Goal: Task Accomplishment & Management: Complete application form

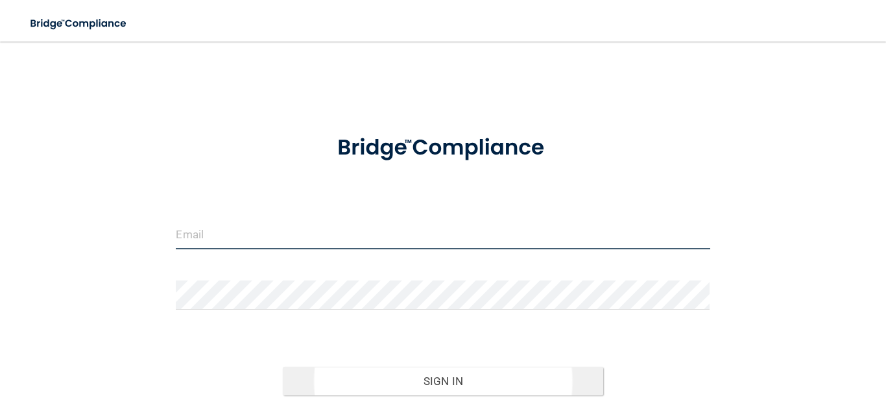
type input "[EMAIL_ADDRESS][DOMAIN_NAME]"
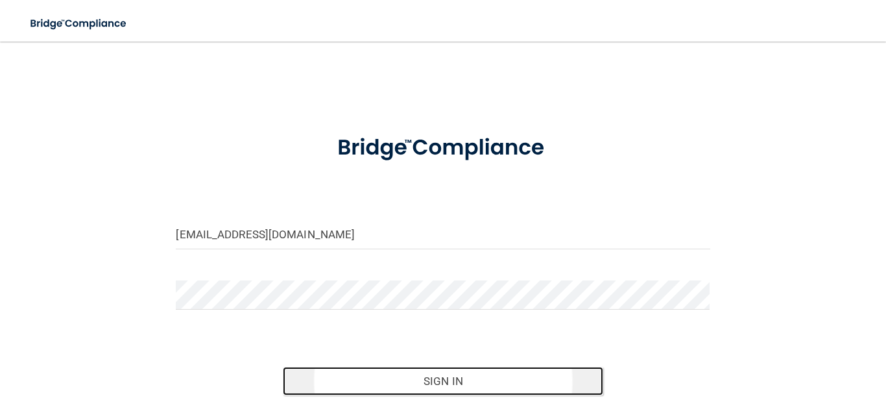
click at [440, 374] on button "Sign In" at bounding box center [443, 380] width 320 height 29
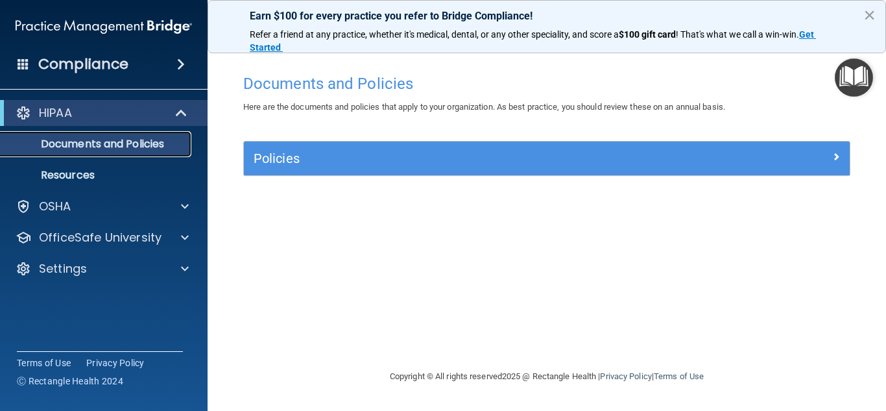
click at [128, 150] on p "Documents and Policies" at bounding box center [96, 143] width 177 height 13
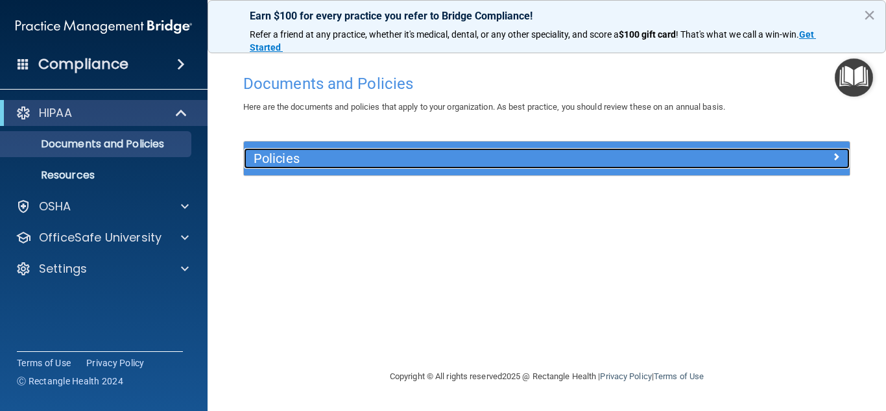
click at [322, 165] on h5 "Policies" at bounding box center [471, 158] width 435 height 14
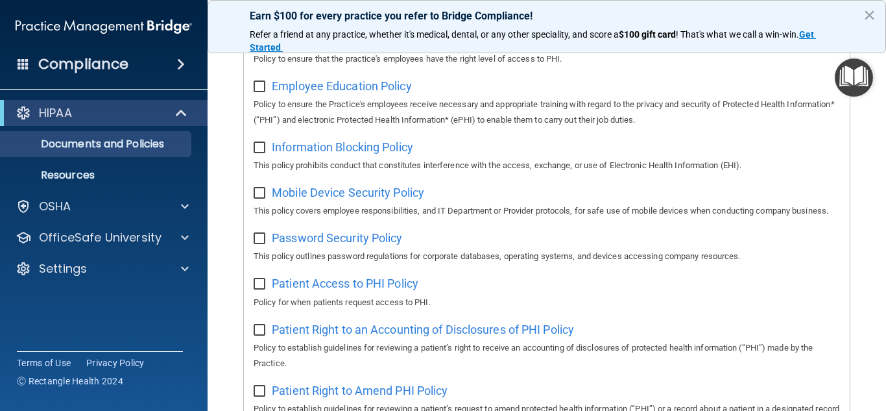
scroll to position [467, 0]
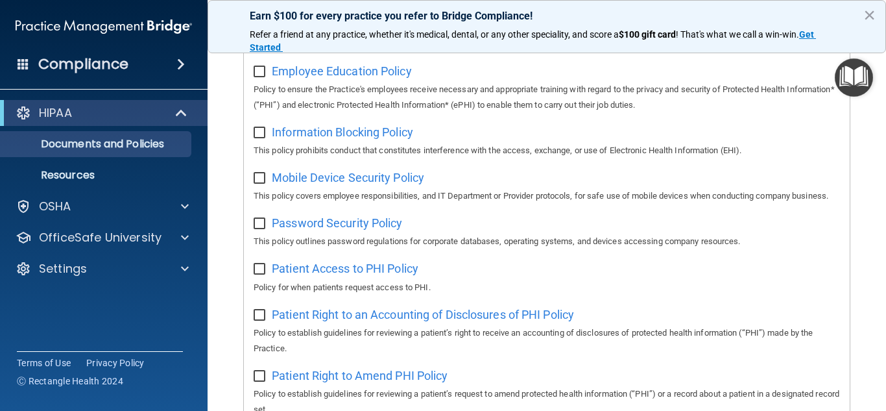
click at [185, 64] on span at bounding box center [181, 64] width 8 height 16
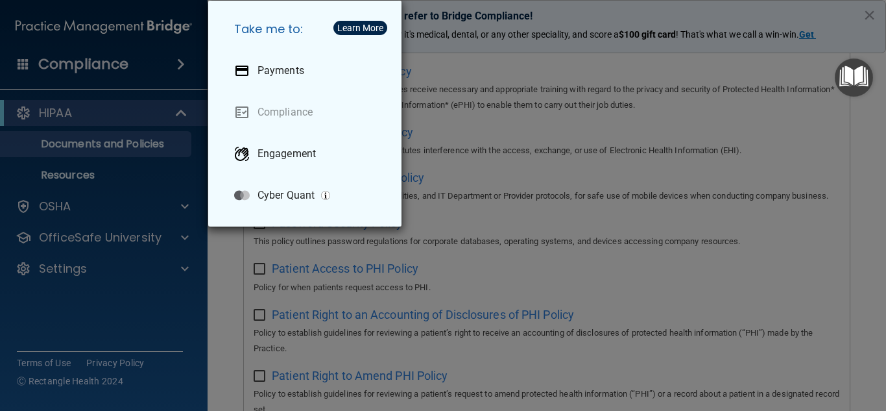
click at [56, 125] on div "Take me to: Payments Compliance Engagement Cyber Quant" at bounding box center [443, 205] width 886 height 411
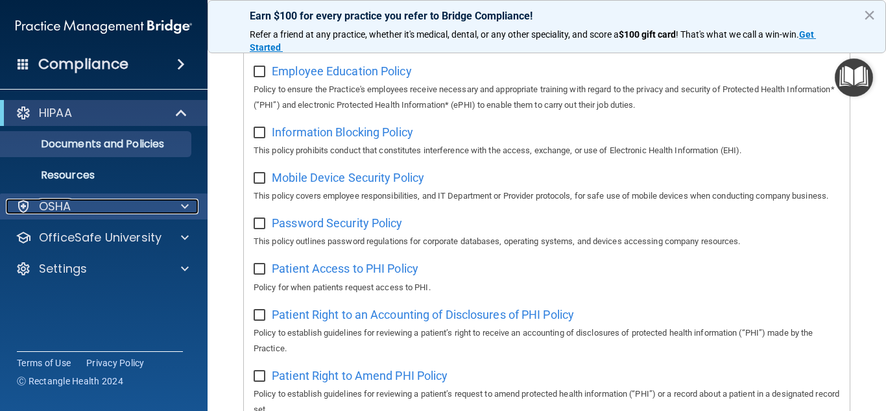
click at [187, 211] on span at bounding box center [185, 206] width 8 height 16
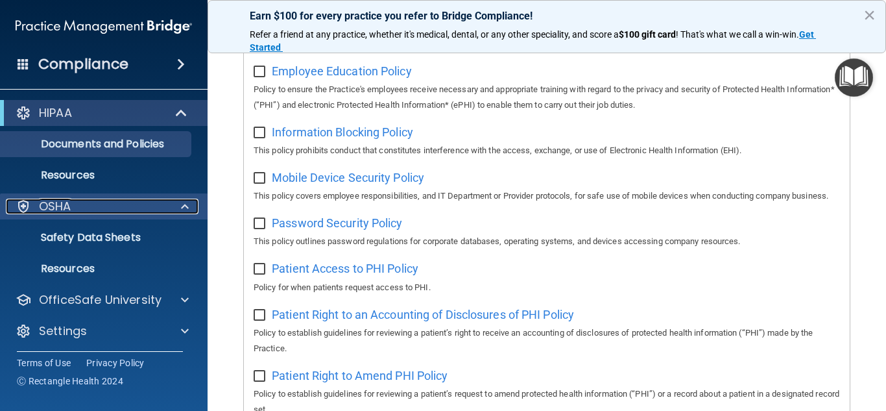
click at [187, 211] on span at bounding box center [185, 206] width 8 height 16
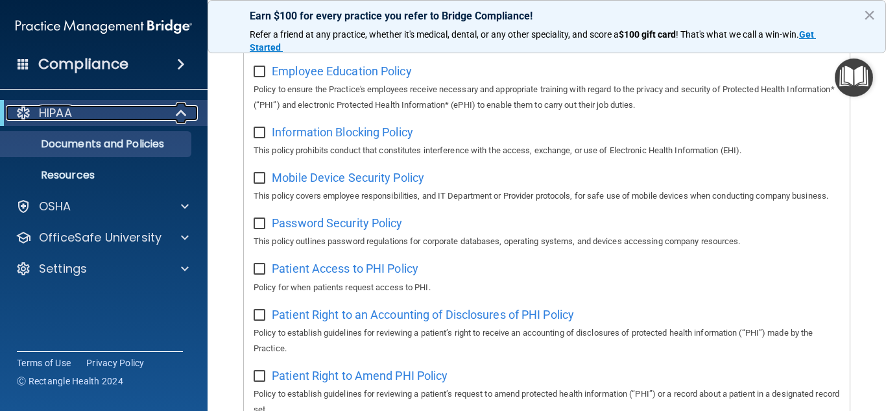
click at [181, 113] on span at bounding box center [182, 113] width 11 height 16
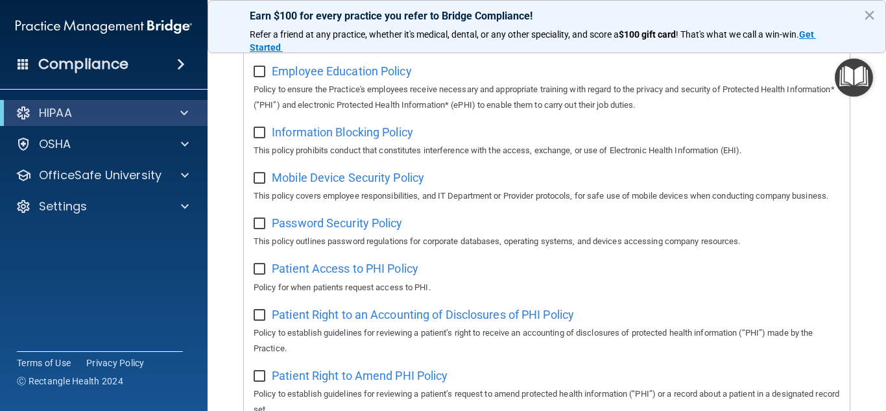
click at [185, 62] on span at bounding box center [181, 64] width 8 height 16
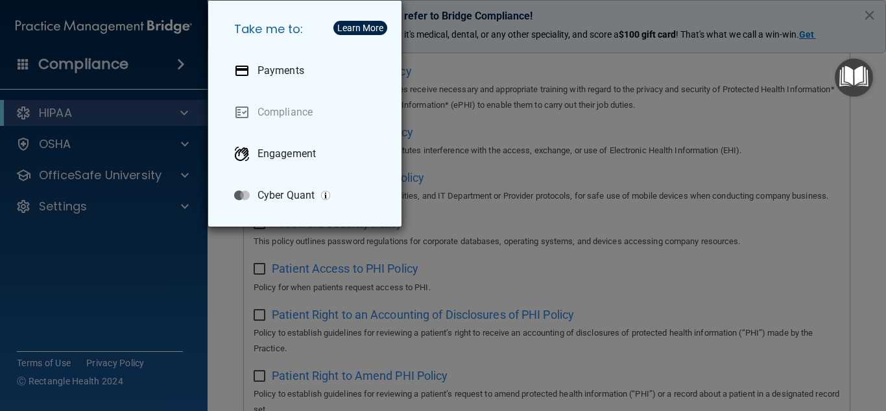
click at [185, 62] on div "Take me to: Payments Compliance Engagement Cyber Quant" at bounding box center [443, 205] width 886 height 411
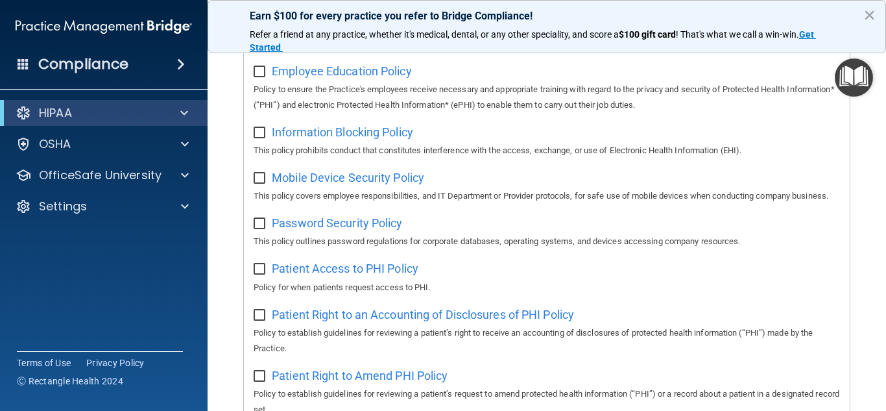
click at [21, 64] on span at bounding box center [24, 64] width 12 height 12
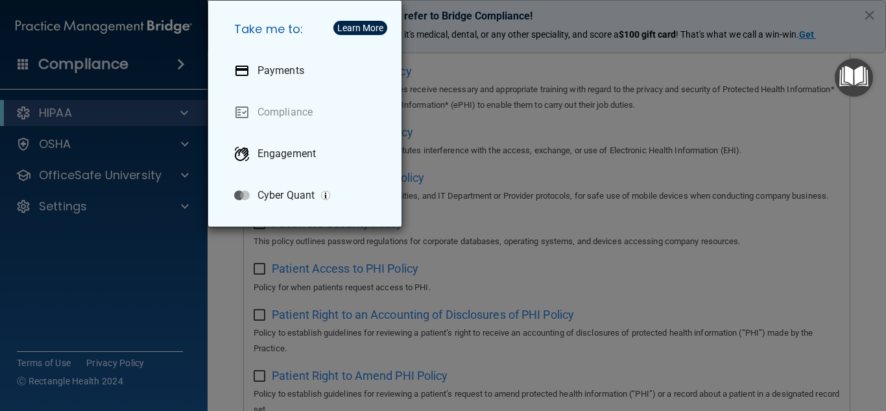
click at [62, 55] on div "Take me to: Payments Compliance Engagement Cyber Quant" at bounding box center [443, 205] width 886 height 411
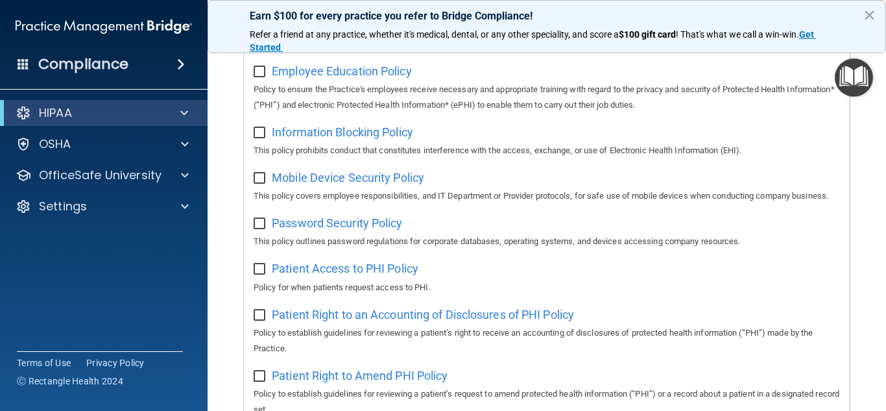
click at [868, 15] on button "×" at bounding box center [869, 15] width 12 height 21
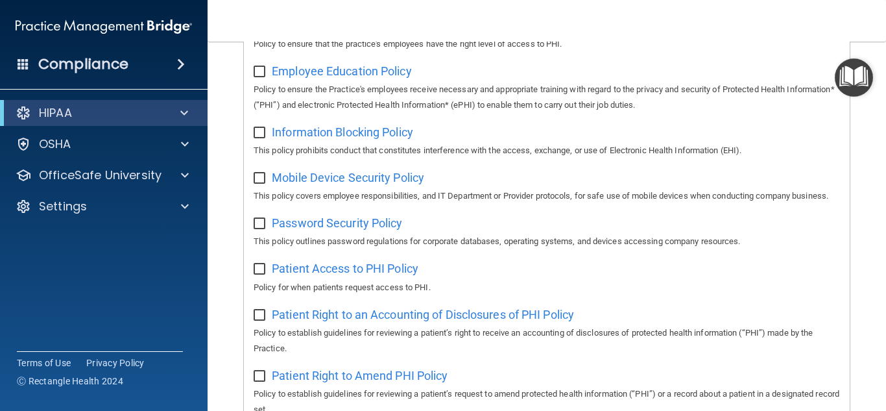
click at [861, 248] on main "Documents and Policies Here are the documents and policies that apply to your o…" at bounding box center [547, 226] width 678 height 369
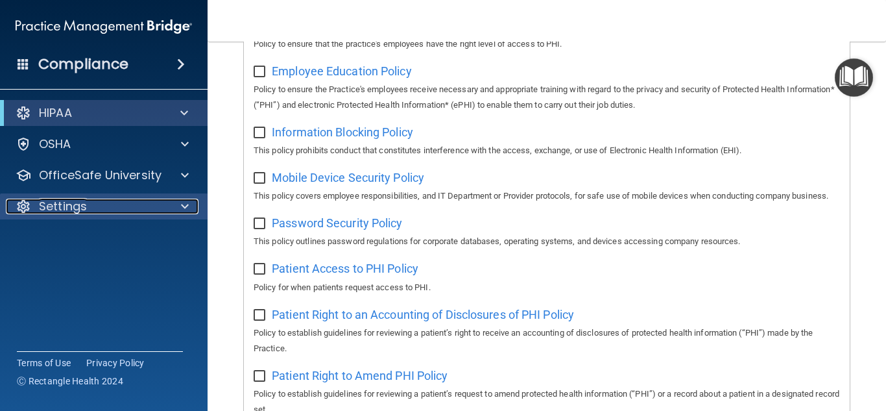
click at [40, 205] on p "Settings" at bounding box center [63, 206] width 48 height 16
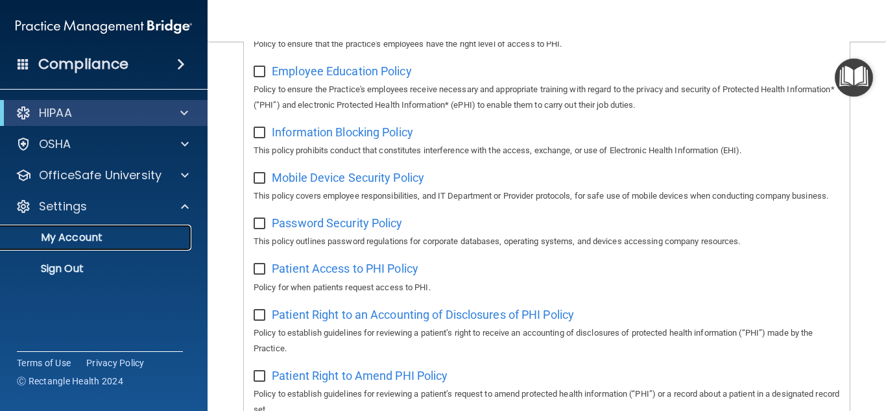
click at [74, 238] on p "My Account" at bounding box center [96, 237] width 177 height 13
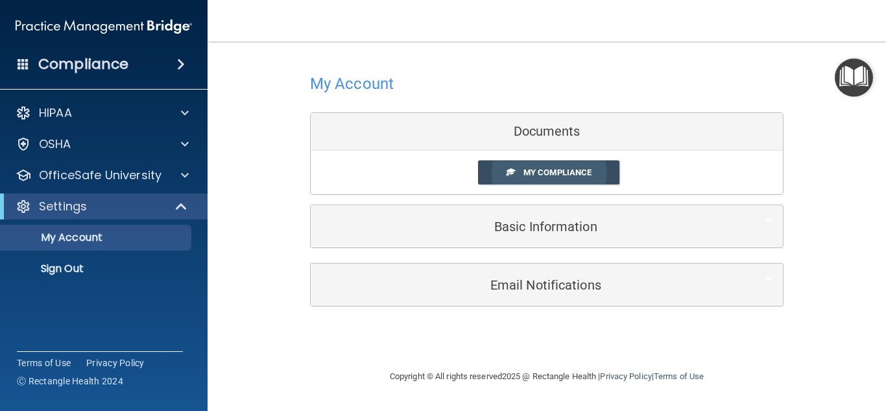
click at [581, 176] on span "My Compliance" at bounding box center [557, 172] width 68 height 10
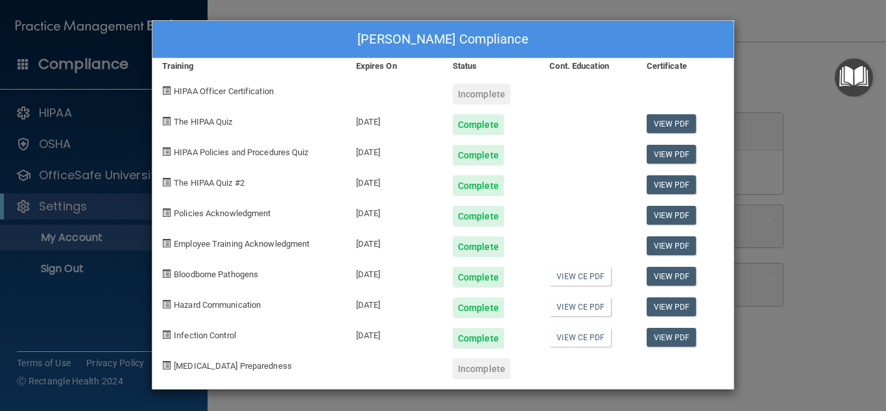
click at [668, 37] on div "Samantha J Hofstede's Compliance" at bounding box center [442, 40] width 581 height 38
click at [835, 364] on div "Samantha J Hofstede's Compliance Training Expires On Status Cont. Education Cer…" at bounding box center [443, 205] width 886 height 411
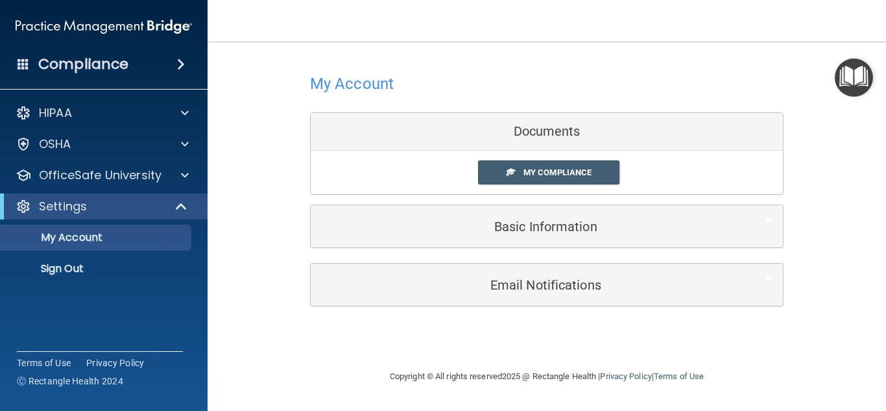
click at [427, 342] on div "My Account Documents My Compliance My Compliance My BAA Basic Information Full …" at bounding box center [546, 204] width 626 height 301
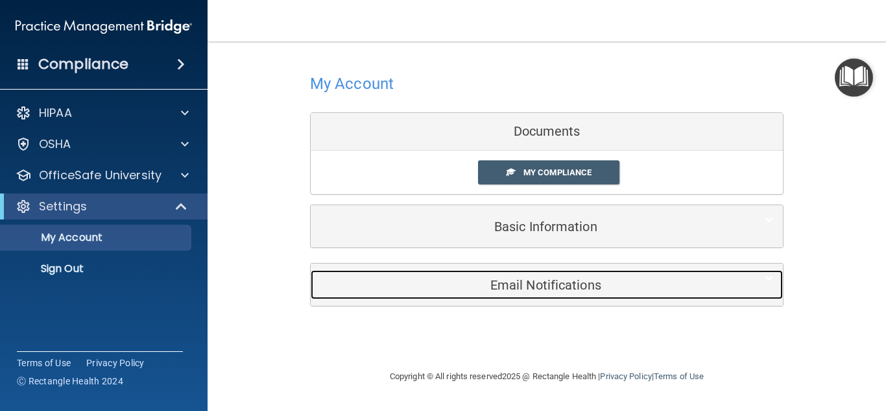
click at [475, 295] on div "Email Notifications" at bounding box center [527, 284] width 433 height 29
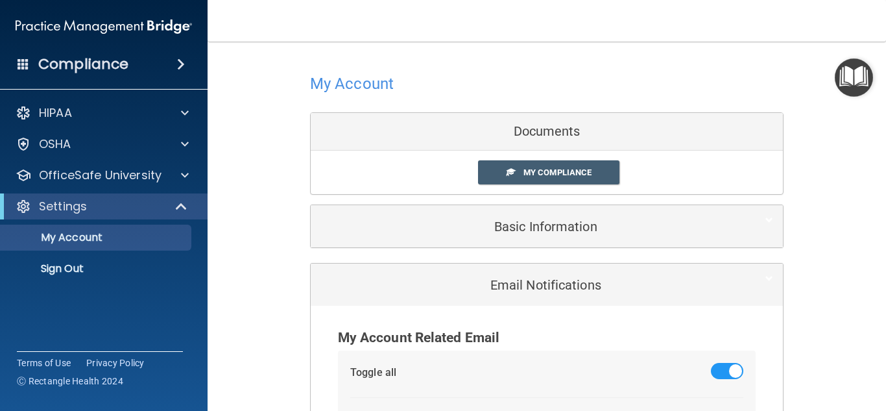
click at [77, 25] on img at bounding box center [104, 27] width 176 height 26
click at [68, 272] on p "Sign Out" at bounding box center [96, 268] width 177 height 13
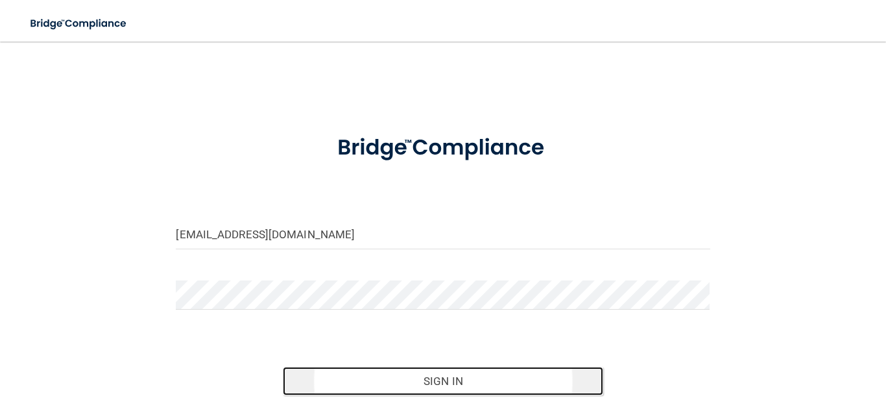
click at [432, 385] on button "Sign In" at bounding box center [443, 380] width 320 height 29
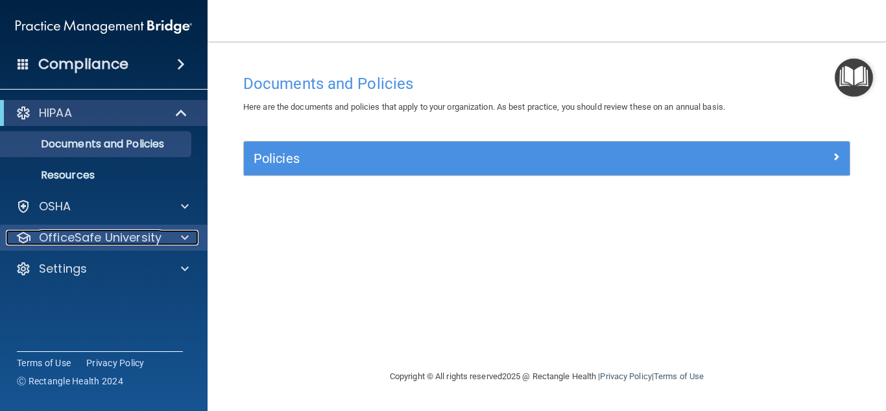
click at [182, 232] on span at bounding box center [185, 238] width 8 height 16
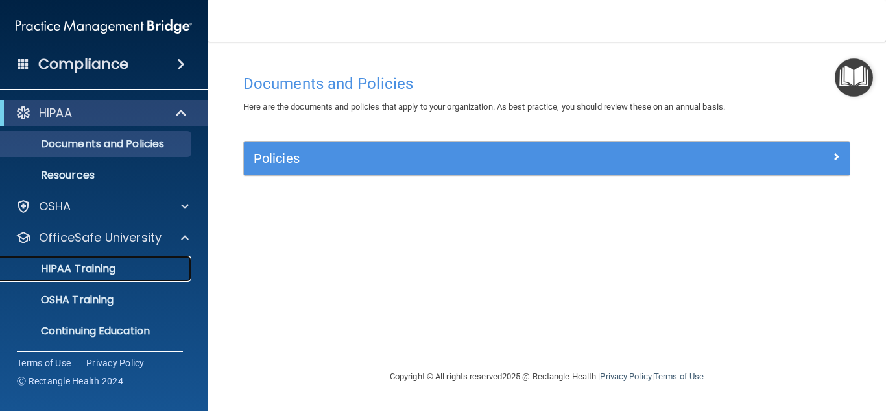
click at [107, 267] on p "HIPAA Training" at bounding box center [61, 268] width 107 height 13
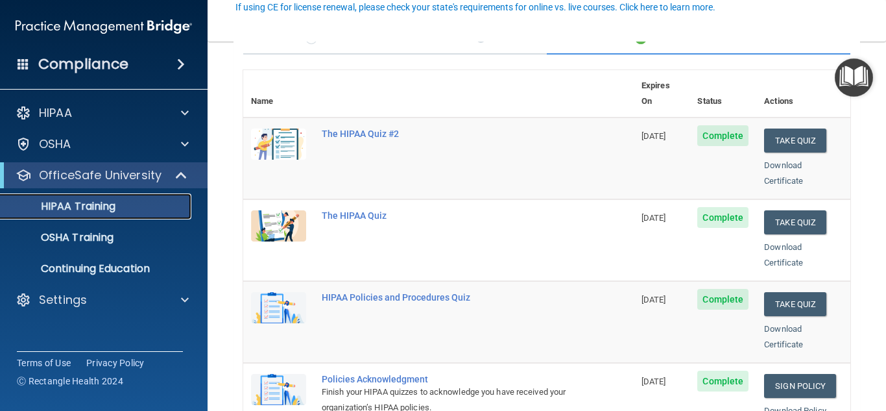
scroll to position [128, 0]
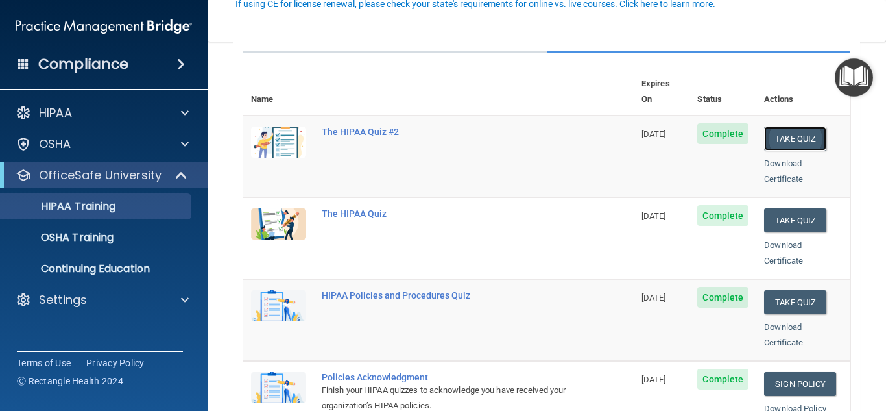
click at [778, 128] on button "Take Quiz" at bounding box center [795, 138] width 62 height 24
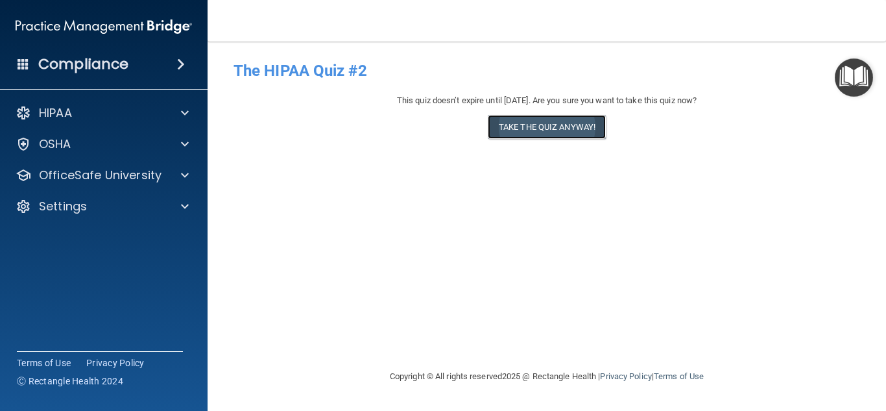
click at [534, 128] on button "Take the quiz anyway!" at bounding box center [547, 127] width 118 height 24
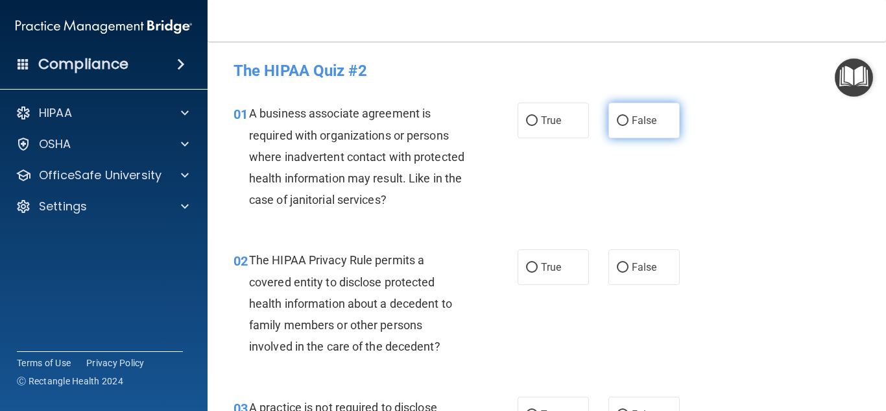
click at [628, 119] on label "False" at bounding box center [643, 120] width 71 height 36
click at [628, 119] on input "False" at bounding box center [623, 121] width 12 height 10
radio input "true"
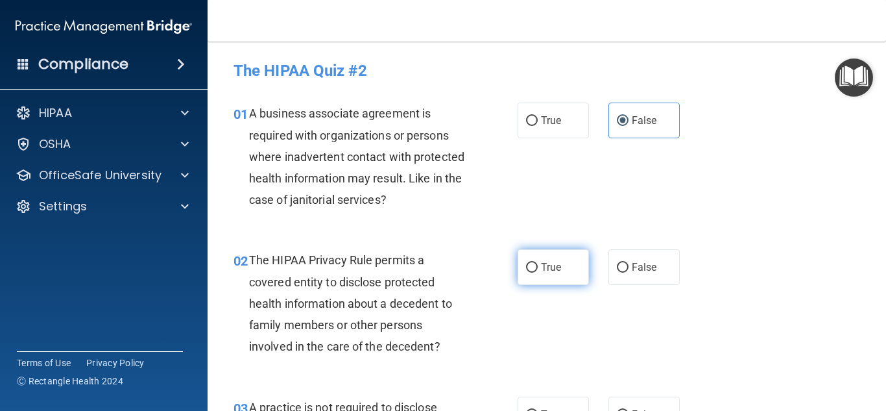
click at [568, 263] on label "True" at bounding box center [553, 267] width 71 height 36
click at [538, 263] on input "True" at bounding box center [532, 268] width 12 height 10
radio input "true"
click at [673, 398] on label "False" at bounding box center [643, 414] width 71 height 36
click at [628, 410] on input "False" at bounding box center [623, 415] width 12 height 10
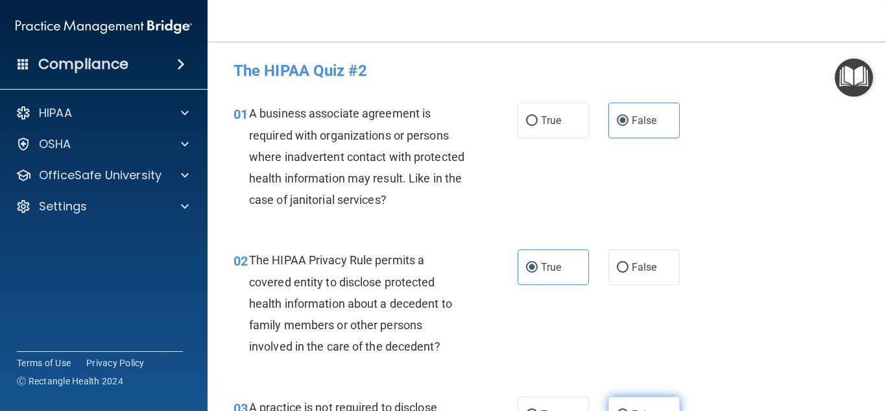
radio input "true"
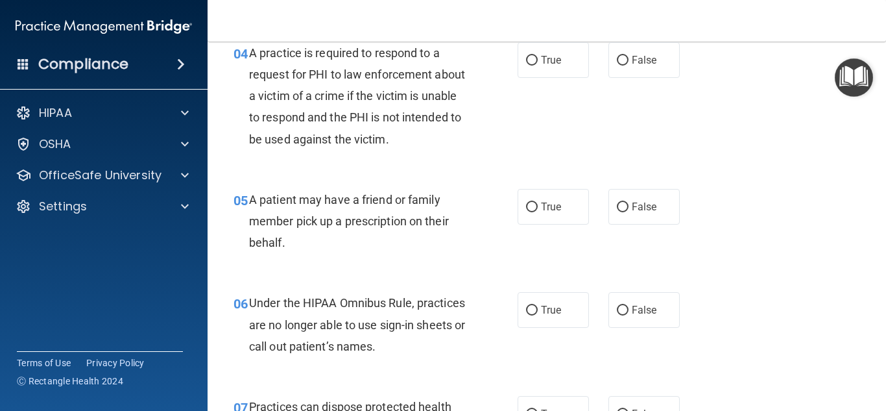
scroll to position [502, 0]
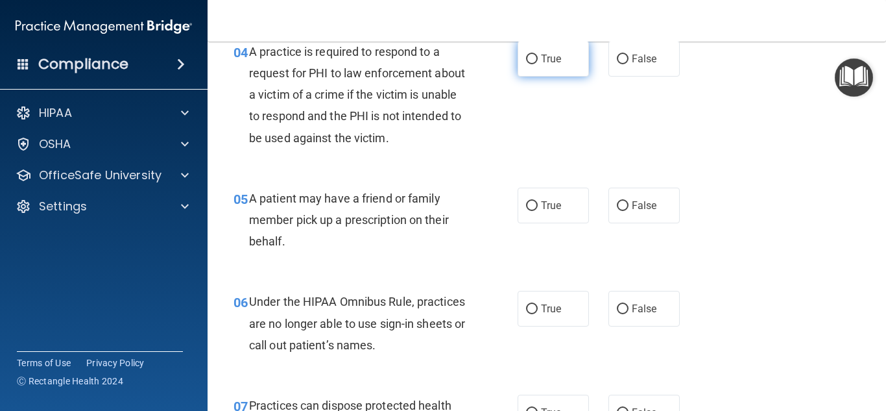
click at [561, 70] on label "True" at bounding box center [553, 59] width 71 height 36
click at [538, 64] on input "True" at bounding box center [532, 59] width 12 height 10
radio input "true"
click at [564, 203] on label "True" at bounding box center [553, 205] width 71 height 36
click at [538, 203] on input "True" at bounding box center [532, 206] width 12 height 10
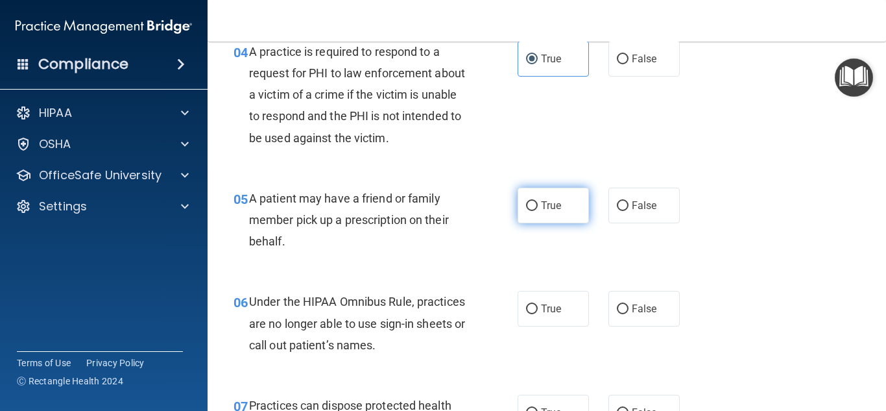
radio input "true"
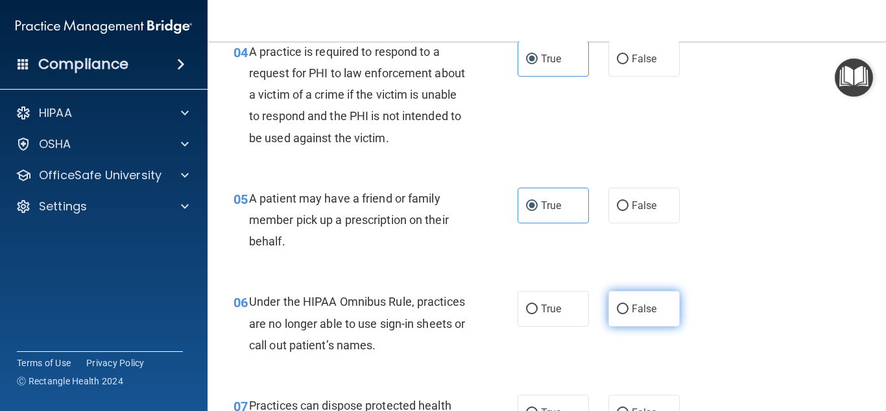
click at [647, 294] on label "False" at bounding box center [643, 309] width 71 height 36
click at [628, 304] on input "False" at bounding box center [623, 309] width 12 height 10
radio input "true"
click at [647, 294] on label "False" at bounding box center [643, 309] width 71 height 36
click at [628, 304] on input "False" at bounding box center [623, 309] width 12 height 10
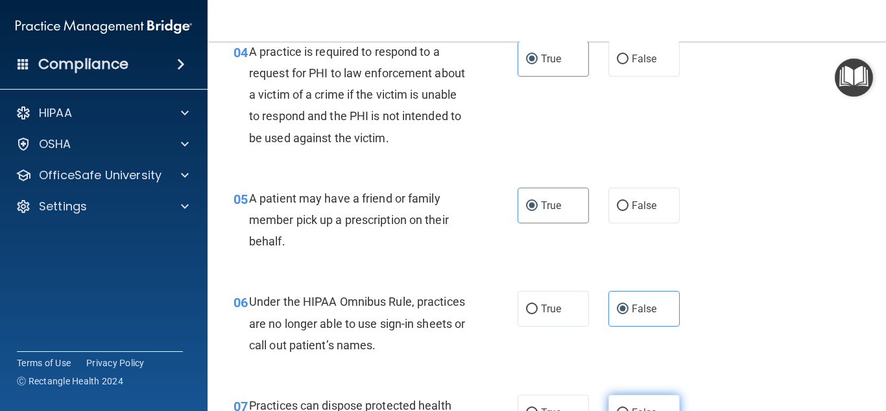
click at [658, 401] on label "False" at bounding box center [643, 412] width 71 height 36
click at [628, 408] on input "False" at bounding box center [623, 413] width 12 height 10
radio input "true"
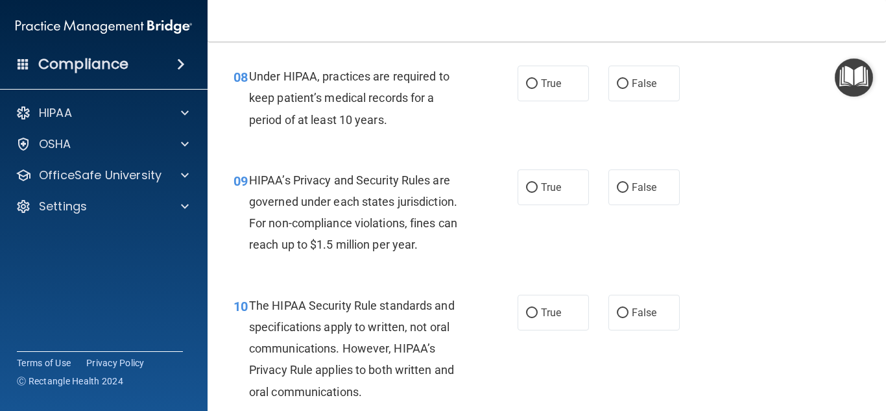
scroll to position [1002, 0]
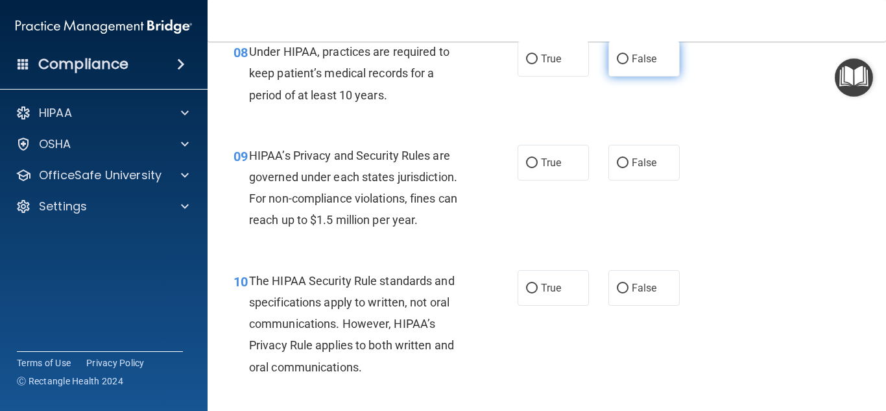
click at [644, 68] on label "False" at bounding box center [643, 59] width 71 height 36
click at [628, 64] on input "False" at bounding box center [623, 59] width 12 height 10
radio input "true"
click at [652, 150] on label "False" at bounding box center [643, 163] width 71 height 36
click at [628, 158] on input "False" at bounding box center [623, 163] width 12 height 10
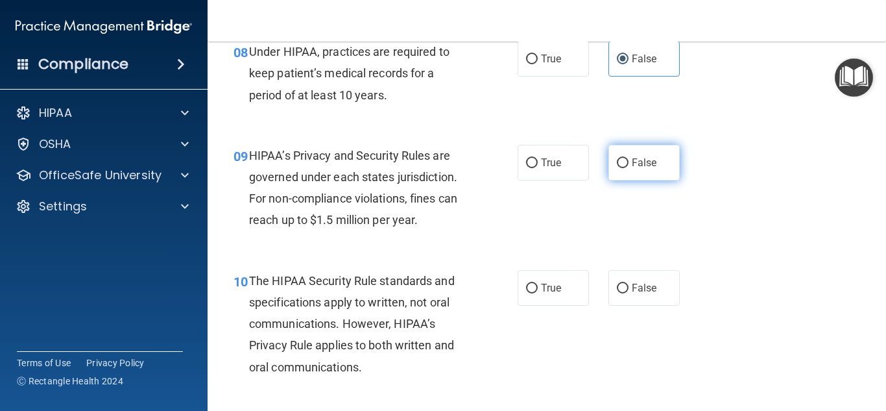
radio input "true"
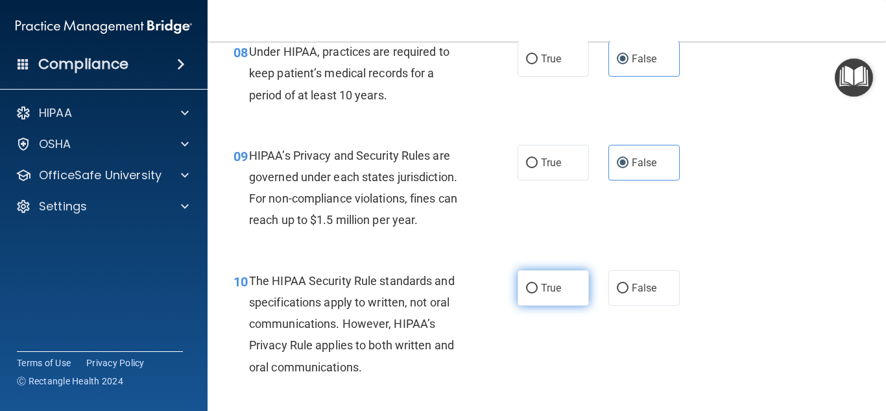
click at [530, 284] on input "True" at bounding box center [532, 288] width 12 height 10
radio input "true"
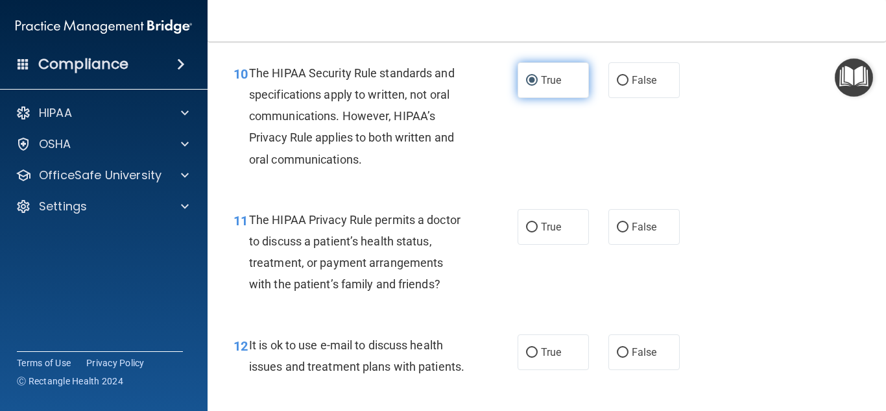
scroll to position [1235, 0]
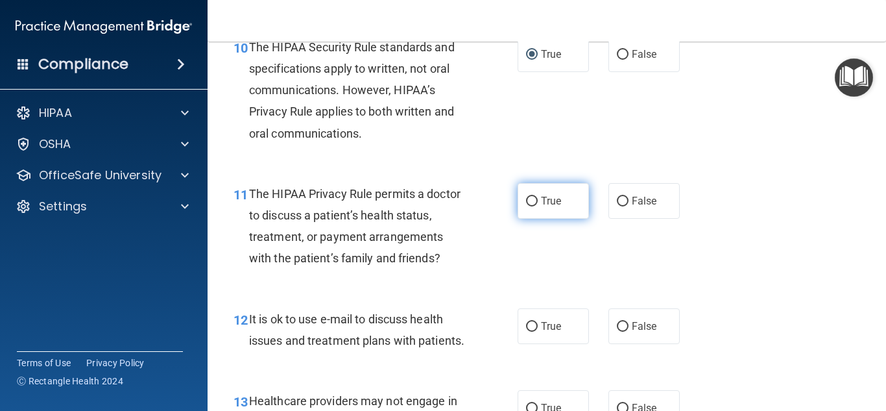
click at [567, 189] on label "True" at bounding box center [553, 201] width 71 height 36
click at [538, 197] on input "True" at bounding box center [532, 202] width 12 height 10
radio input "true"
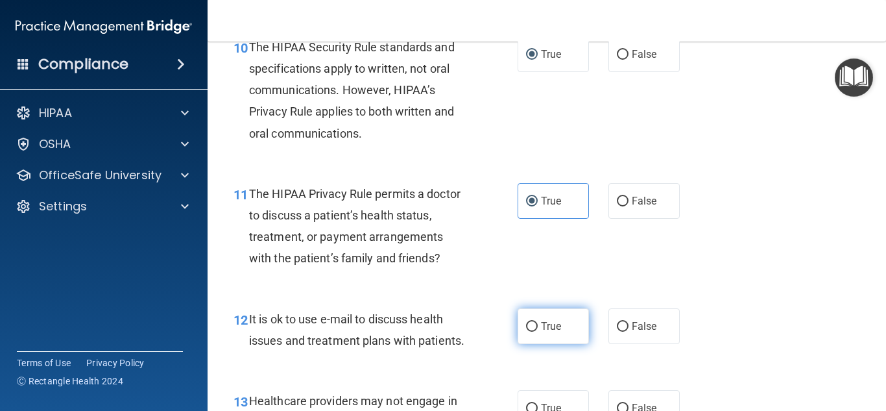
click at [527, 340] on label "True" at bounding box center [553, 326] width 71 height 36
click at [527, 331] on input "True" at bounding box center [532, 327] width 12 height 10
radio input "true"
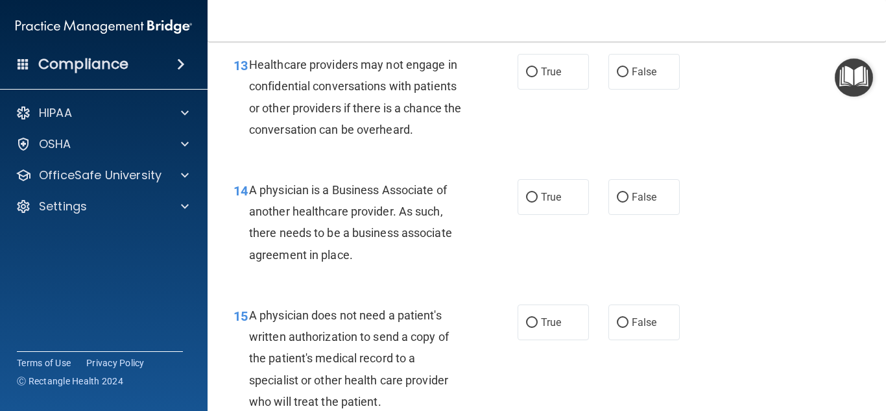
scroll to position [1573, 0]
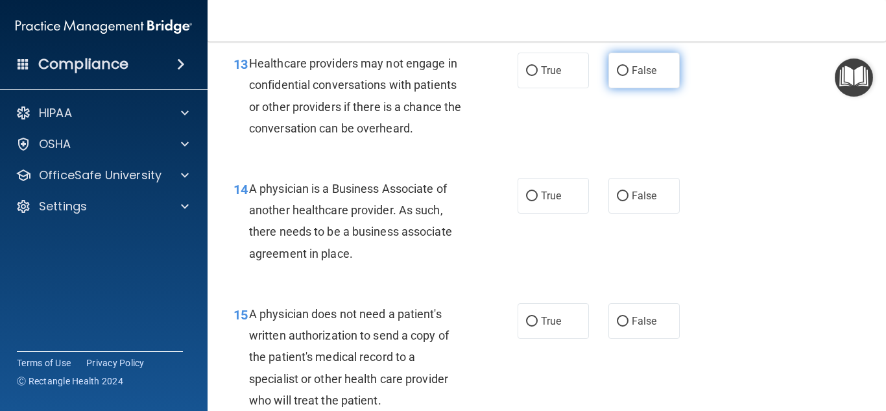
click at [668, 71] on label "False" at bounding box center [643, 71] width 71 height 36
click at [628, 71] on input "False" at bounding box center [623, 71] width 12 height 10
radio input "true"
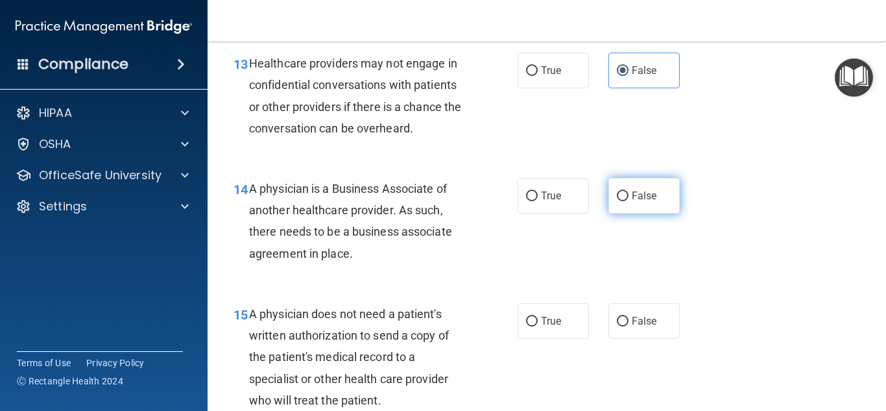
click at [660, 197] on label "False" at bounding box center [643, 196] width 71 height 36
click at [628, 197] on input "False" at bounding box center [623, 196] width 12 height 10
radio input "true"
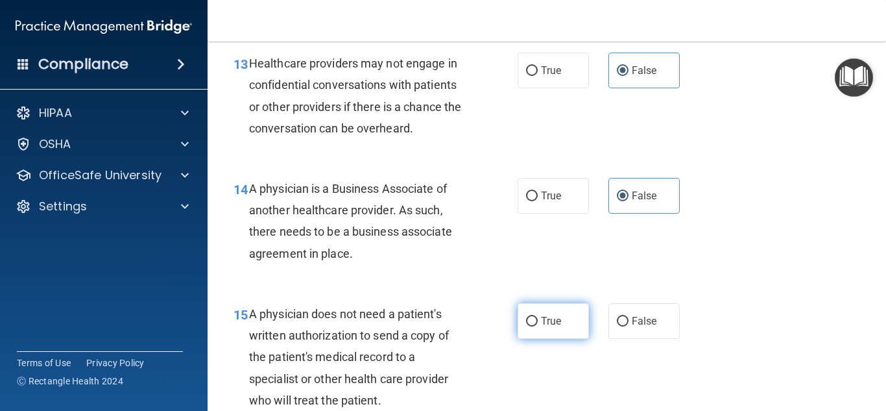
click at [527, 313] on label "True" at bounding box center [553, 321] width 71 height 36
click at [527, 316] on input "True" at bounding box center [532, 321] width 12 height 10
radio input "true"
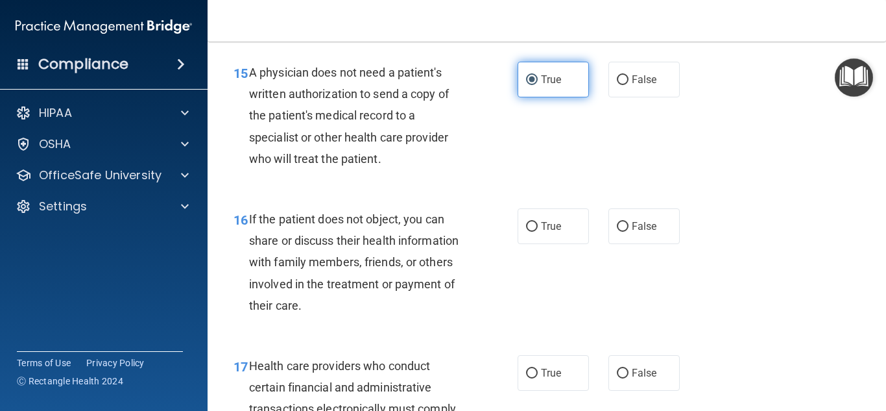
scroll to position [1832, 0]
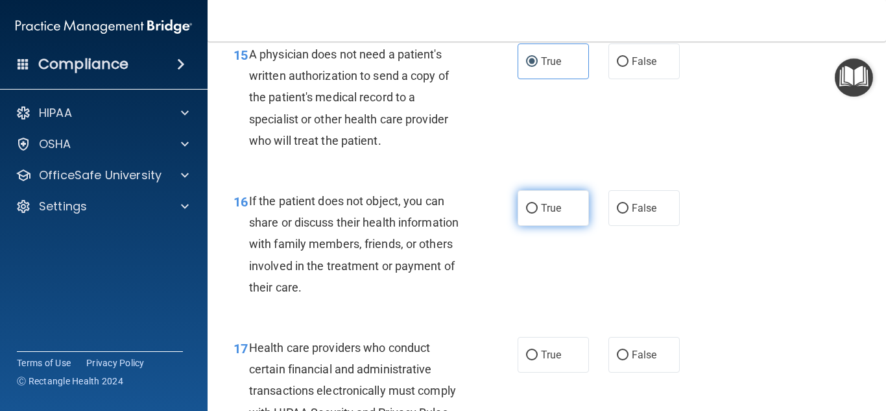
click at [578, 208] on label "True" at bounding box center [553, 208] width 71 height 36
click at [538, 208] on input "True" at bounding box center [532, 209] width 12 height 10
radio input "true"
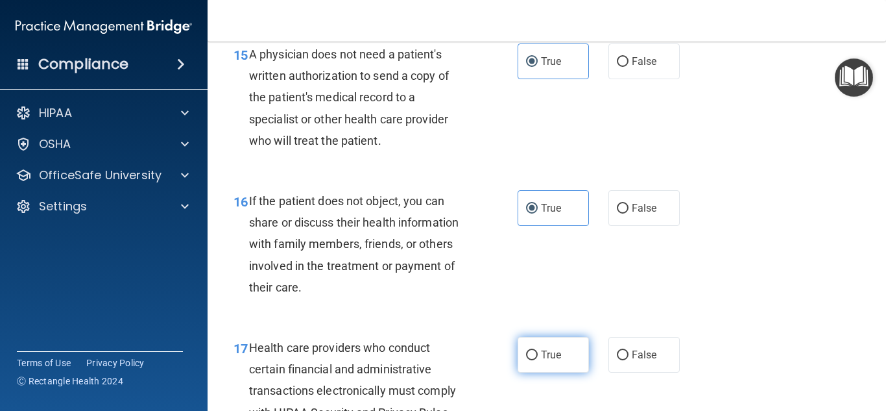
click at [547, 364] on label "True" at bounding box center [553, 355] width 71 height 36
click at [538, 360] on input "True" at bounding box center [532, 355] width 12 height 10
radio input "true"
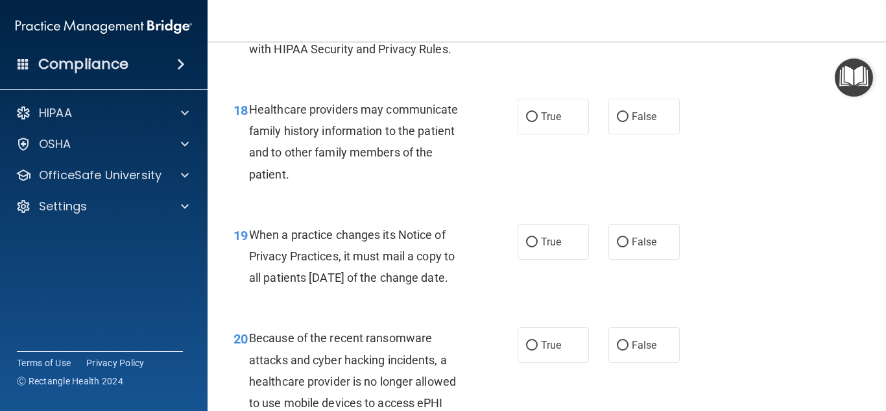
scroll to position [2221, 0]
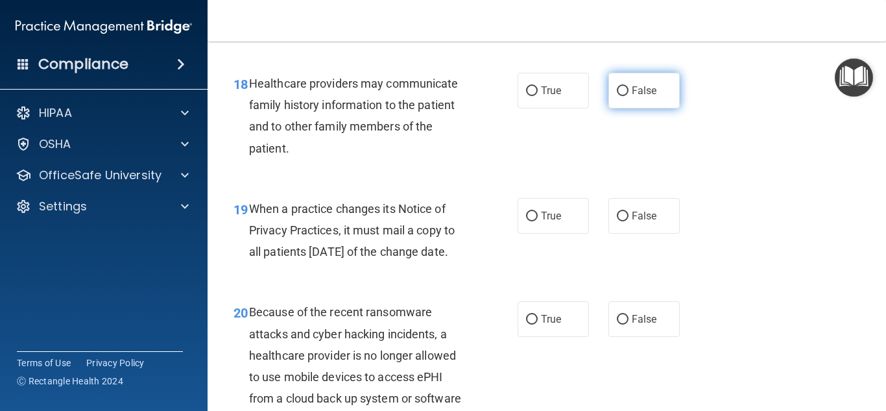
click at [668, 77] on label "False" at bounding box center [643, 91] width 71 height 36
click at [628, 86] on input "False" at bounding box center [623, 91] width 12 height 10
radio input "true"
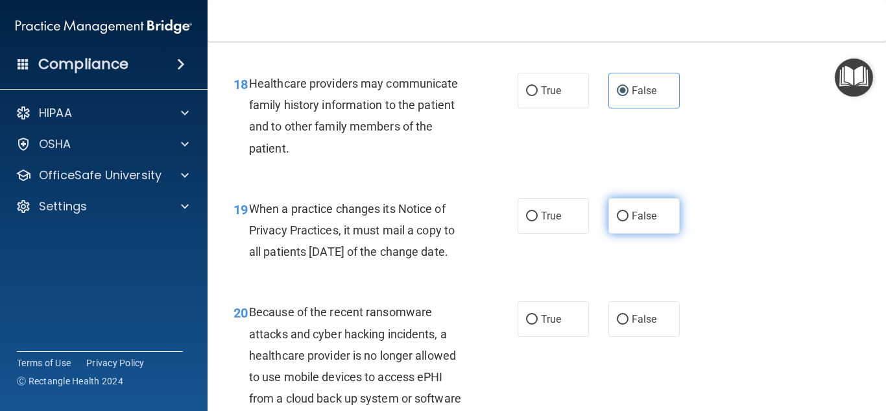
click at [649, 232] on label "False" at bounding box center [643, 216] width 71 height 36
click at [628, 221] on input "False" at bounding box center [623, 216] width 12 height 10
radio input "true"
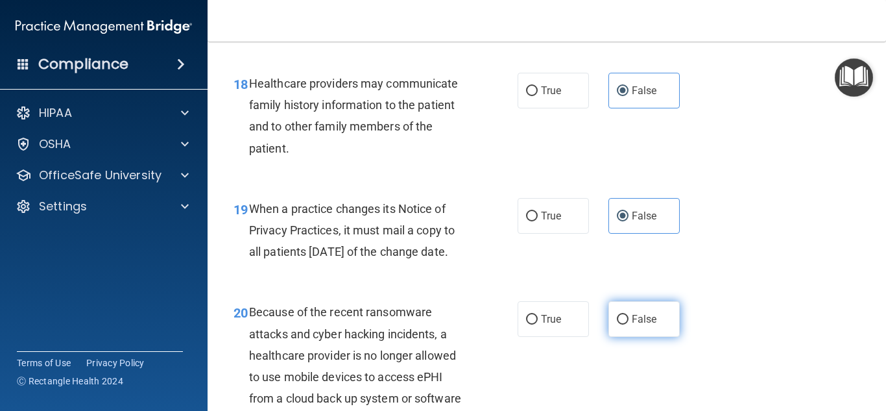
click at [644, 337] on label "False" at bounding box center [643, 319] width 71 height 36
click at [628, 324] on input "False" at bounding box center [623, 320] width 12 height 10
radio input "true"
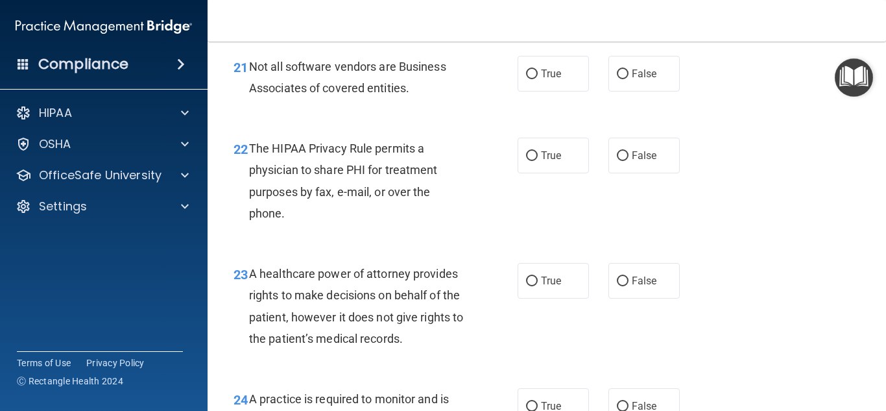
scroll to position [2636, 0]
click at [564, 84] on label "True" at bounding box center [553, 72] width 71 height 36
click at [538, 78] on input "True" at bounding box center [532, 73] width 12 height 10
radio input "true"
click at [564, 195] on div "22 The HIPAA Privacy Rule permits a physician to share PHI for treatment purpos…" at bounding box center [547, 182] width 646 height 125
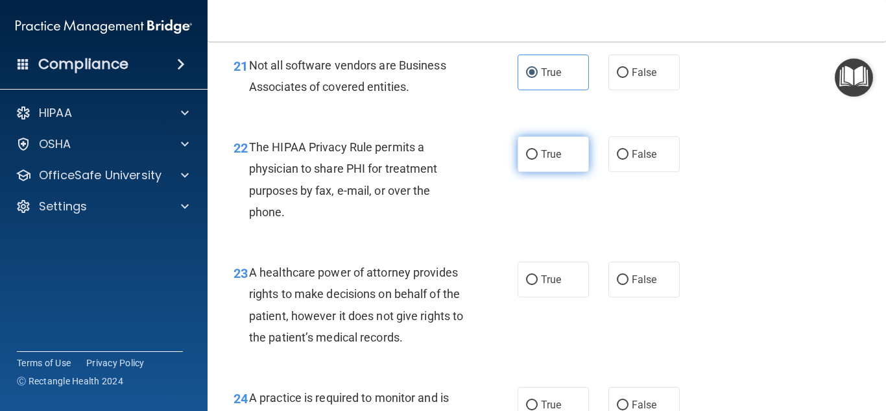
click at [568, 172] on label "True" at bounding box center [553, 154] width 71 height 36
click at [538, 160] on input "True" at bounding box center [532, 155] width 12 height 10
radio input "true"
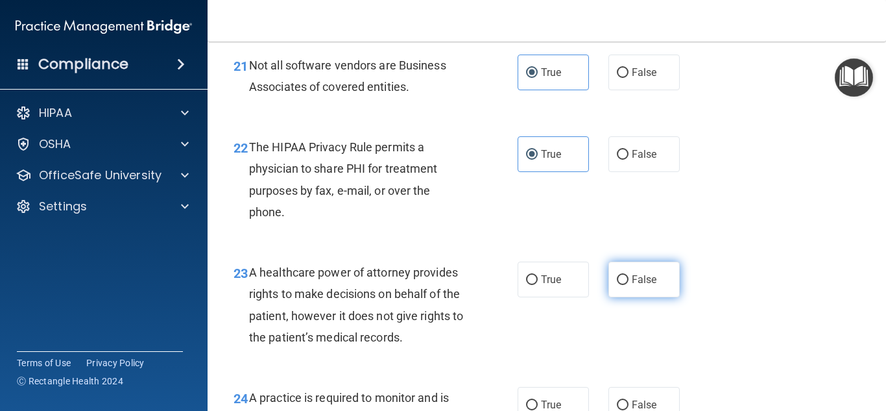
click at [649, 285] on span "False" at bounding box center [644, 279] width 25 height 12
click at [628, 285] on input "False" at bounding box center [623, 280] width 12 height 10
radio input "true"
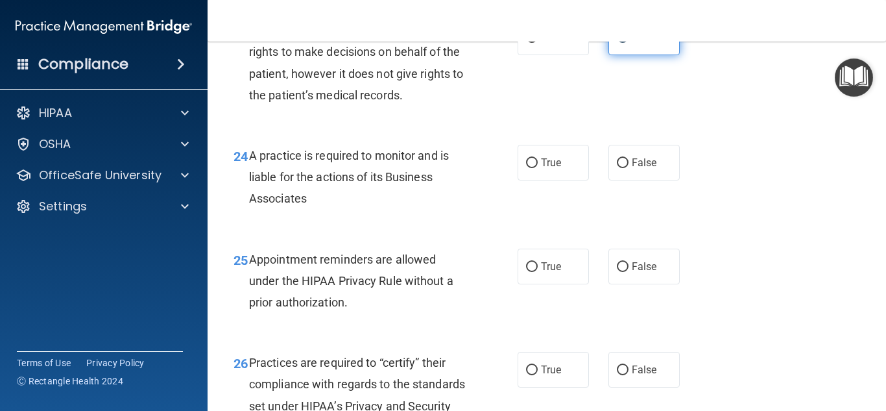
scroll to position [2896, 0]
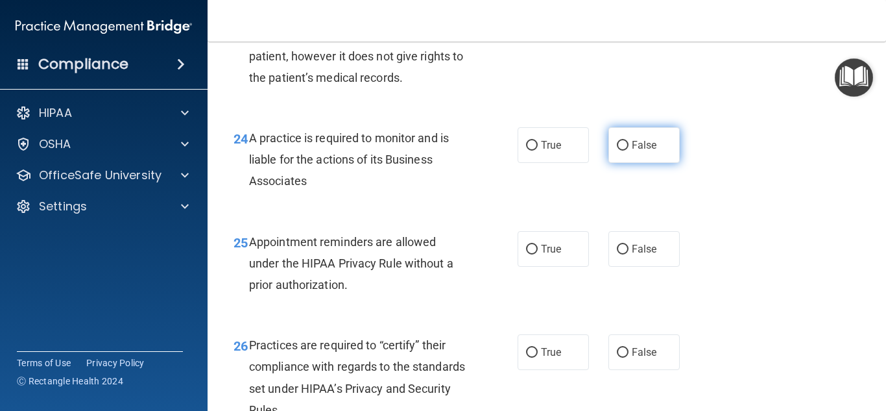
click at [623, 163] on label "False" at bounding box center [643, 145] width 71 height 36
click at [623, 150] on input "False" at bounding box center [623, 146] width 12 height 10
radio input "true"
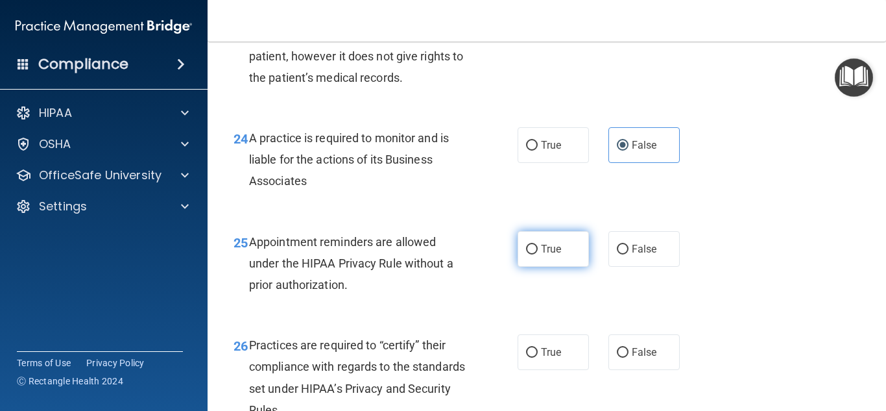
click at [534, 267] on label "True" at bounding box center [553, 249] width 71 height 36
click at [534, 254] on input "True" at bounding box center [532, 249] width 12 height 10
radio input "true"
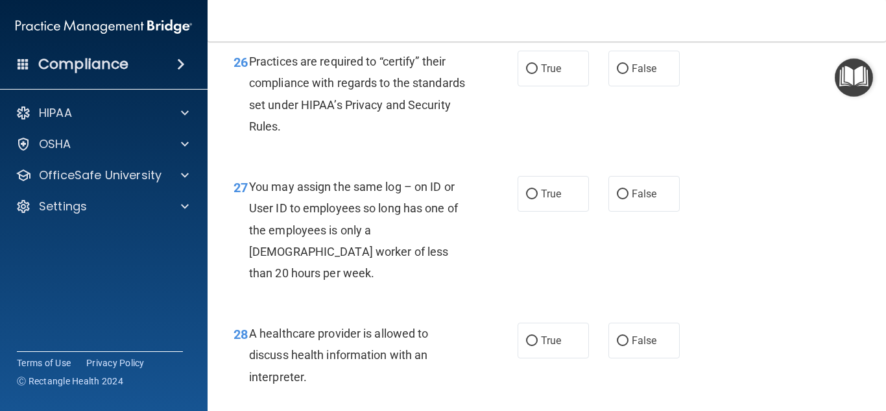
scroll to position [3181, 0]
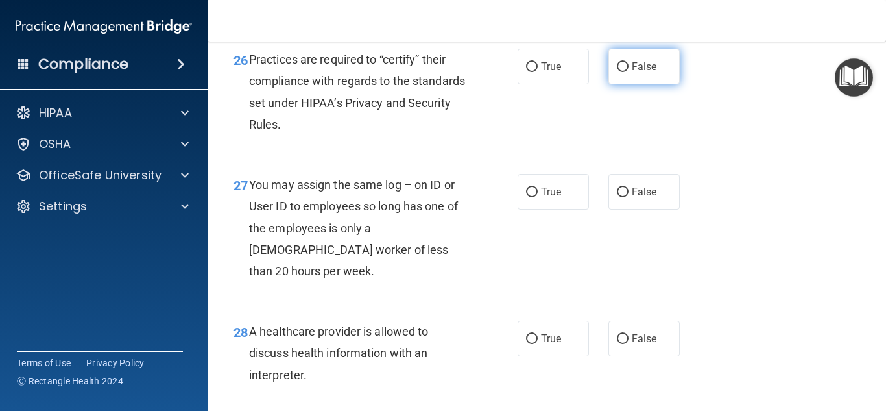
click at [654, 73] on span "False" at bounding box center [644, 66] width 25 height 12
click at [628, 72] on input "False" at bounding box center [623, 67] width 12 height 10
radio input "true"
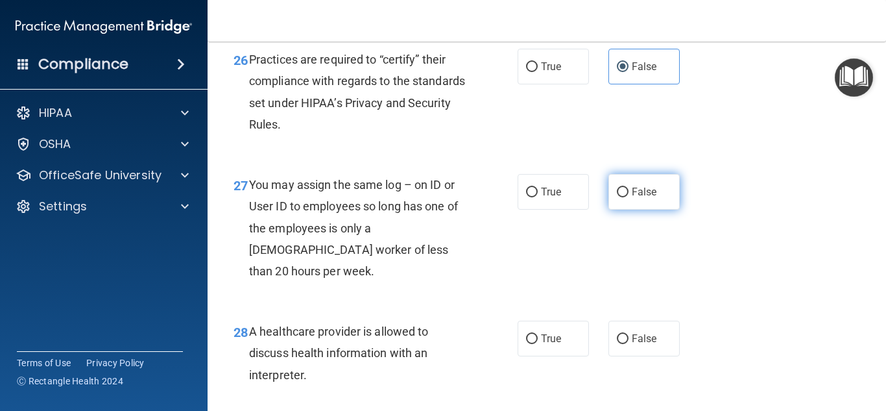
click at [656, 209] on label "False" at bounding box center [643, 192] width 71 height 36
click at [628, 197] on input "False" at bounding box center [623, 192] width 12 height 10
radio input "true"
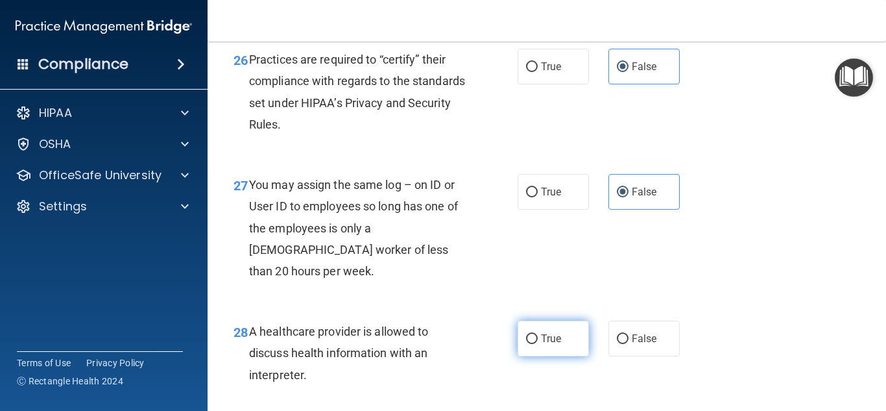
click at [553, 333] on span "True" at bounding box center [551, 338] width 20 height 12
click at [538, 334] on input "True" at bounding box center [532, 339] width 12 height 10
radio input "true"
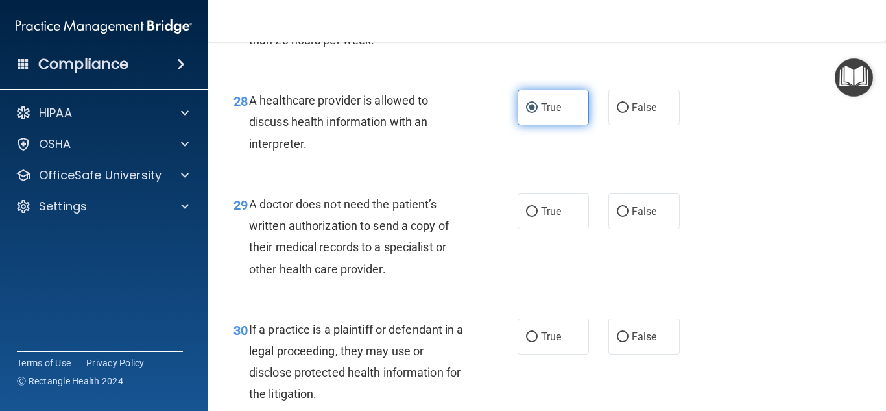
scroll to position [3414, 0]
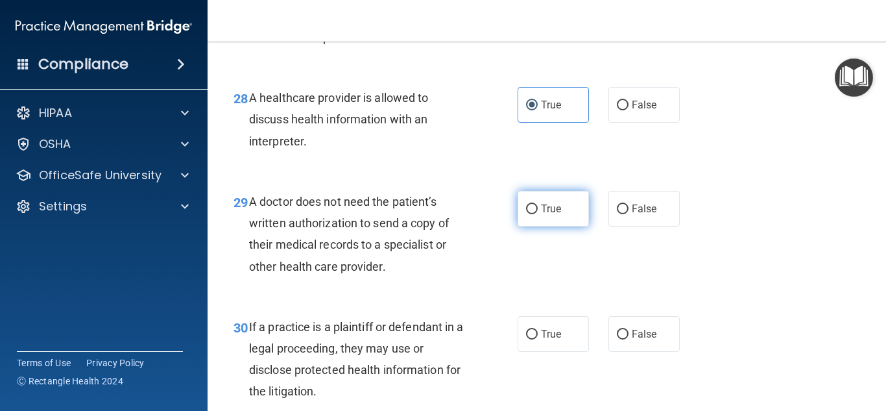
click at [533, 202] on label "True" at bounding box center [553, 209] width 71 height 36
click at [533, 204] on input "True" at bounding box center [532, 209] width 12 height 10
radio input "true"
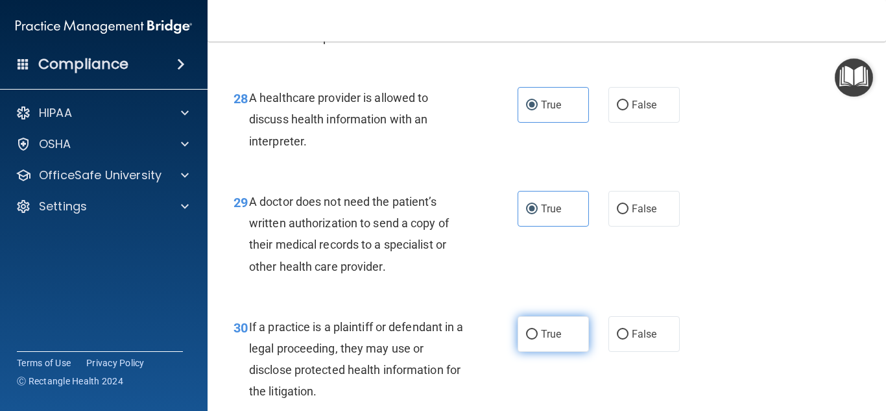
click at [543, 344] on label "True" at bounding box center [553, 334] width 71 height 36
click at [538, 339] on input "True" at bounding box center [532, 334] width 12 height 10
radio input "true"
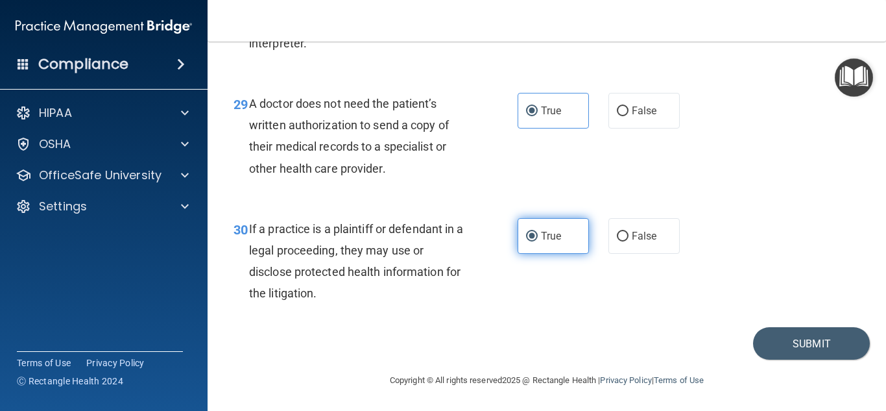
scroll to position [3513, 0]
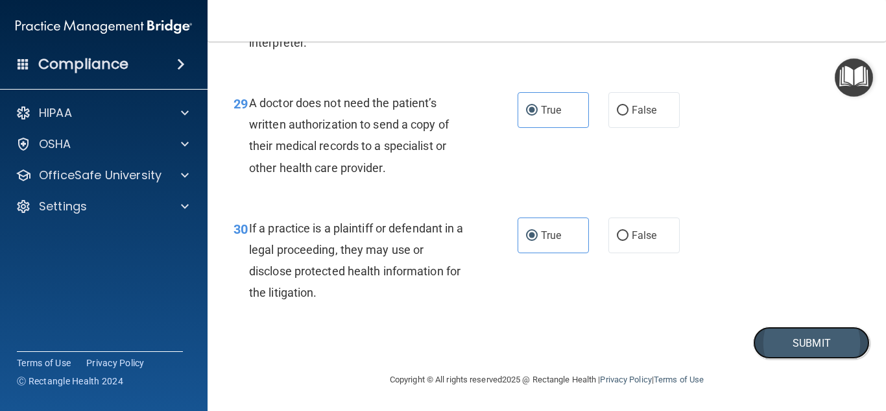
click at [809, 344] on button "Submit" at bounding box center [811, 342] width 117 height 33
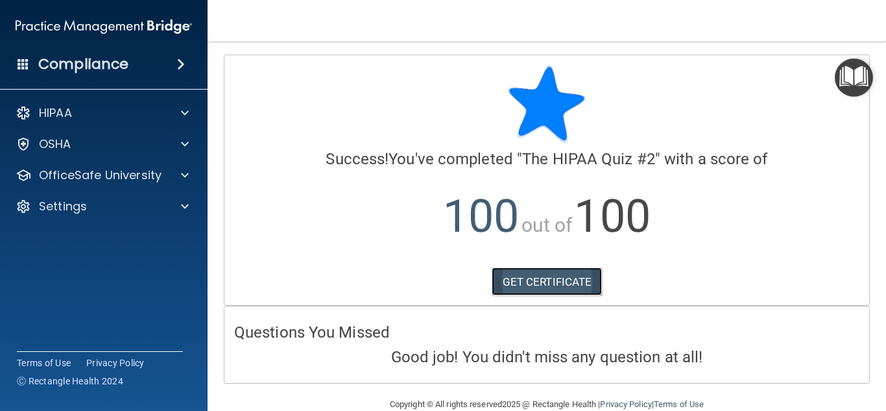
click at [564, 286] on link "GET CERTIFICATE" at bounding box center [547, 281] width 111 height 29
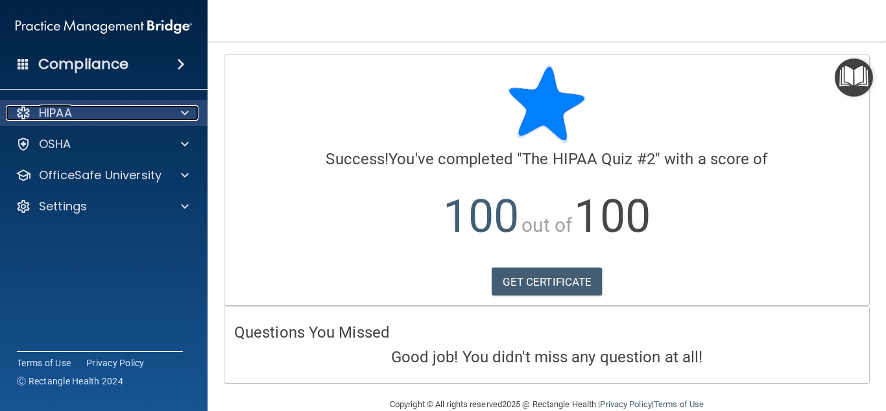
click at [192, 120] on div at bounding box center [183, 113] width 32 height 16
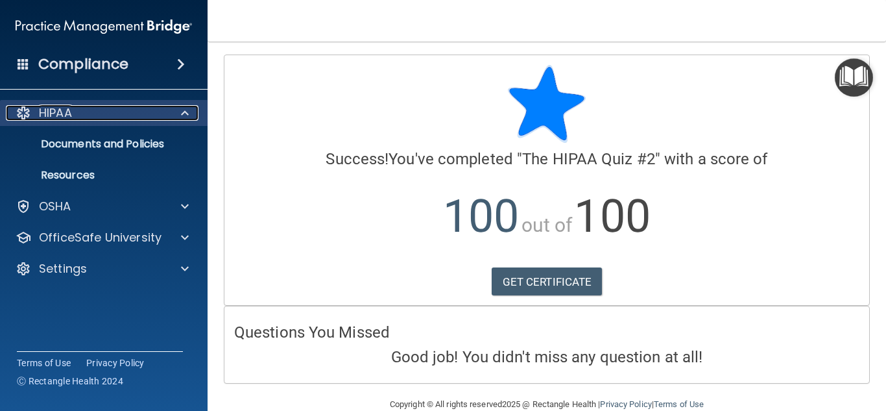
click at [192, 120] on div at bounding box center [183, 113] width 32 height 16
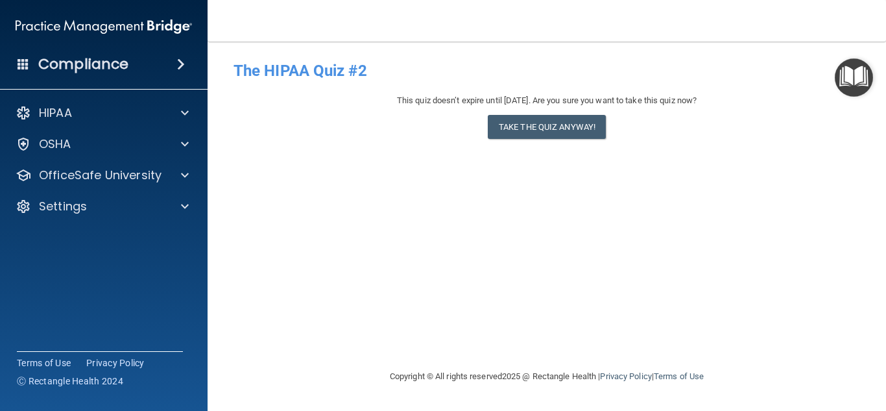
click at [846, 75] on img "Open Resource Center" at bounding box center [854, 77] width 38 height 38
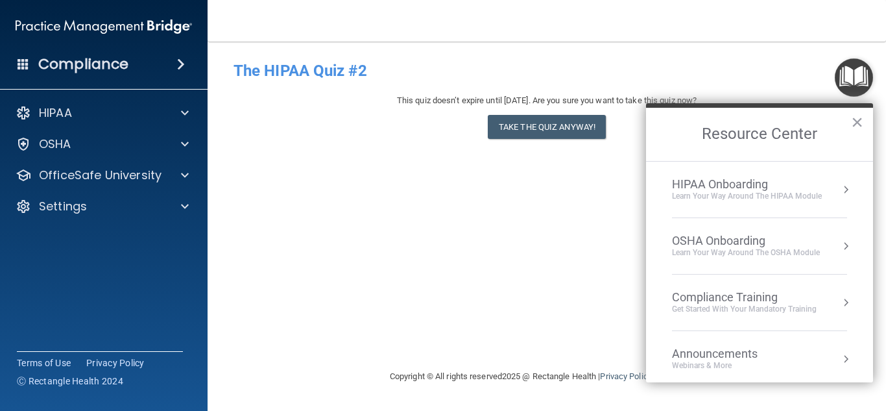
click at [772, 315] on li "Compliance Training Get Started with your mandatory training" at bounding box center [759, 302] width 175 height 56
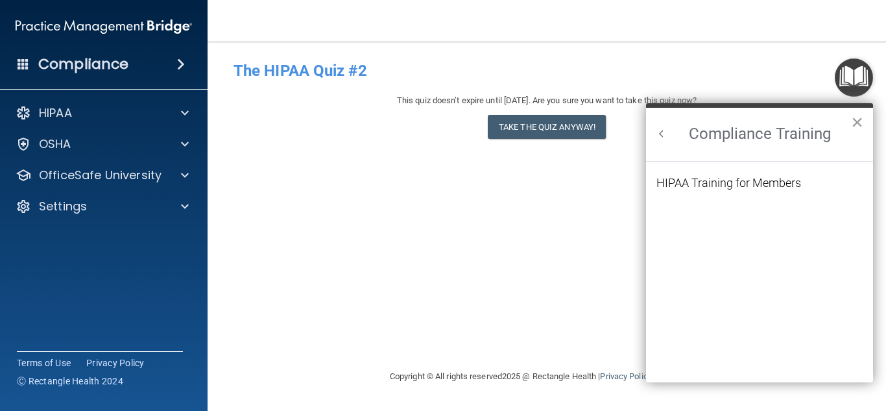
click at [857, 121] on button "×" at bounding box center [857, 122] width 12 height 21
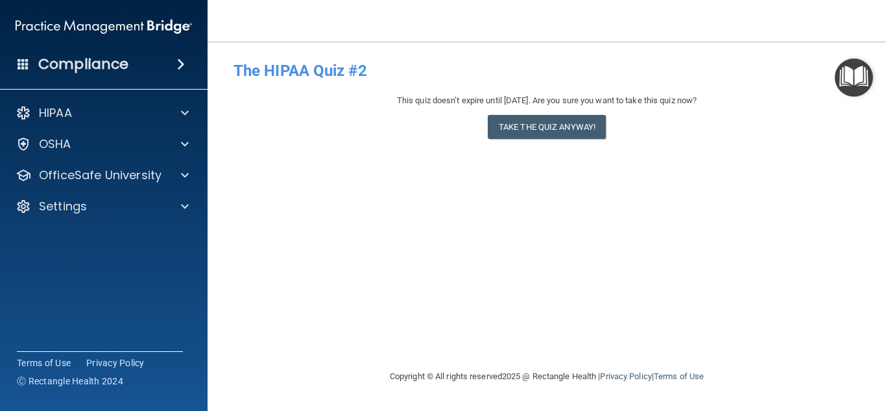
click at [852, 71] on img "Open Resource Center" at bounding box center [854, 77] width 38 height 38
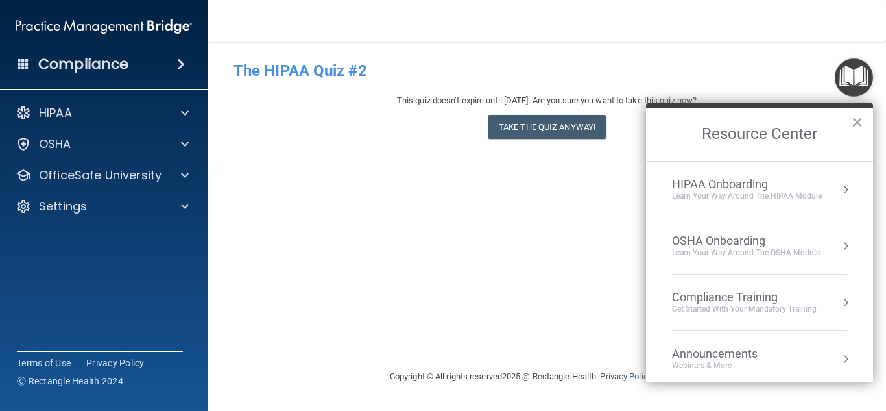
click at [810, 307] on div "Get Started with your mandatory training" at bounding box center [744, 309] width 145 height 11
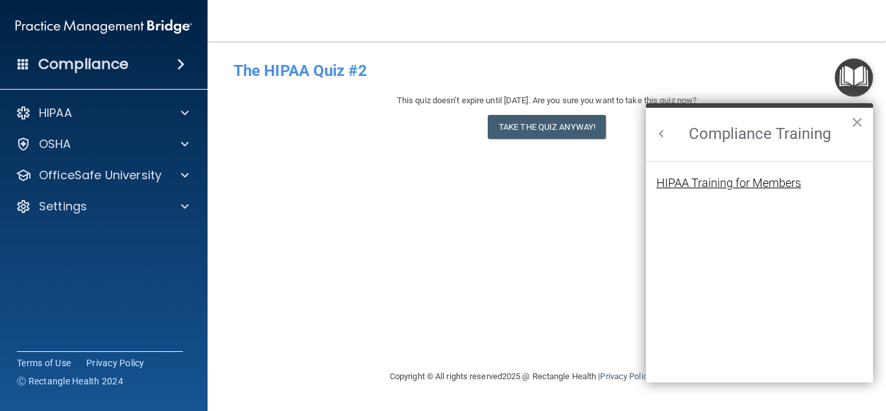
click at [769, 187] on div "HIPAA Training for Members" at bounding box center [728, 183] width 145 height 12
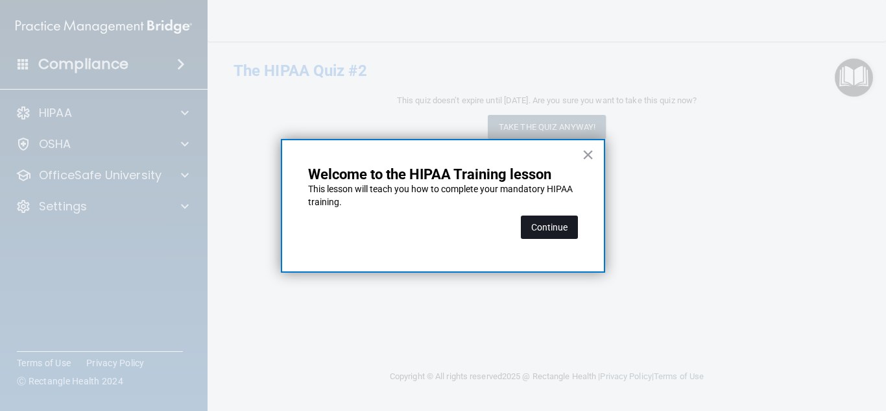
click at [544, 233] on button "Continue" at bounding box center [549, 226] width 57 height 23
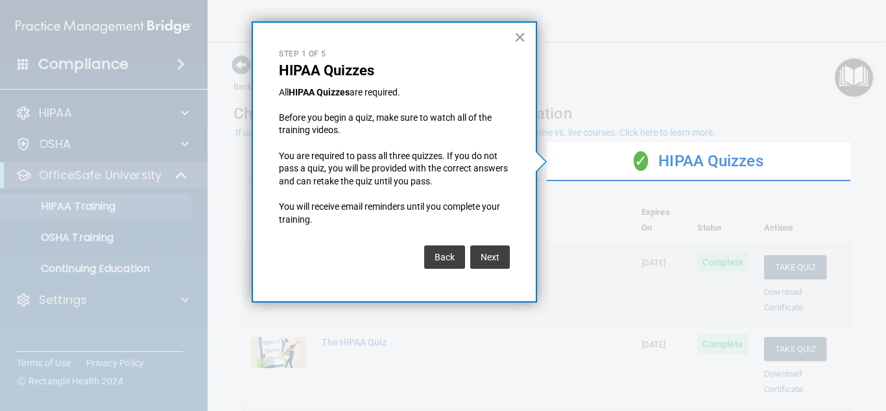
click at [522, 37] on button "×" at bounding box center [520, 37] width 12 height 21
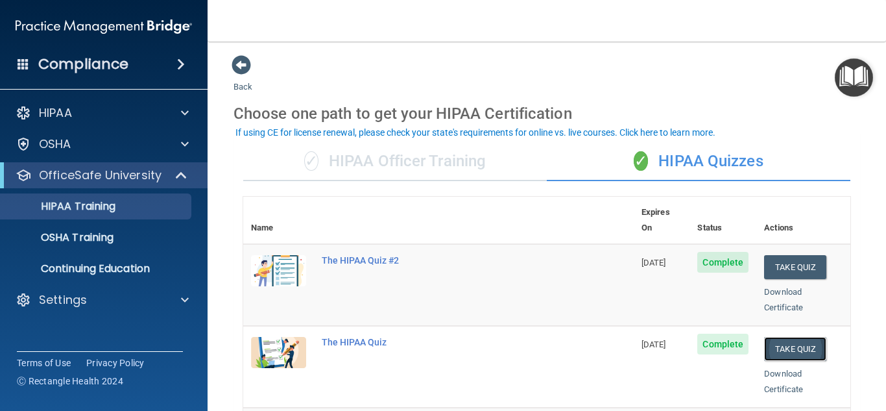
click at [785, 337] on button "Take Quiz" at bounding box center [795, 349] width 62 height 24
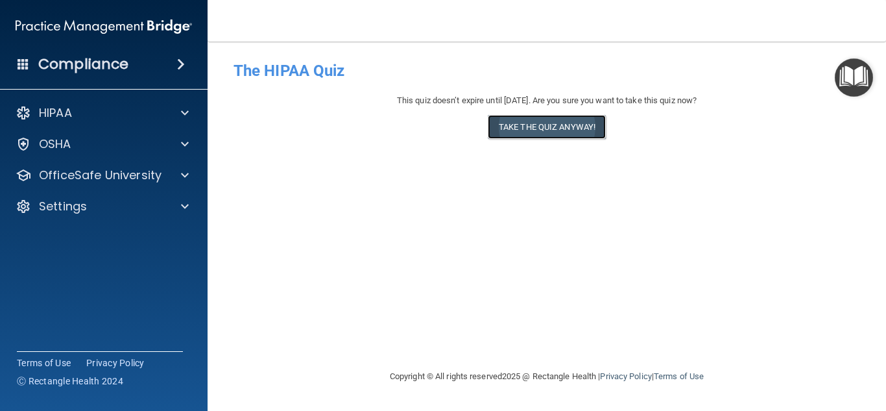
click at [586, 137] on button "Take the quiz anyway!" at bounding box center [547, 127] width 118 height 24
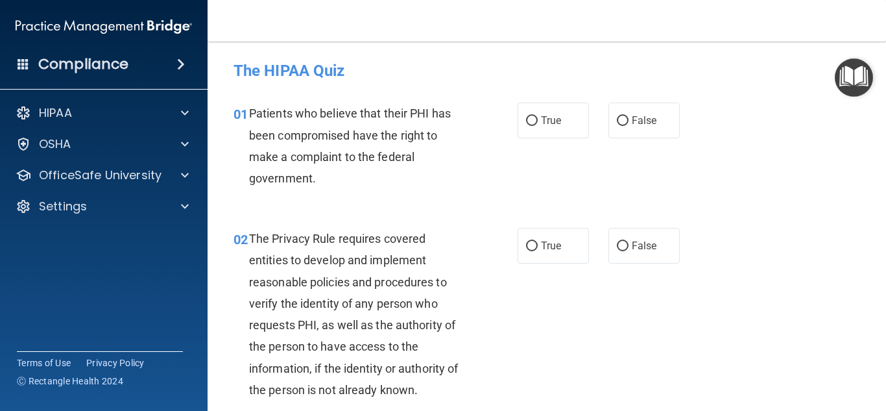
click at [586, 137] on label "True" at bounding box center [553, 120] width 71 height 36
click at [538, 126] on input "True" at bounding box center [532, 121] width 12 height 10
radio input "true"
click at [549, 233] on label "True" at bounding box center [553, 246] width 71 height 36
click at [538, 241] on input "True" at bounding box center [532, 246] width 12 height 10
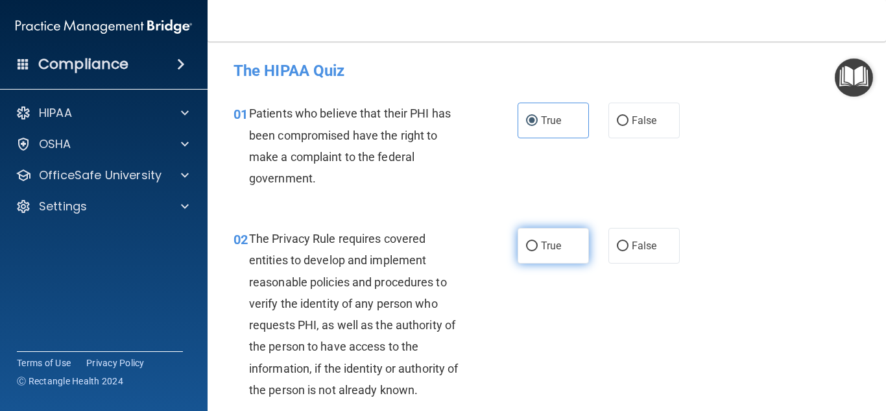
radio input "true"
click at [549, 233] on label "True" at bounding box center [553, 246] width 71 height 36
click at [538, 241] on input "True" at bounding box center [532, 246] width 12 height 10
click at [750, 274] on div "02 The Privacy Rule requires covered entities to develop and implement reasonab…" at bounding box center [547, 316] width 646 height 211
click at [872, 202] on main "- The HIPAA Quiz This quiz doesn’t expire until 11/14/2025. Are you sure you wa…" at bounding box center [547, 226] width 678 height 369
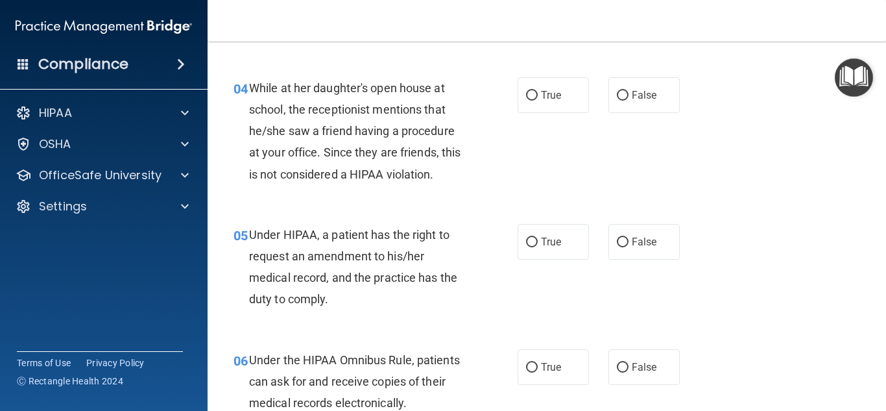
scroll to position [452, 0]
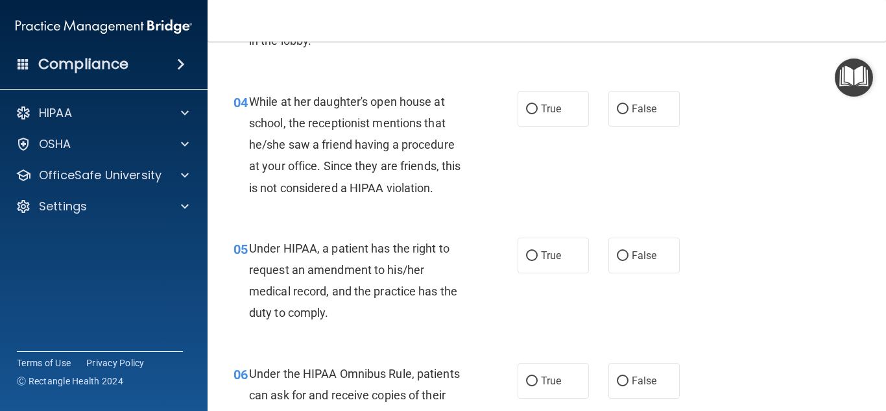
click at [863, 163] on div "04 While at her daughter's open house at school, the receptionist mentions that…" at bounding box center [547, 148] width 646 height 147
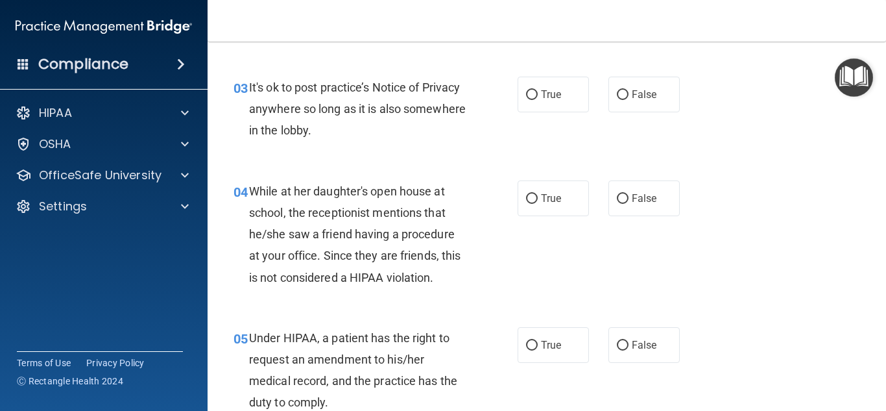
scroll to position [356, 0]
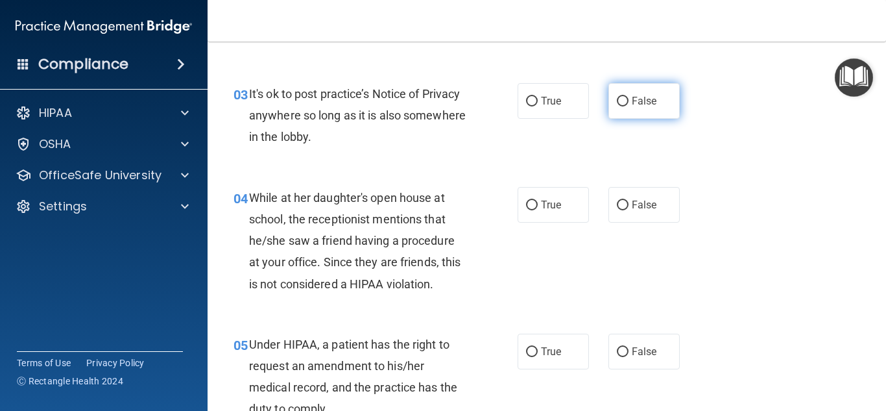
click at [676, 91] on label "False" at bounding box center [643, 101] width 71 height 36
click at [628, 97] on input "False" at bounding box center [623, 102] width 12 height 10
radio input "true"
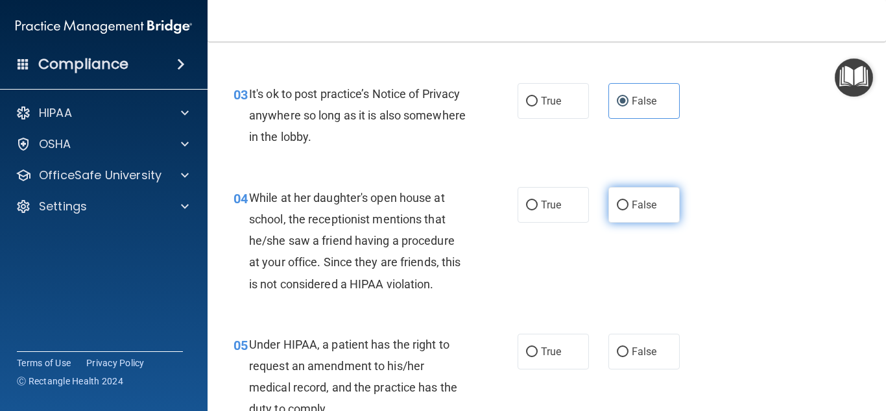
click at [654, 196] on label "False" at bounding box center [643, 205] width 71 height 36
click at [628, 200] on input "False" at bounding box center [623, 205] width 12 height 10
radio input "true"
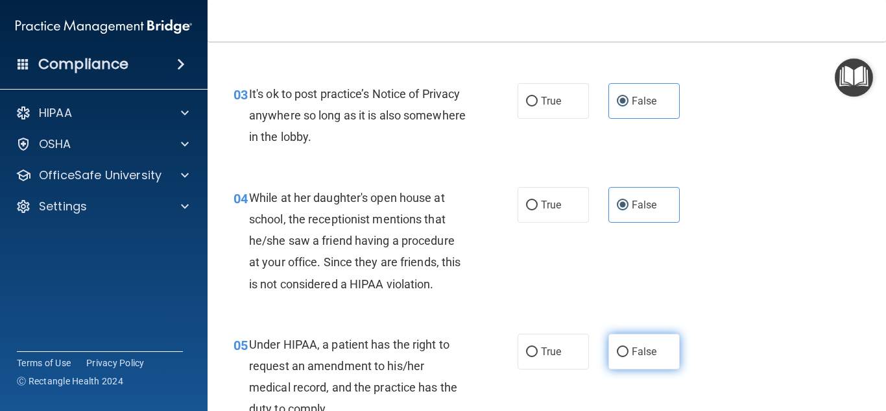
click at [636, 361] on label "False" at bounding box center [643, 351] width 71 height 36
click at [628, 357] on input "False" at bounding box center [623, 352] width 12 height 10
radio input "true"
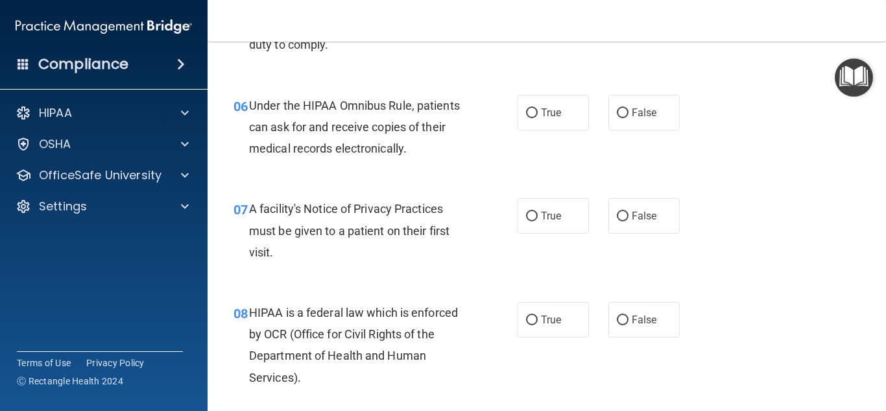
scroll to position [745, 0]
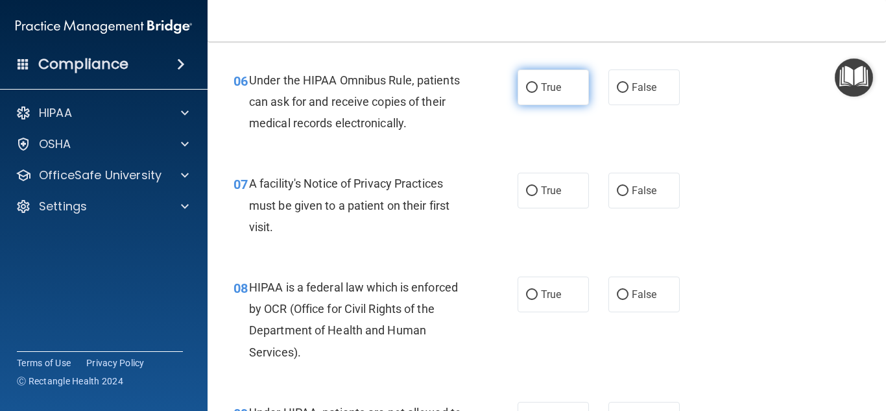
click at [568, 93] on label "True" at bounding box center [553, 87] width 71 height 36
click at [538, 93] on input "True" at bounding box center [532, 88] width 12 height 10
radio input "true"
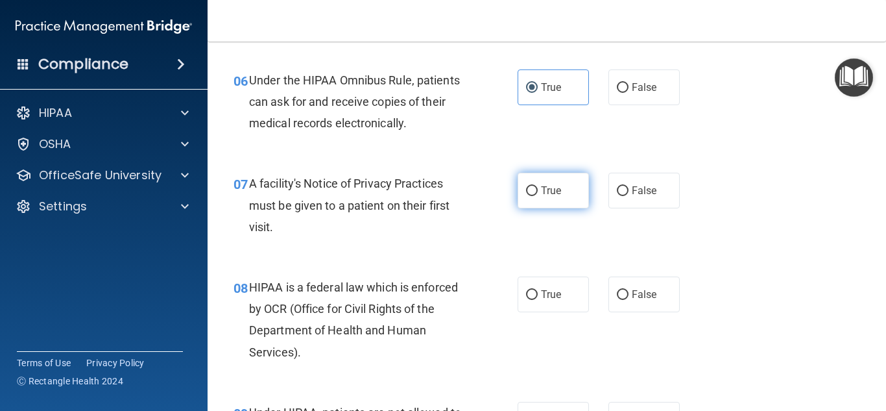
click at [558, 205] on label "True" at bounding box center [553, 191] width 71 height 36
click at [538, 196] on input "True" at bounding box center [532, 191] width 12 height 10
radio input "true"
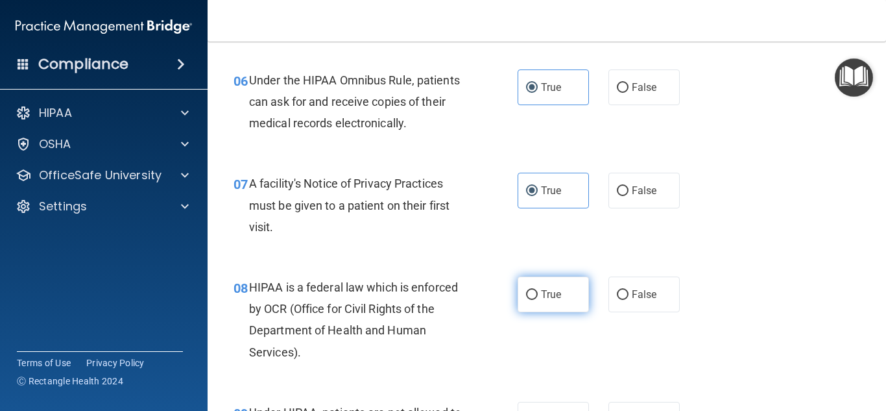
click at [560, 291] on span "True" at bounding box center [551, 294] width 20 height 12
click at [538, 291] on input "True" at bounding box center [532, 295] width 12 height 10
radio input "true"
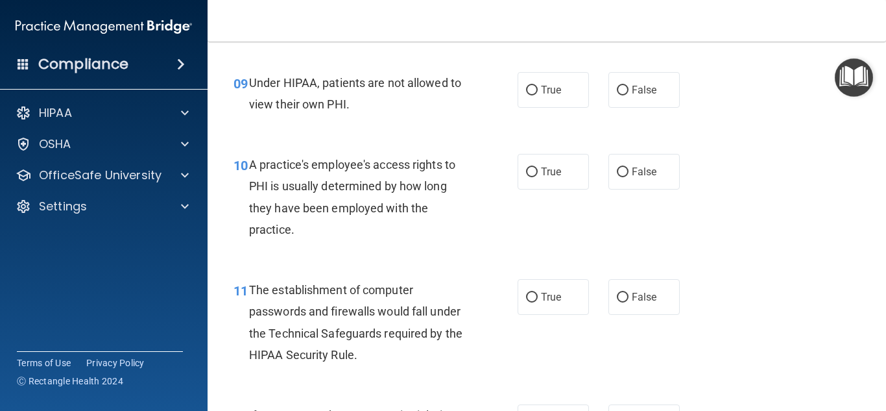
scroll to position [1082, 0]
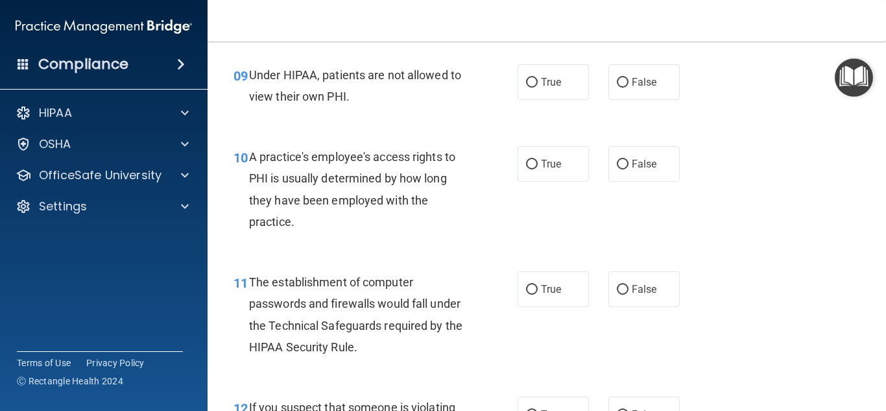
click at [680, 80] on div "True False" at bounding box center [603, 82] width 171 height 36
click at [674, 82] on label "False" at bounding box center [643, 82] width 71 height 36
click at [628, 82] on input "False" at bounding box center [623, 83] width 12 height 10
radio input "true"
click at [645, 155] on label "False" at bounding box center [643, 164] width 71 height 36
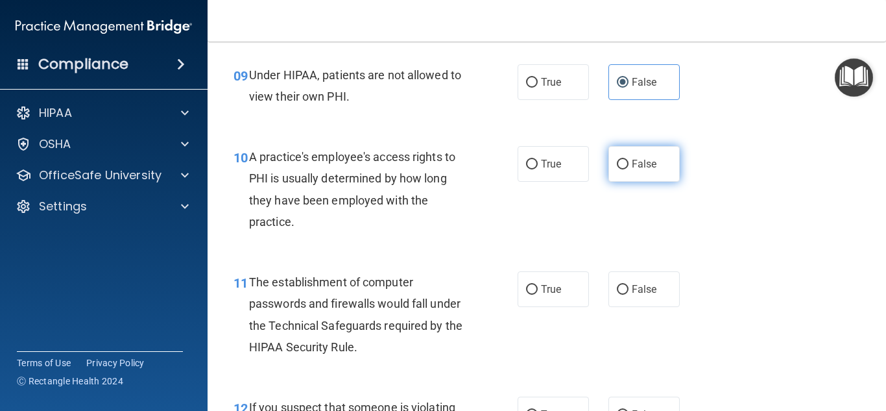
click at [628, 160] on input "False" at bounding box center [623, 165] width 12 height 10
radio input "true"
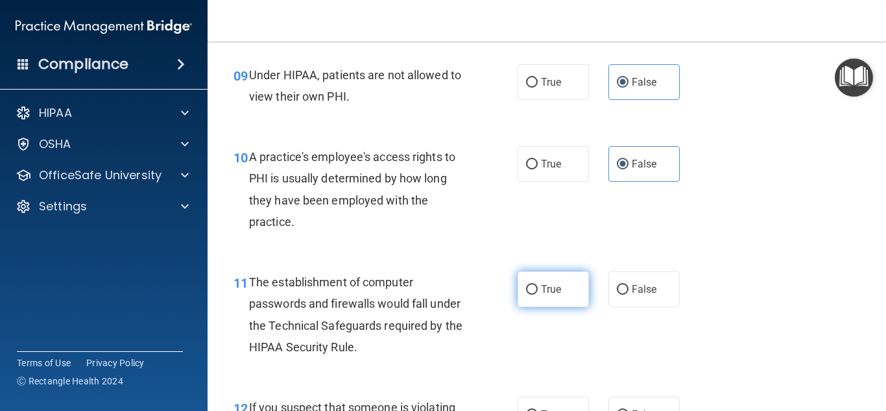
click at [560, 305] on label "True" at bounding box center [553, 289] width 71 height 36
click at [538, 294] on input "True" at bounding box center [532, 290] width 12 height 10
radio input "true"
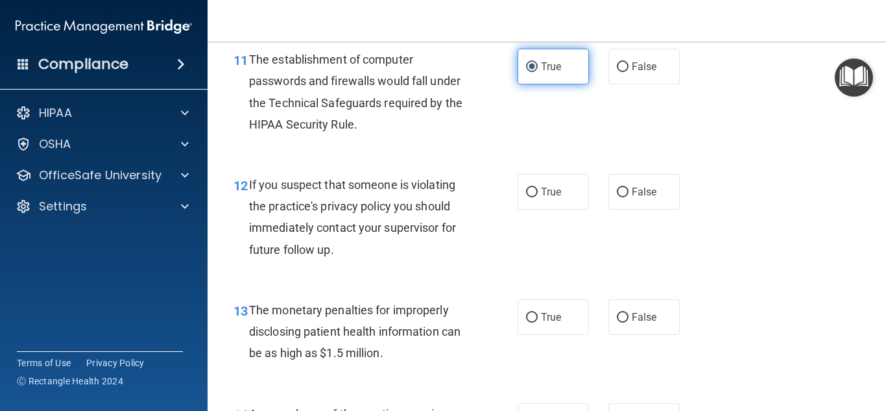
scroll to position [1316, 0]
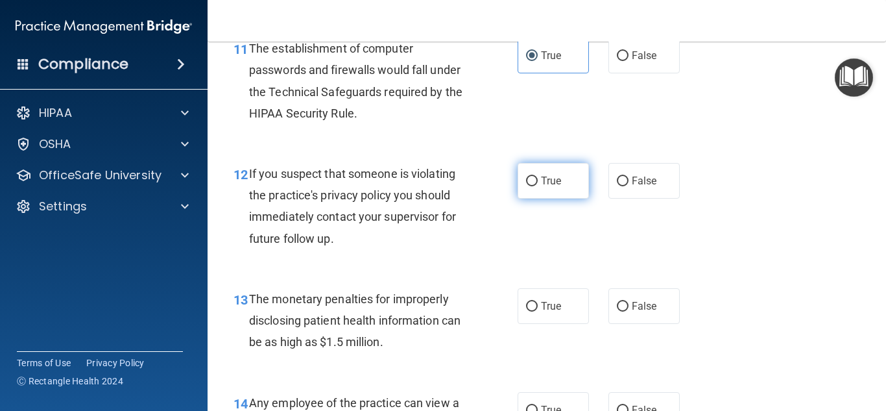
click at [548, 164] on label "True" at bounding box center [553, 181] width 71 height 36
click at [538, 176] on input "True" at bounding box center [532, 181] width 12 height 10
radio input "true"
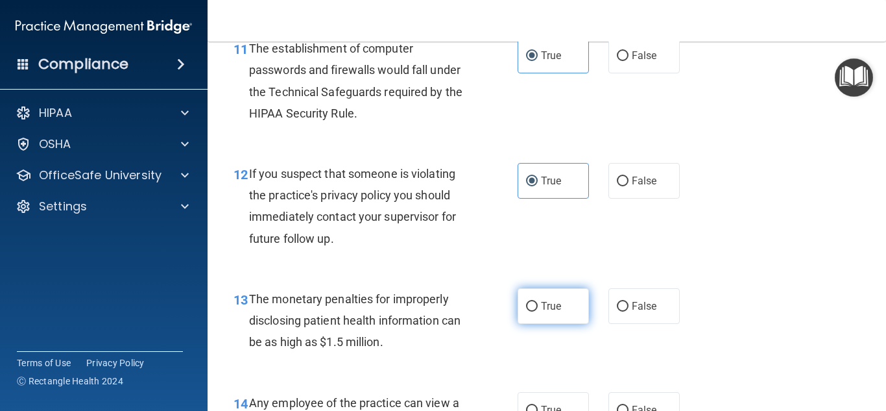
click at [559, 301] on span "True" at bounding box center [551, 306] width 20 height 12
click at [538, 302] on input "True" at bounding box center [532, 307] width 12 height 10
radio input "true"
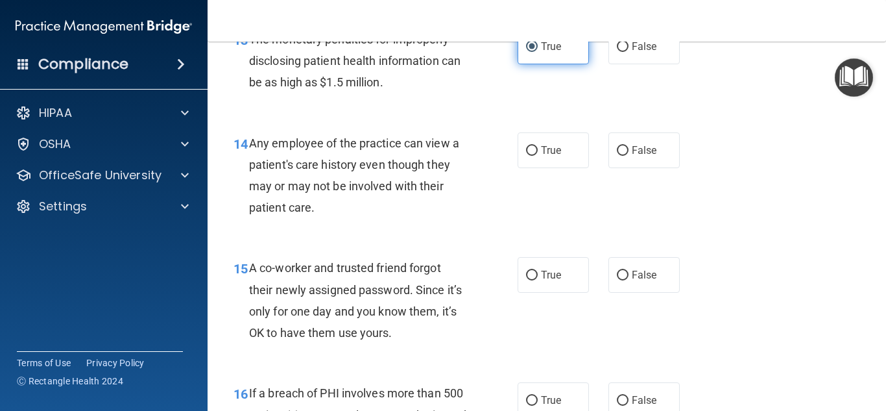
scroll to position [1601, 0]
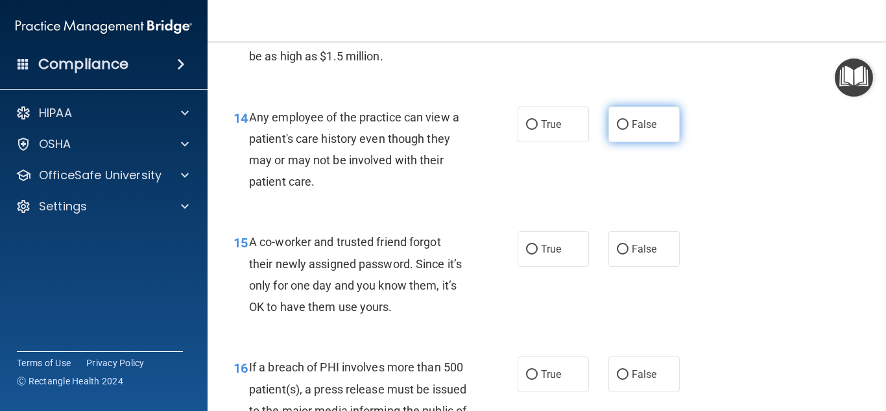
click at [671, 137] on label "False" at bounding box center [643, 124] width 71 height 36
click at [628, 130] on input "False" at bounding box center [623, 125] width 12 height 10
radio input "true"
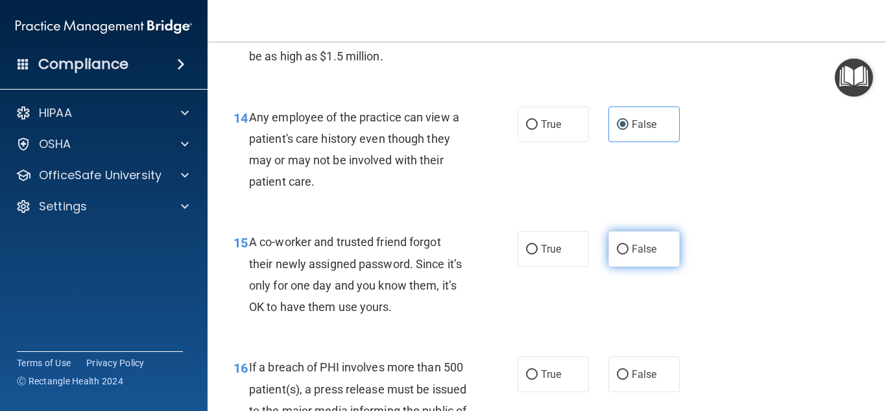
click at [634, 244] on span "False" at bounding box center [644, 249] width 25 height 12
click at [628, 244] on input "False" at bounding box center [623, 249] width 12 height 10
radio input "true"
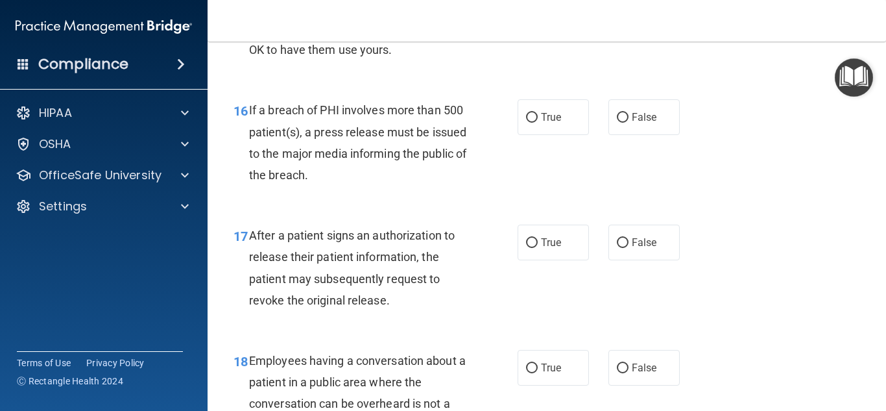
scroll to position [1887, 0]
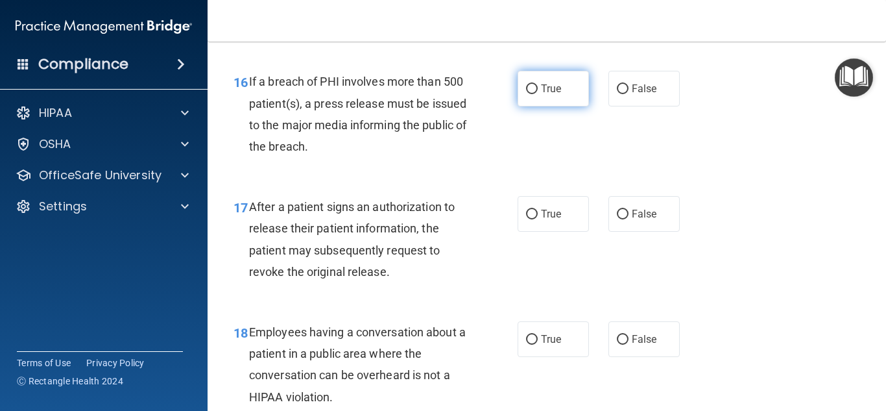
click at [586, 82] on label "True" at bounding box center [553, 89] width 71 height 36
click at [538, 84] on input "True" at bounding box center [532, 89] width 12 height 10
radio input "true"
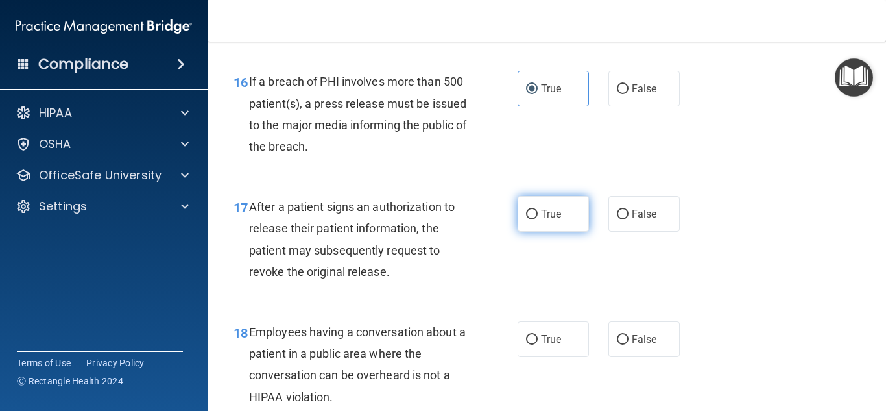
click at [549, 220] on label "True" at bounding box center [553, 214] width 71 height 36
click at [538, 219] on input "True" at bounding box center [532, 214] width 12 height 10
radio input "true"
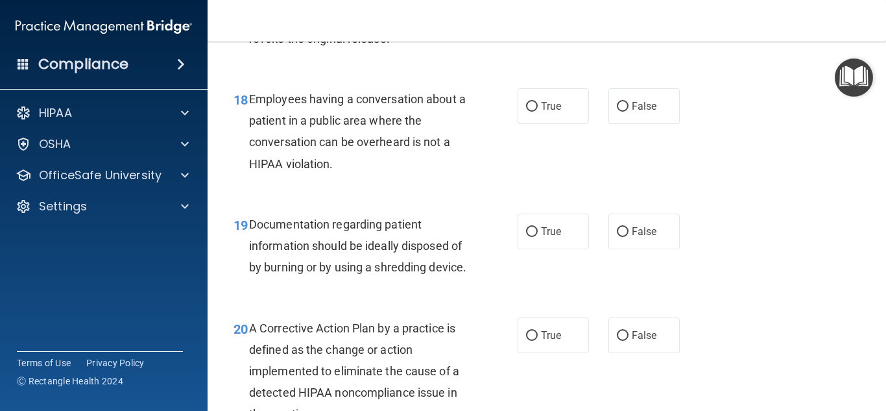
scroll to position [2146, 0]
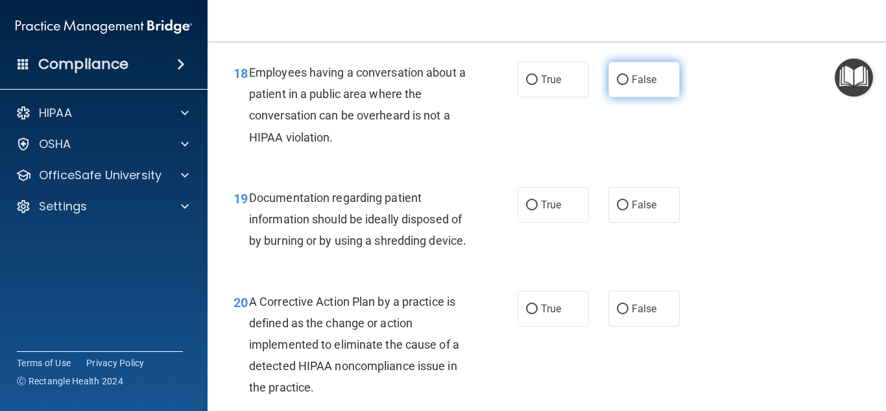
click at [628, 83] on label "False" at bounding box center [643, 80] width 71 height 36
click at [628, 83] on input "False" at bounding box center [623, 80] width 12 height 10
radio input "true"
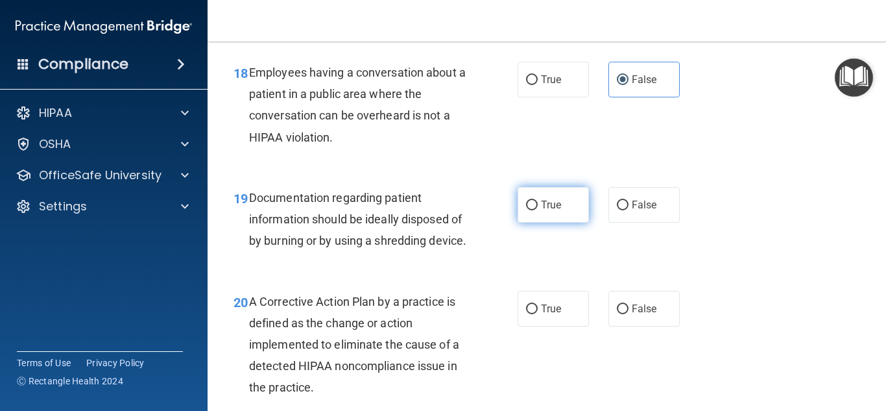
click at [540, 191] on label "True" at bounding box center [553, 205] width 71 height 36
click at [538, 200] on input "True" at bounding box center [532, 205] width 12 height 10
radio input "true"
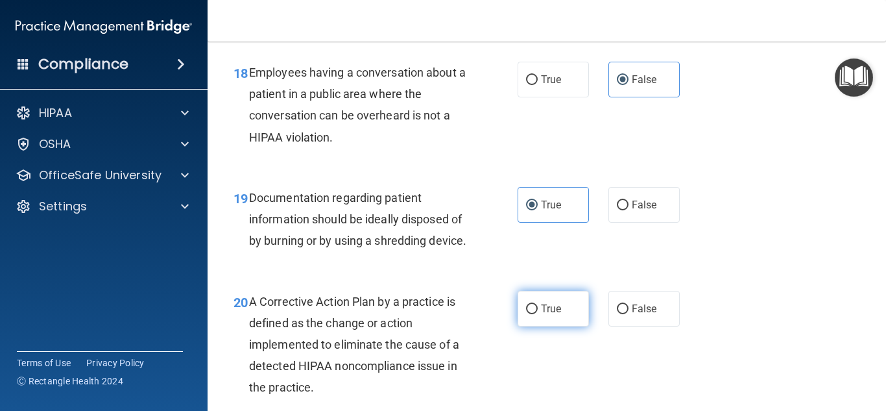
click at [571, 326] on label "True" at bounding box center [553, 309] width 71 height 36
click at [538, 314] on input "True" at bounding box center [532, 309] width 12 height 10
radio input "true"
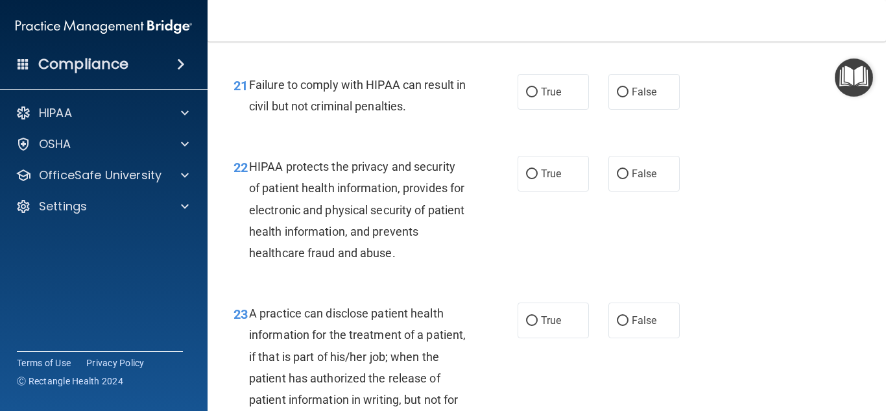
scroll to position [2535, 0]
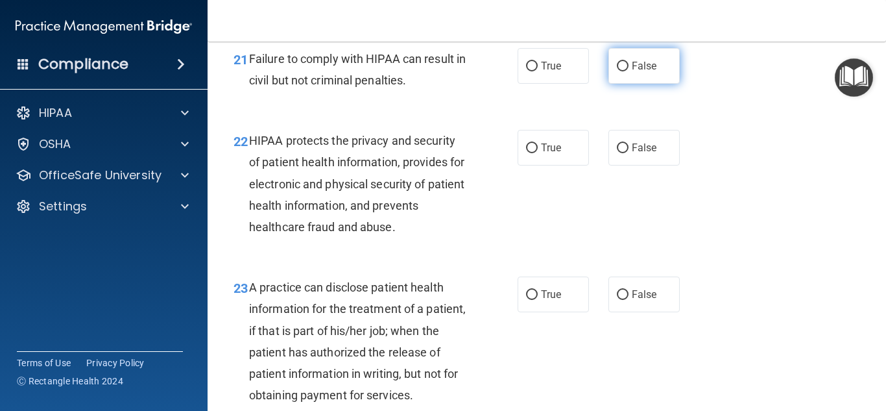
click at [666, 73] on label "False" at bounding box center [643, 66] width 71 height 36
click at [628, 71] on input "False" at bounding box center [623, 67] width 12 height 10
radio input "true"
click at [549, 191] on div "22 HIPAA protects the privacy and security of patient health information, provi…" at bounding box center [547, 186] width 646 height 147
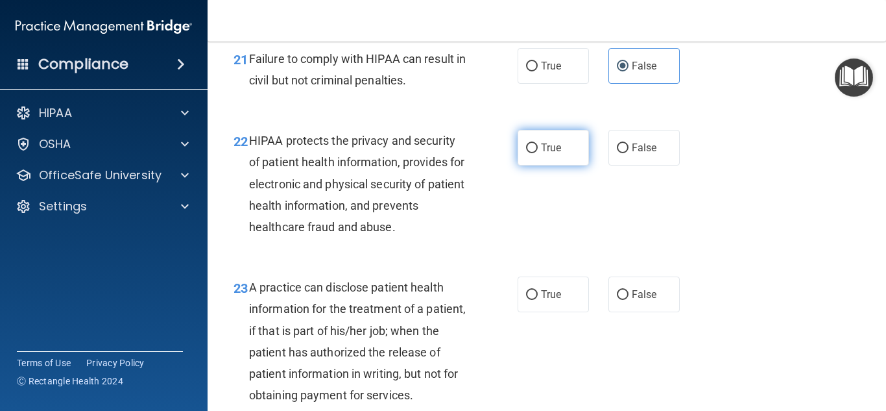
click at [560, 165] on label "True" at bounding box center [553, 148] width 71 height 36
click at [538, 153] on input "True" at bounding box center [532, 148] width 12 height 10
radio input "true"
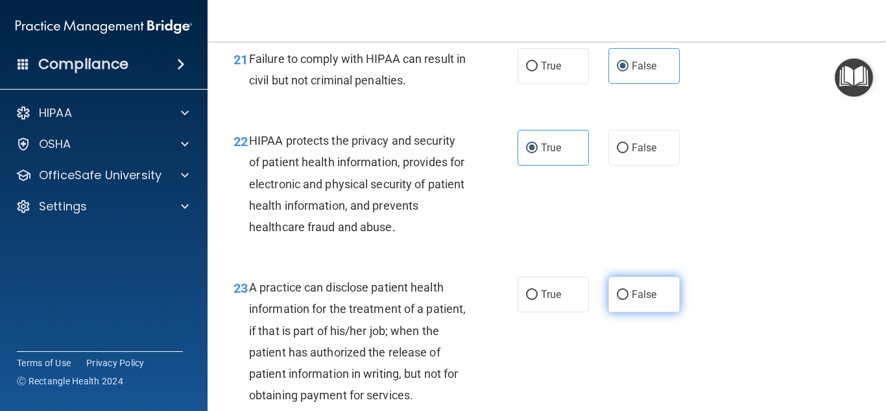
click at [653, 300] on span "False" at bounding box center [644, 294] width 25 height 12
click at [628, 300] on input "False" at bounding box center [623, 295] width 12 height 10
radio input "true"
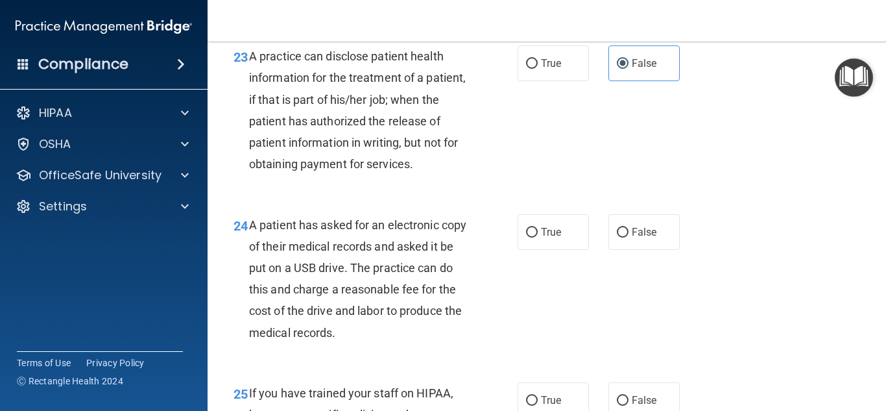
scroll to position [2769, 0]
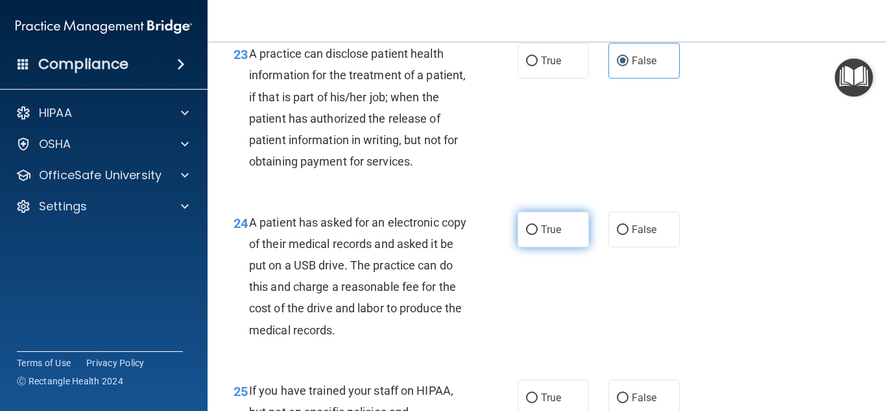
click at [542, 235] on span "True" at bounding box center [551, 229] width 20 height 12
click at [538, 235] on input "True" at bounding box center [532, 230] width 12 height 10
radio input "true"
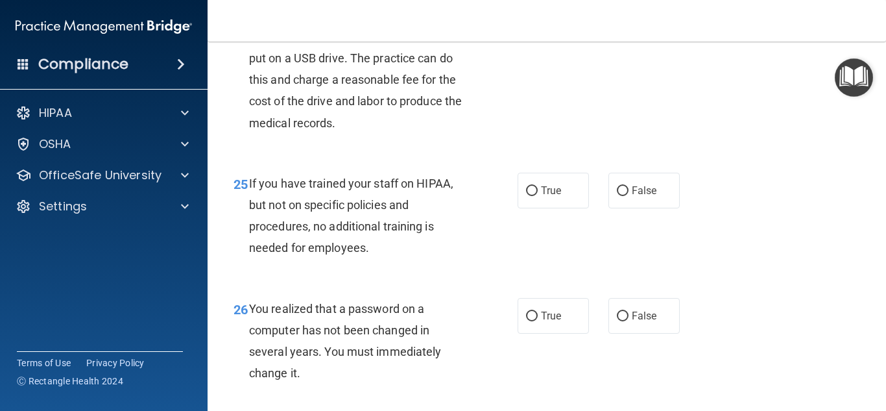
scroll to position [2976, 0]
click at [666, 208] on label "False" at bounding box center [643, 190] width 71 height 36
click at [628, 195] on input "False" at bounding box center [623, 190] width 12 height 10
radio input "true"
click at [556, 333] on label "True" at bounding box center [553, 315] width 71 height 36
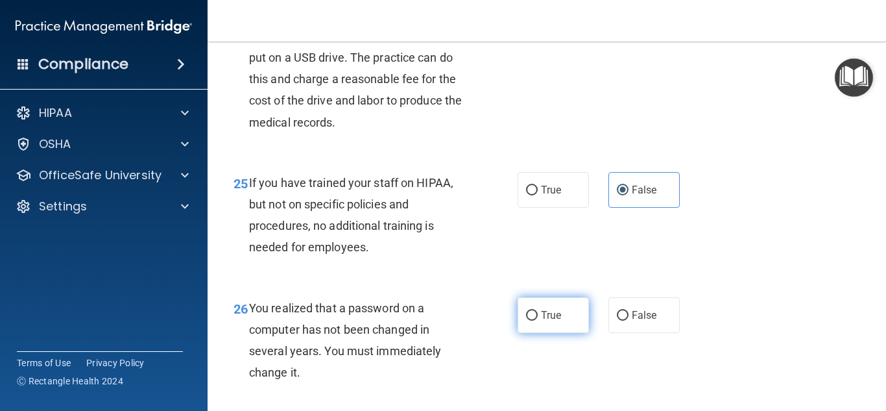
click at [538, 320] on input "True" at bounding box center [532, 316] width 12 height 10
radio input "true"
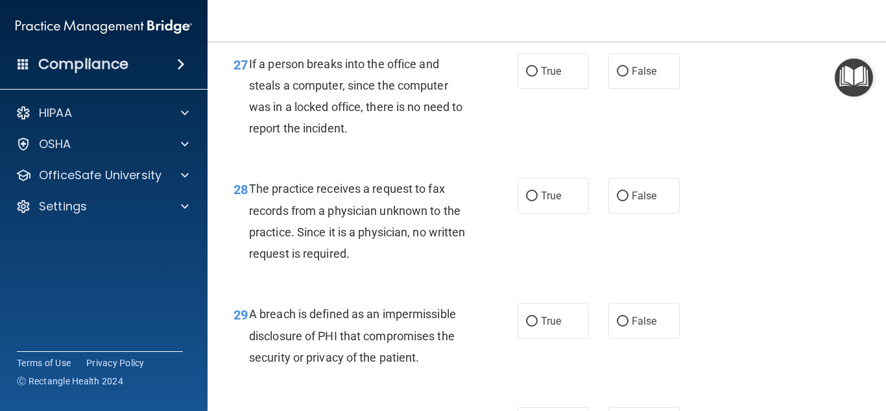
scroll to position [3365, 0]
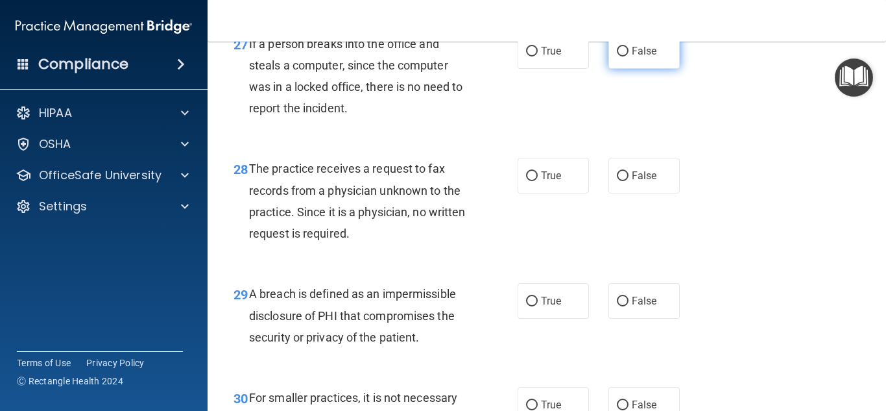
click at [660, 69] on label "False" at bounding box center [643, 51] width 71 height 36
click at [628, 56] on input "False" at bounding box center [623, 52] width 12 height 10
radio input "true"
click at [660, 69] on label "False" at bounding box center [643, 51] width 71 height 36
click at [628, 56] on input "False" at bounding box center [623, 52] width 12 height 10
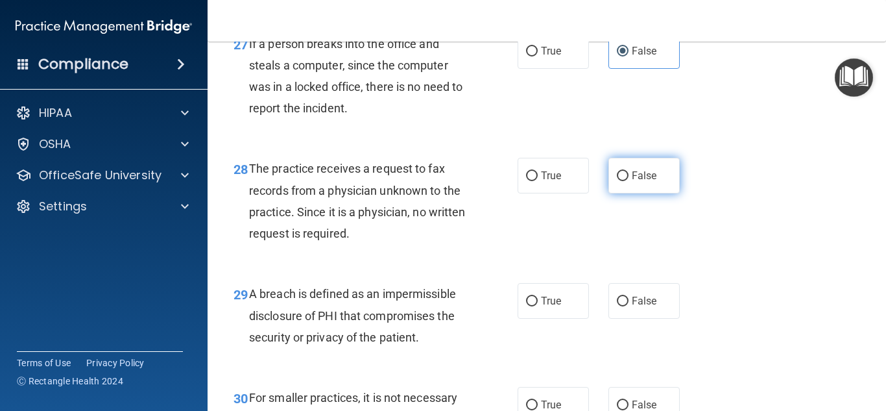
click at [645, 182] on span "False" at bounding box center [644, 175] width 25 height 12
click at [628, 181] on input "False" at bounding box center [623, 176] width 12 height 10
radio input "true"
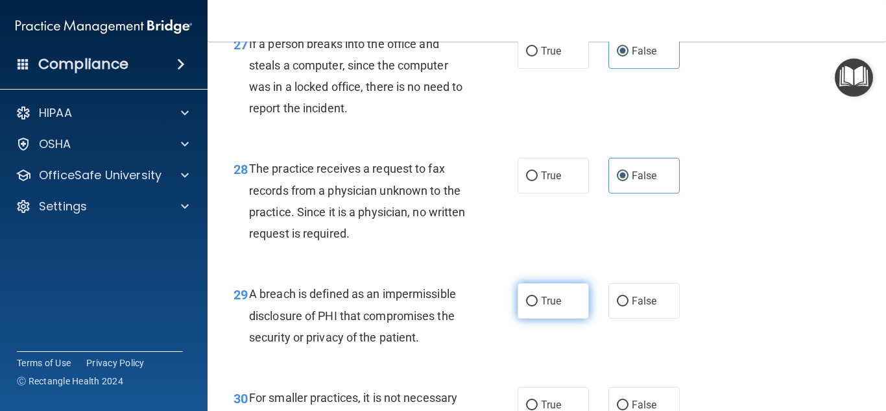
click at [549, 307] on span "True" at bounding box center [551, 300] width 20 height 12
click at [538, 306] on input "True" at bounding box center [532, 301] width 12 height 10
radio input "true"
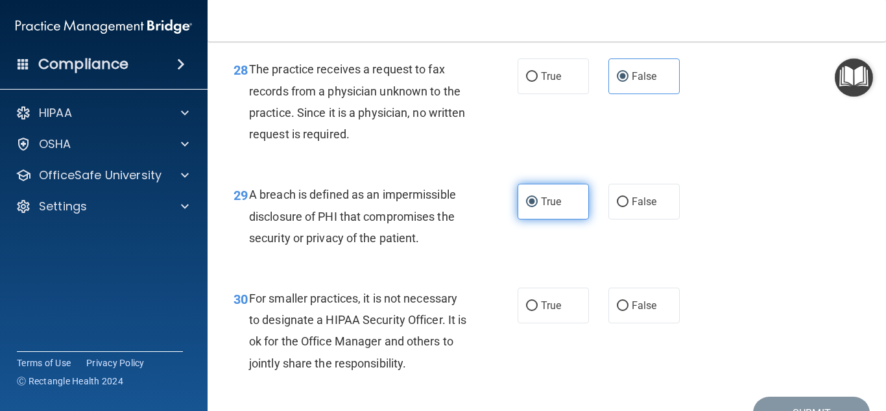
scroll to position [3495, 0]
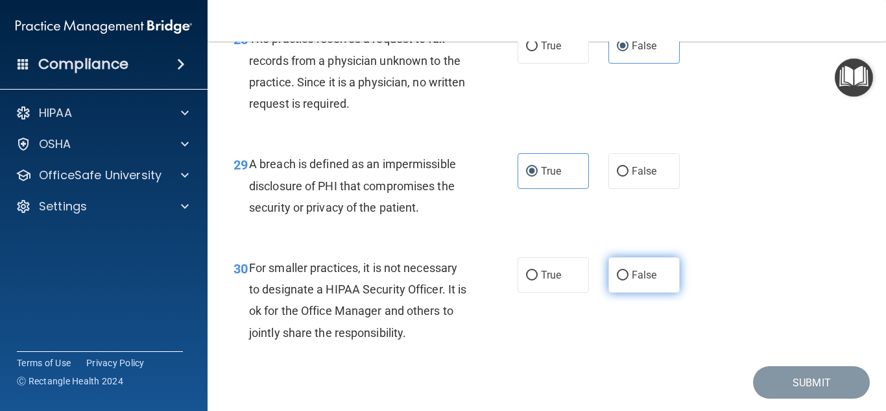
click at [639, 292] on label "False" at bounding box center [643, 275] width 71 height 36
click at [628, 280] on input "False" at bounding box center [623, 275] width 12 height 10
radio input "true"
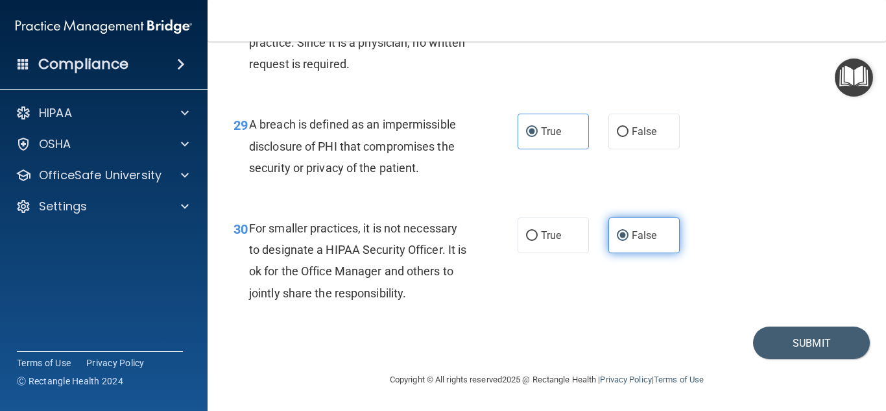
scroll to position [3556, 0]
click at [819, 340] on button "Submit" at bounding box center [811, 342] width 117 height 33
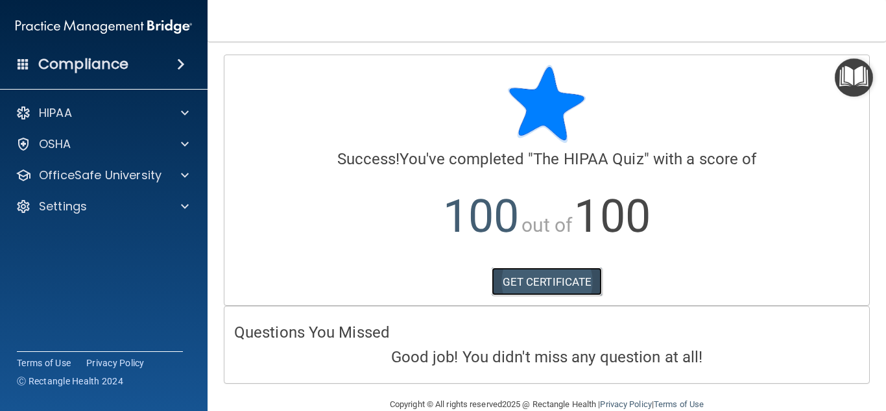
click at [591, 290] on link "GET CERTIFICATE" at bounding box center [547, 281] width 111 height 29
click at [852, 89] on img "Open Resource Center" at bounding box center [854, 77] width 38 height 38
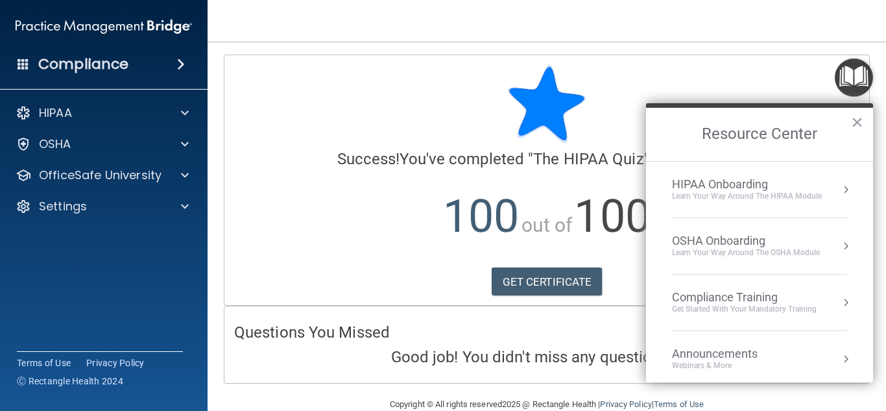
click at [787, 318] on li "Compliance Training Get Started with your mandatory training" at bounding box center [759, 302] width 175 height 56
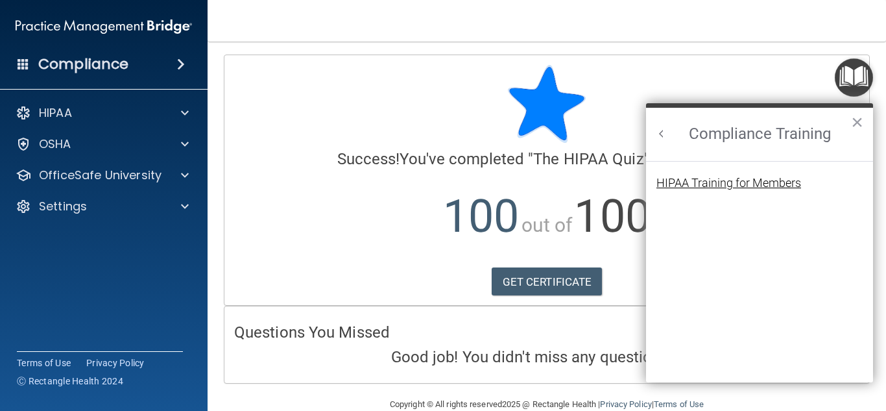
click at [752, 180] on div "HIPAA Training for Members" at bounding box center [728, 183] width 145 height 12
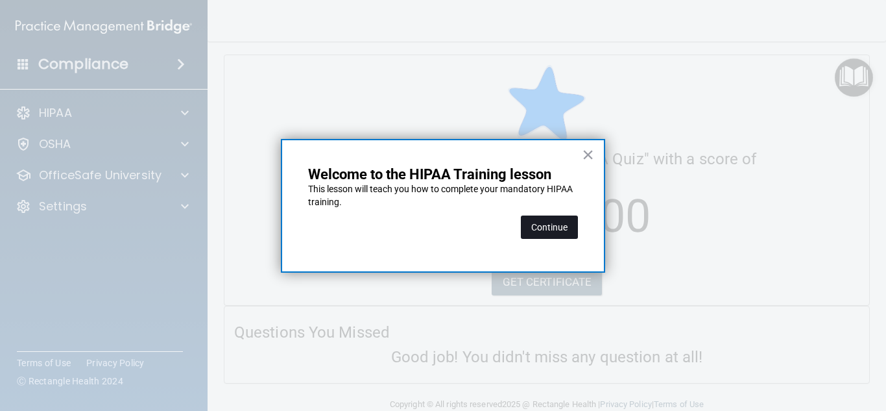
click at [568, 233] on button "Continue" at bounding box center [549, 226] width 57 height 23
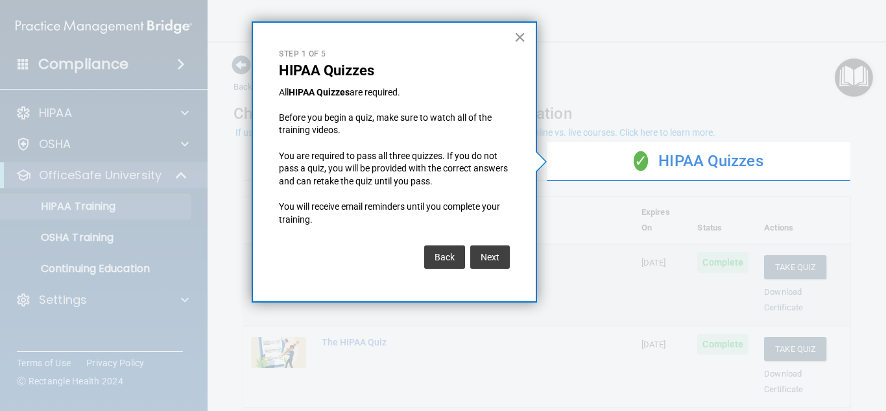
click at [521, 40] on button "×" at bounding box center [520, 37] width 12 height 21
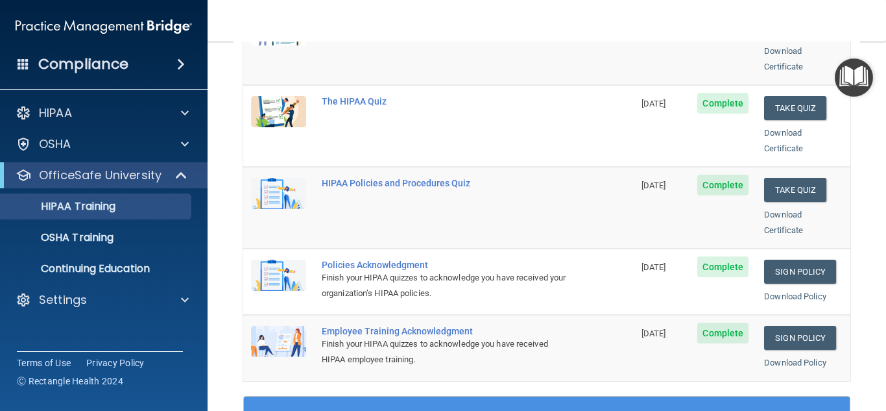
scroll to position [244, 0]
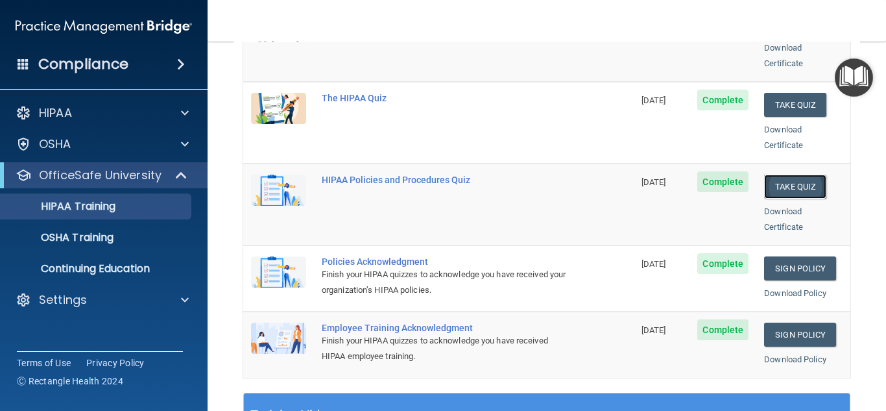
click at [791, 178] on button "Take Quiz" at bounding box center [795, 186] width 62 height 24
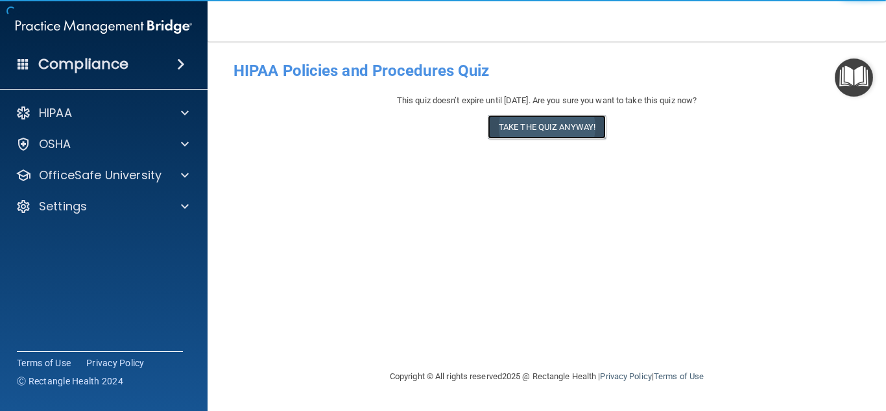
click at [554, 129] on button "Take the quiz anyway!" at bounding box center [547, 127] width 118 height 24
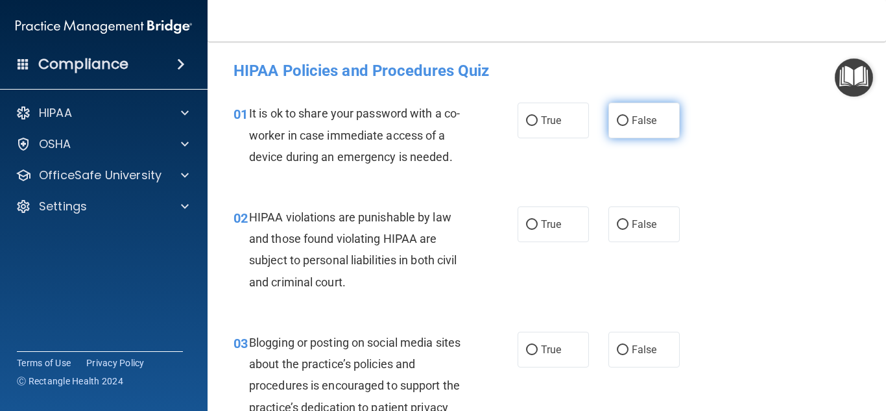
click at [632, 127] on label "False" at bounding box center [643, 120] width 71 height 36
click at [628, 126] on input "False" at bounding box center [623, 121] width 12 height 10
radio input "true"
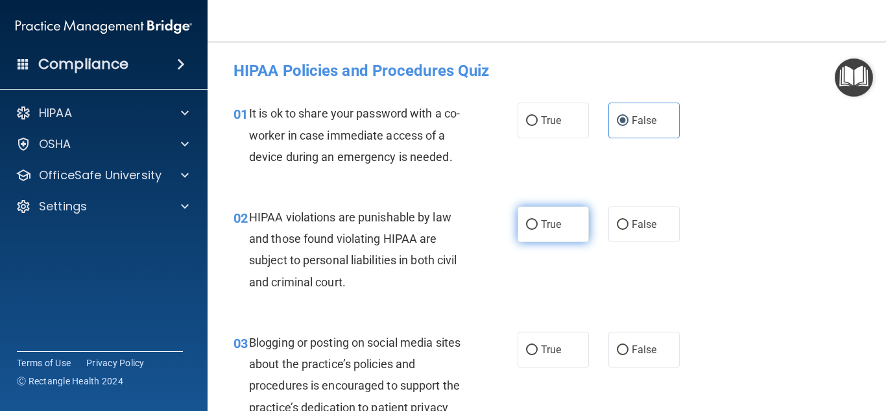
click at [547, 236] on label "True" at bounding box center [553, 224] width 71 height 36
click at [538, 230] on input "True" at bounding box center [532, 225] width 12 height 10
radio input "true"
click at [649, 353] on span "False" at bounding box center [644, 349] width 25 height 12
click at [628, 353] on input "False" at bounding box center [623, 350] width 12 height 10
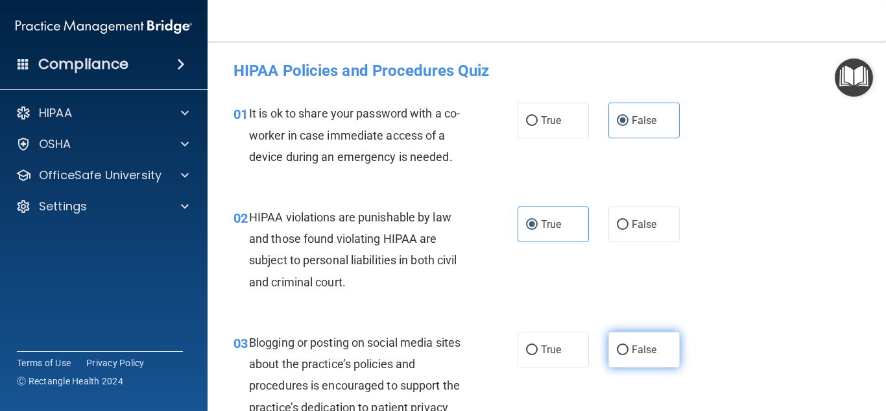
radio input "true"
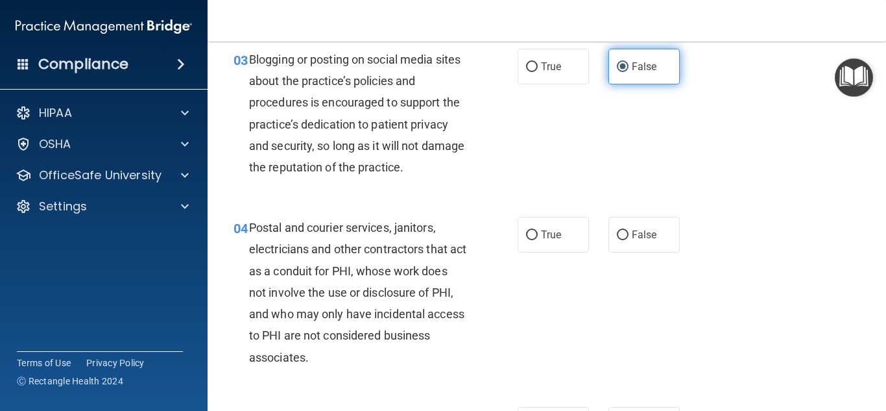
scroll to position [285, 0]
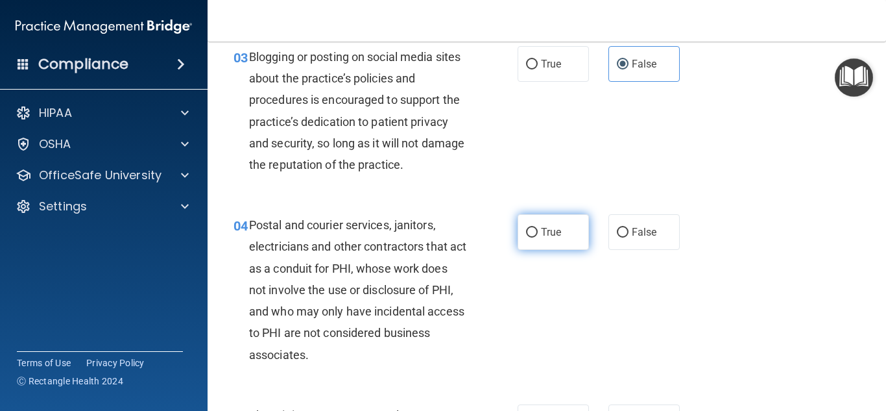
click at [558, 217] on label "True" at bounding box center [553, 232] width 71 height 36
click at [538, 228] on input "True" at bounding box center [532, 233] width 12 height 10
radio input "true"
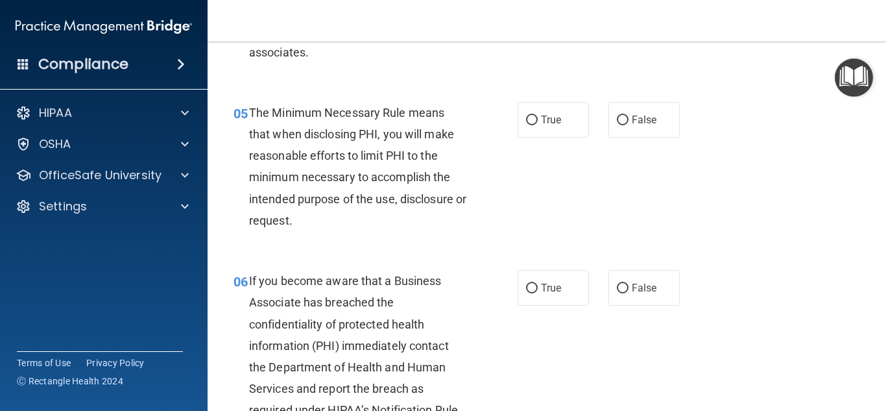
scroll to position [597, 0]
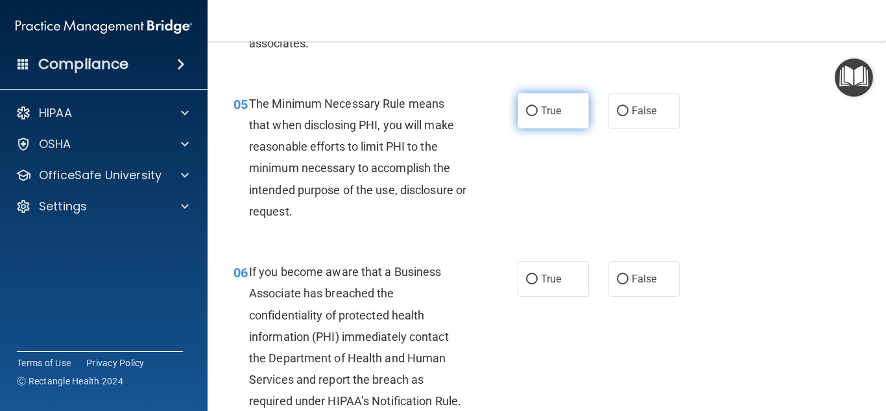
click at [587, 116] on label "True" at bounding box center [553, 111] width 71 height 36
click at [538, 116] on input "True" at bounding box center [532, 111] width 12 height 10
radio input "true"
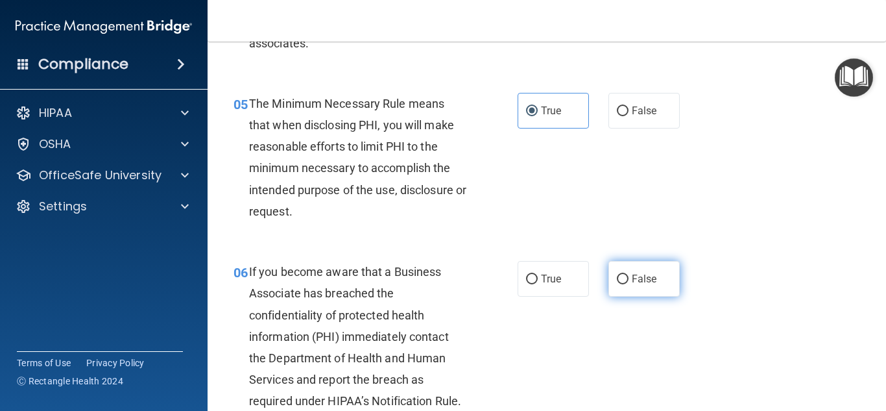
click at [636, 268] on label "False" at bounding box center [643, 279] width 71 height 36
click at [628, 274] on input "False" at bounding box center [623, 279] width 12 height 10
radio input "true"
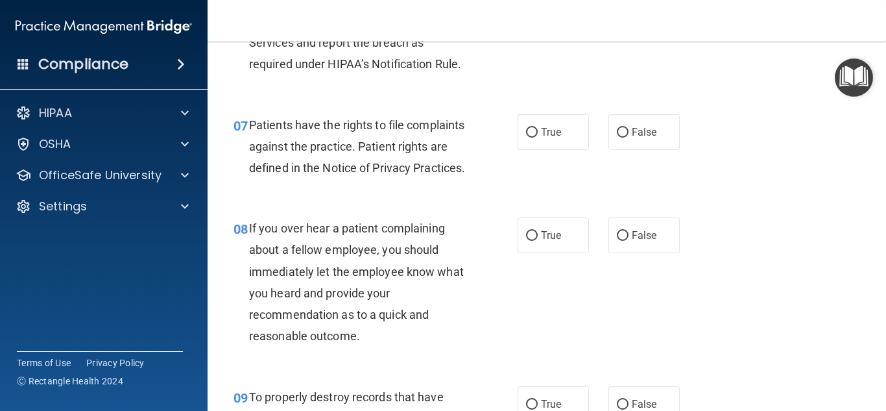
scroll to position [934, 0]
click at [582, 117] on label "True" at bounding box center [553, 131] width 71 height 36
click at [538, 127] on input "True" at bounding box center [532, 132] width 12 height 10
radio input "true"
click at [635, 241] on span "False" at bounding box center [644, 234] width 25 height 12
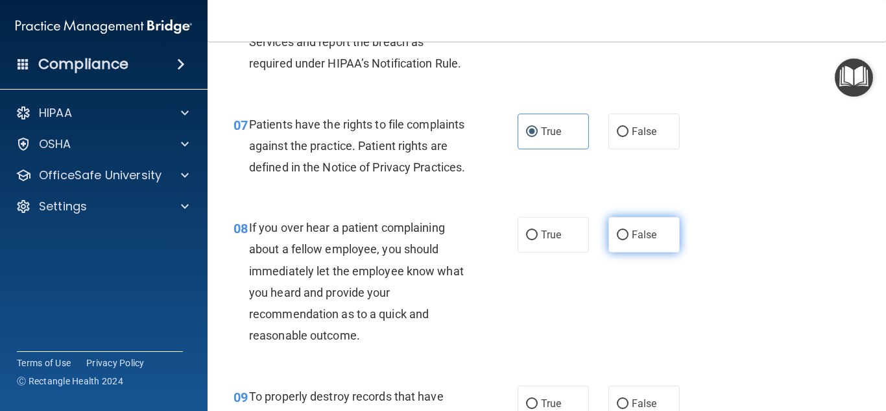
click at [628, 240] on input "False" at bounding box center [623, 235] width 12 height 10
radio input "true"
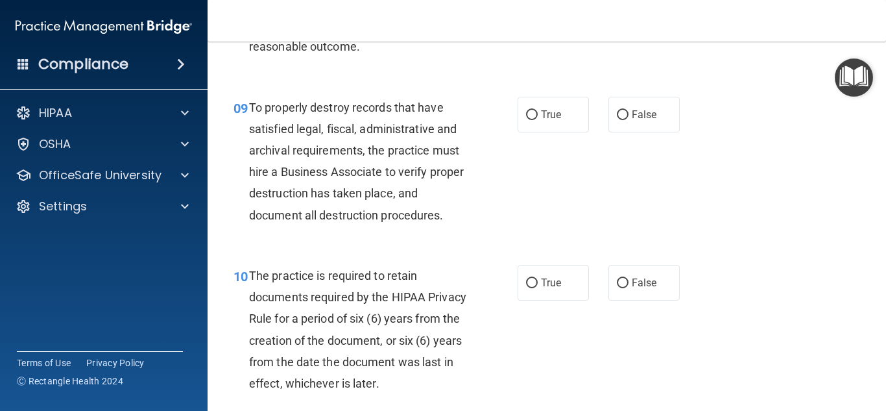
scroll to position [1245, 0]
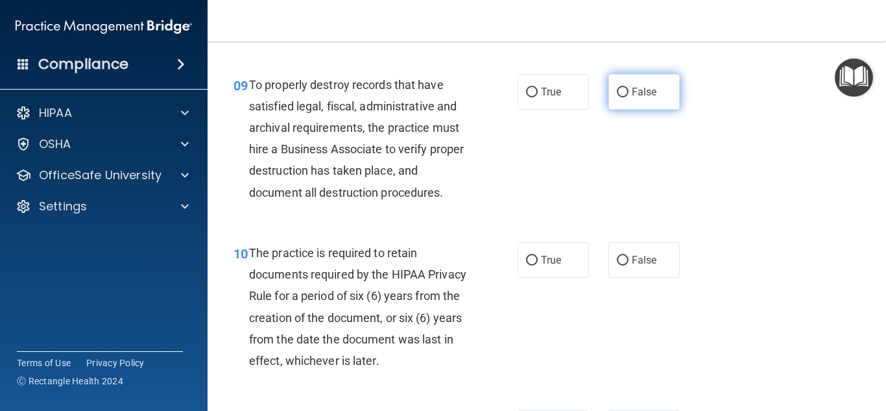
click at [667, 110] on label "False" at bounding box center [643, 92] width 71 height 36
click at [628, 97] on input "False" at bounding box center [623, 93] width 12 height 10
radio input "true"
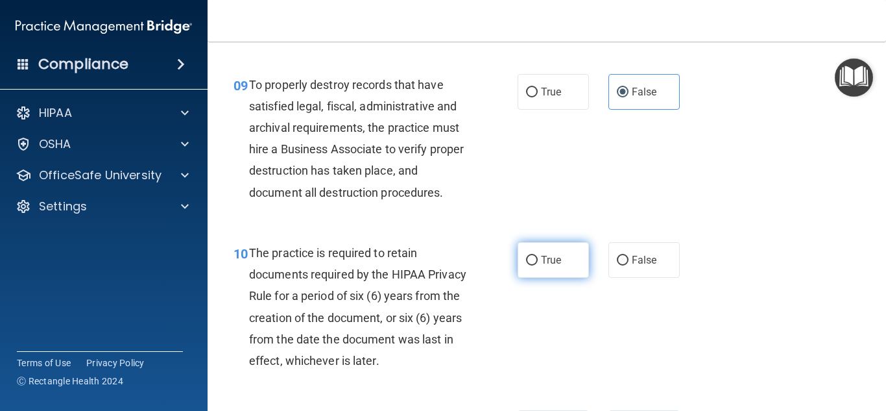
click at [526, 265] on input "True" at bounding box center [532, 261] width 12 height 10
radio input "true"
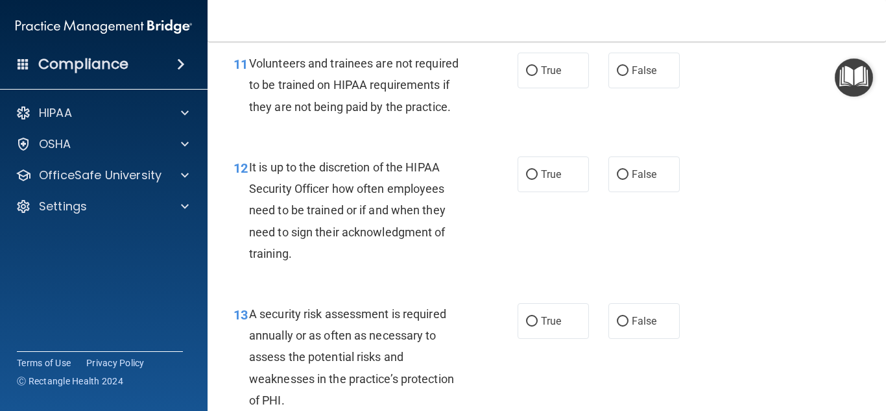
scroll to position [1608, 0]
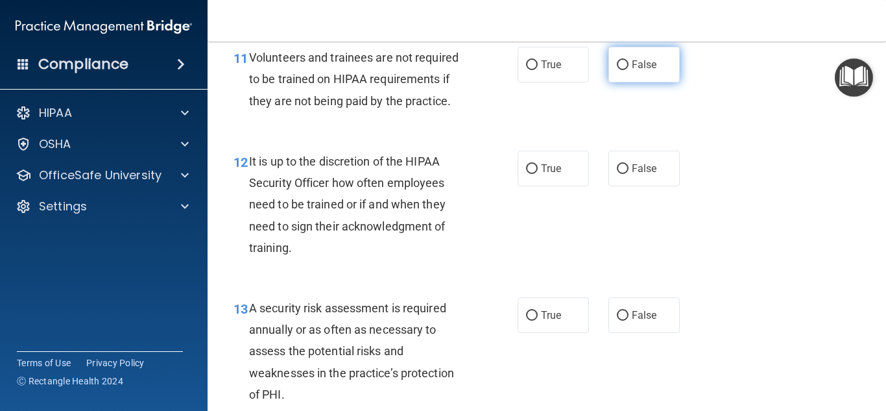
click at [665, 82] on label "False" at bounding box center [643, 65] width 71 height 36
click at [628, 70] on input "False" at bounding box center [623, 65] width 12 height 10
radio input "true"
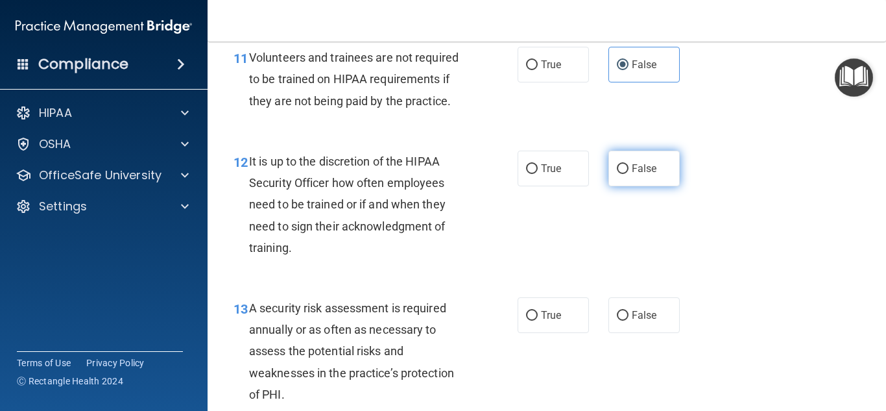
click at [623, 186] on label "False" at bounding box center [643, 168] width 71 height 36
click at [623, 174] on input "False" at bounding box center [623, 169] width 12 height 10
radio input "true"
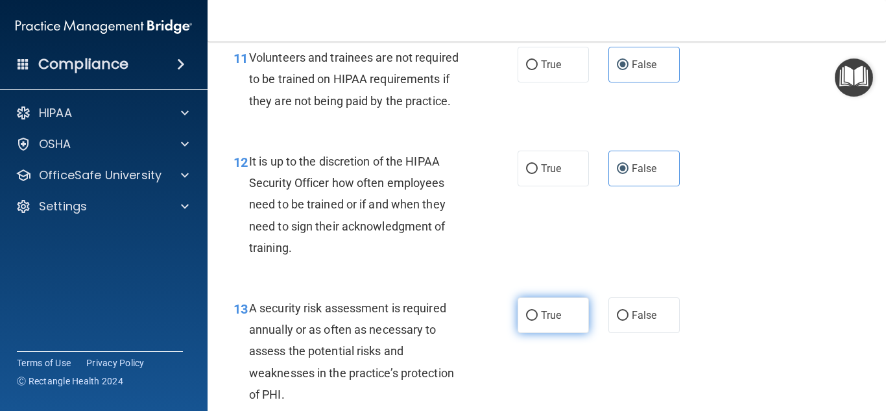
click at [558, 321] on span "True" at bounding box center [551, 315] width 20 height 12
click at [538, 320] on input "True" at bounding box center [532, 316] width 12 height 10
radio input "true"
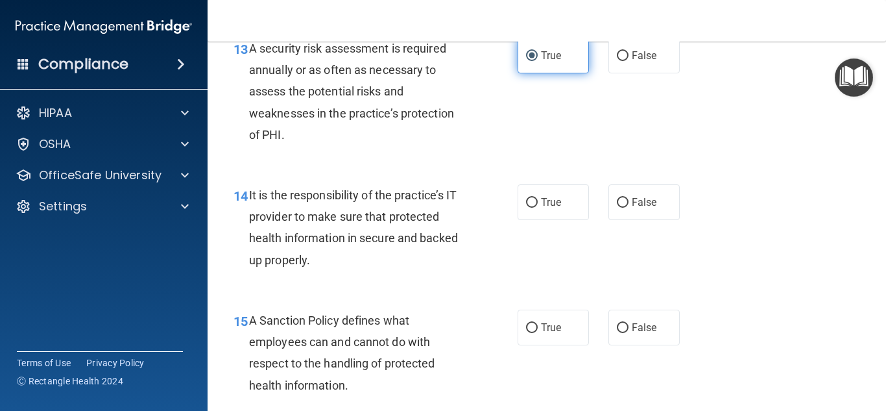
scroll to position [1894, 0]
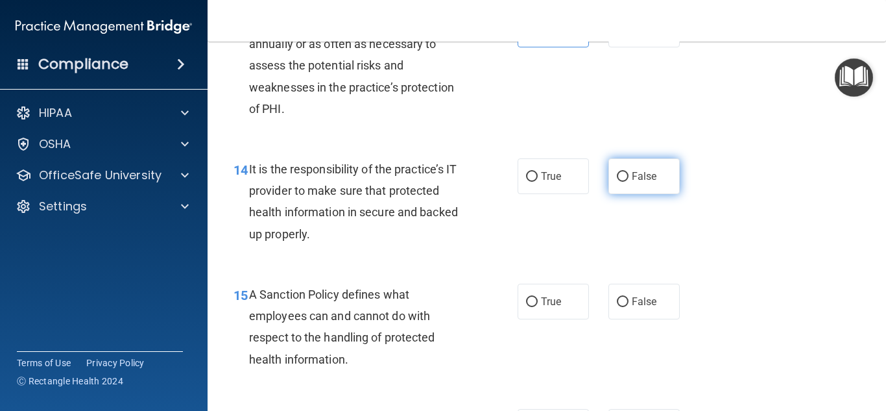
click at [658, 194] on label "False" at bounding box center [643, 176] width 71 height 36
click at [628, 182] on input "False" at bounding box center [623, 177] width 12 height 10
radio input "true"
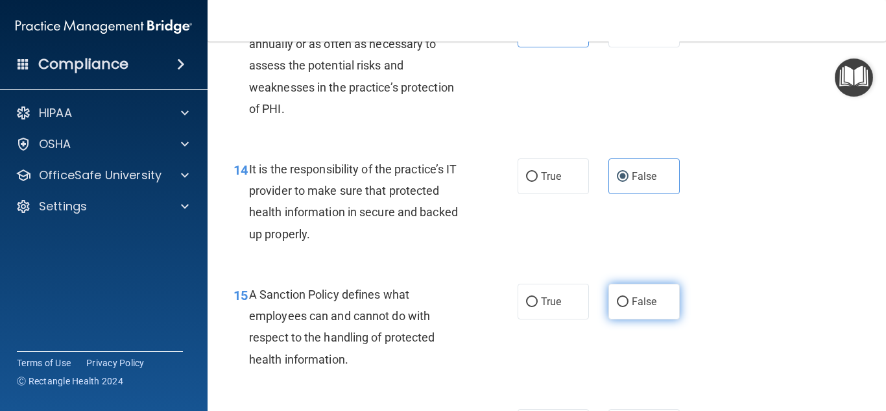
click at [628, 319] on label "False" at bounding box center [643, 301] width 71 height 36
click at [628, 307] on input "False" at bounding box center [623, 302] width 12 height 10
radio input "true"
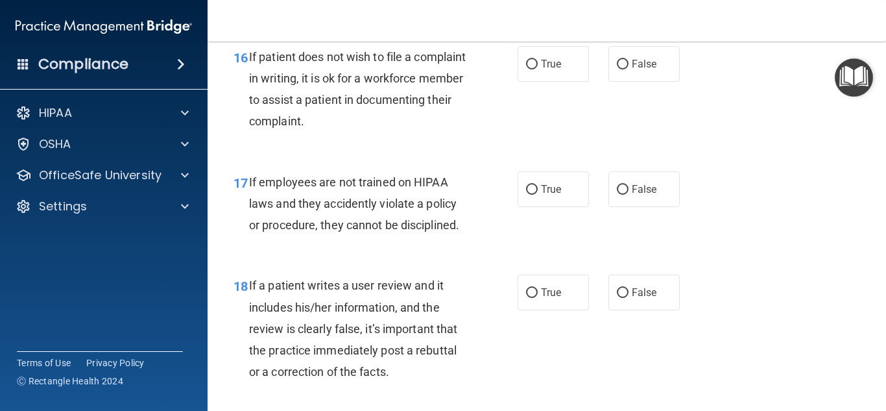
scroll to position [2257, 0]
click at [550, 69] on span "True" at bounding box center [551, 63] width 20 height 12
click at [538, 69] on input "True" at bounding box center [532, 64] width 12 height 10
radio input "true"
click at [641, 201] on label "False" at bounding box center [643, 189] width 71 height 36
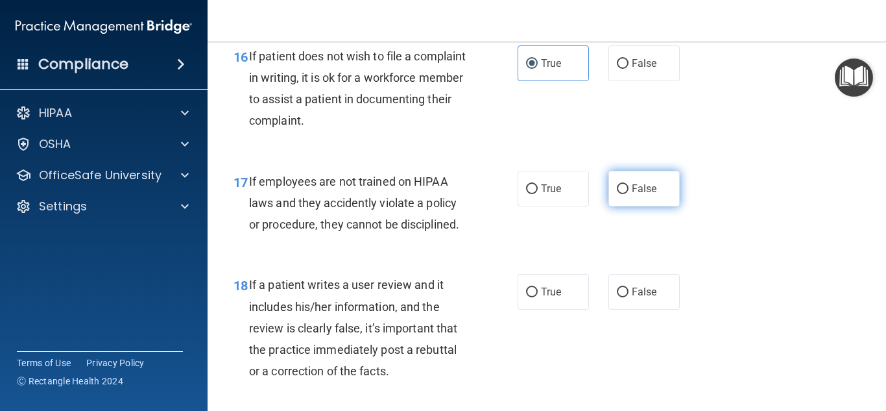
click at [628, 194] on input "False" at bounding box center [623, 189] width 12 height 10
radio input "true"
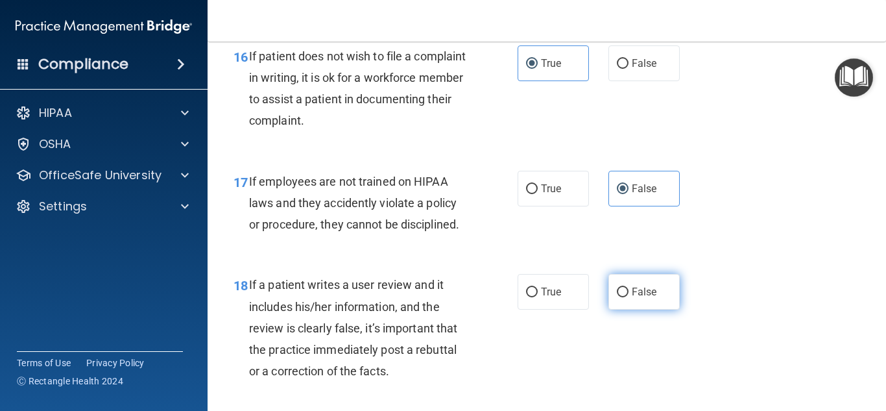
click at [647, 303] on label "False" at bounding box center [643, 292] width 71 height 36
click at [628, 297] on input "False" at bounding box center [623, 292] width 12 height 10
radio input "true"
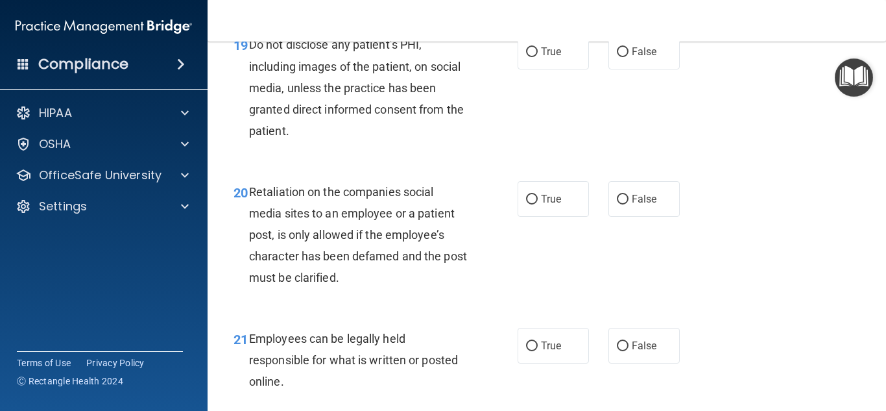
scroll to position [2646, 0]
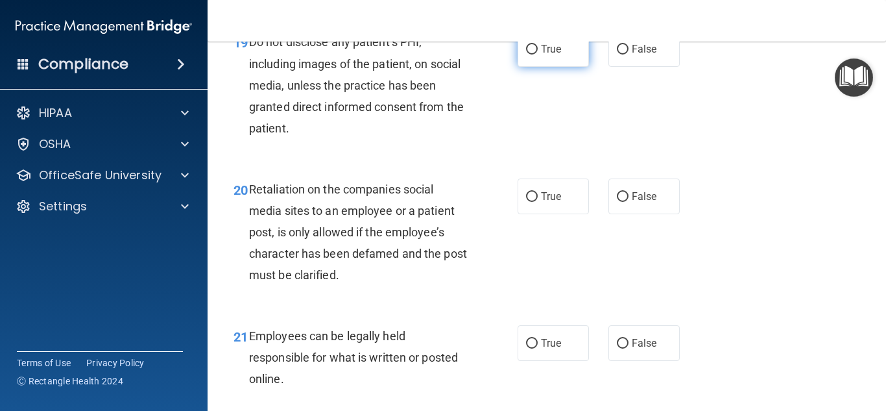
click at [569, 64] on label "True" at bounding box center [553, 49] width 71 height 36
click at [538, 54] on input "True" at bounding box center [532, 50] width 12 height 10
radio input "true"
click at [649, 214] on label "False" at bounding box center [643, 196] width 71 height 36
click at [628, 202] on input "False" at bounding box center [623, 197] width 12 height 10
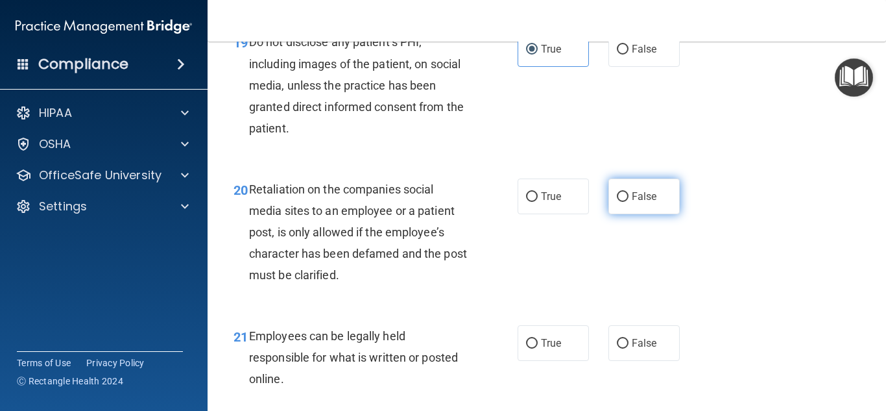
radio input "true"
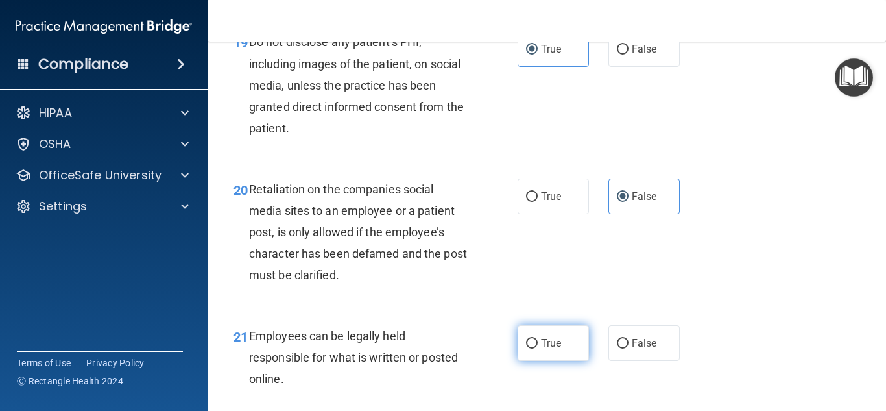
click at [554, 349] on span "True" at bounding box center [551, 343] width 20 height 12
click at [538, 348] on input "True" at bounding box center [532, 344] width 12 height 10
radio input "true"
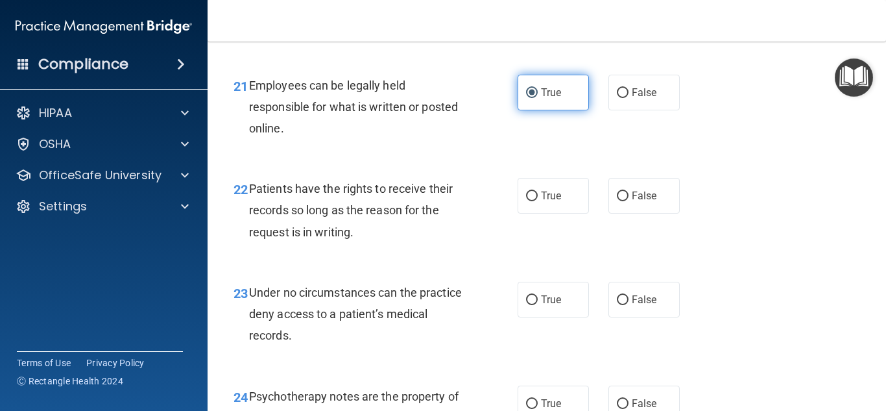
scroll to position [2983, 0]
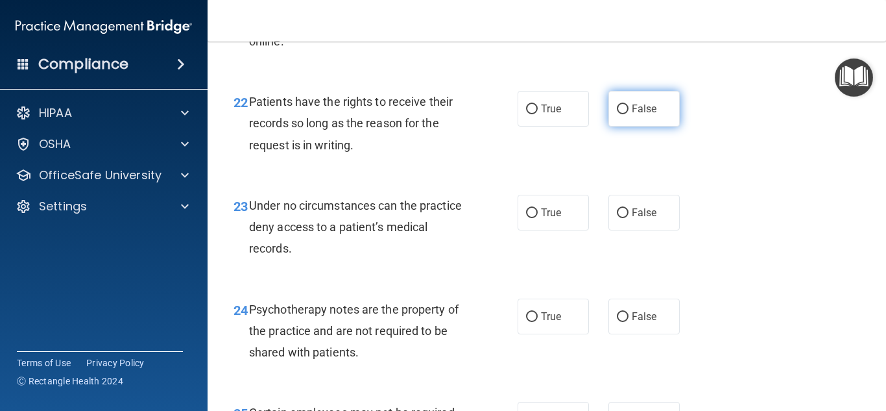
click at [639, 115] on span "False" at bounding box center [644, 108] width 25 height 12
click at [628, 114] on input "False" at bounding box center [623, 109] width 12 height 10
radio input "true"
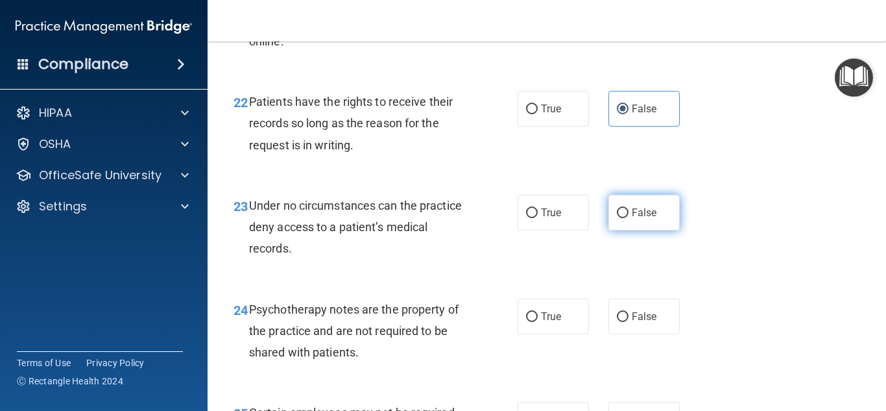
click at [636, 219] on span "False" at bounding box center [644, 212] width 25 height 12
click at [628, 218] on input "False" at bounding box center [623, 213] width 12 height 10
radio input "true"
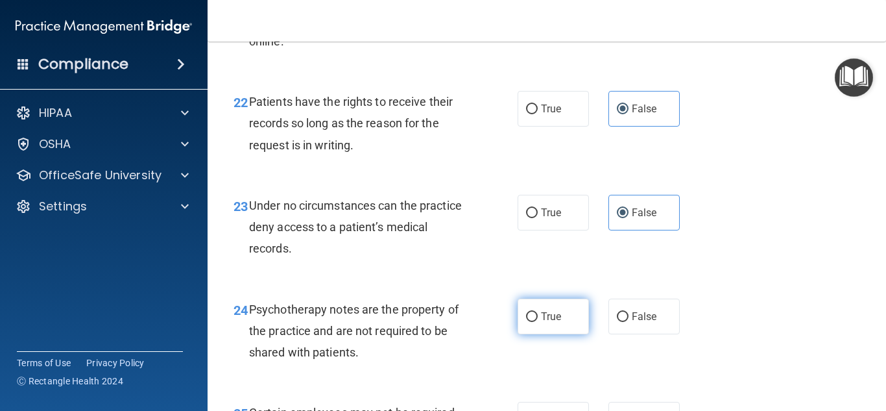
click at [533, 330] on label "True" at bounding box center [553, 316] width 71 height 36
click at [533, 322] on input "True" at bounding box center [532, 317] width 12 height 10
radio input "true"
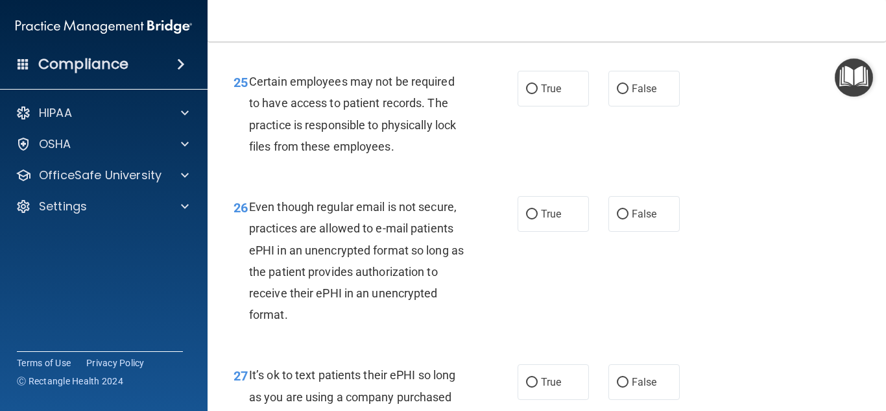
scroll to position [3320, 0]
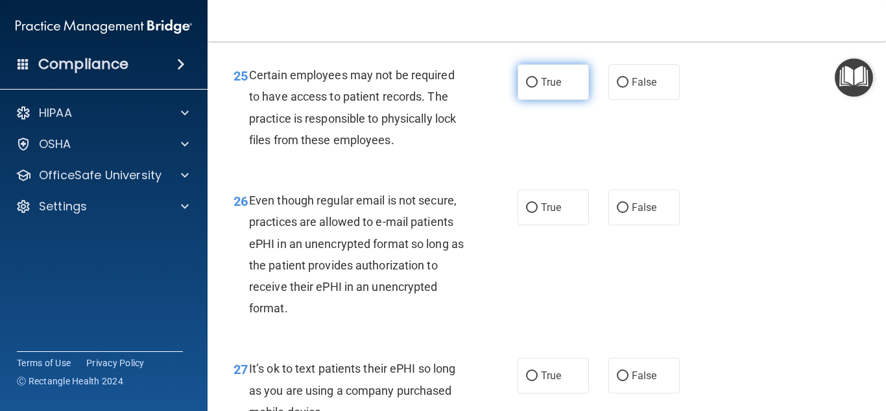
click at [566, 100] on label "True" at bounding box center [553, 82] width 71 height 36
click at [538, 88] on input "True" at bounding box center [532, 83] width 12 height 10
radio input "true"
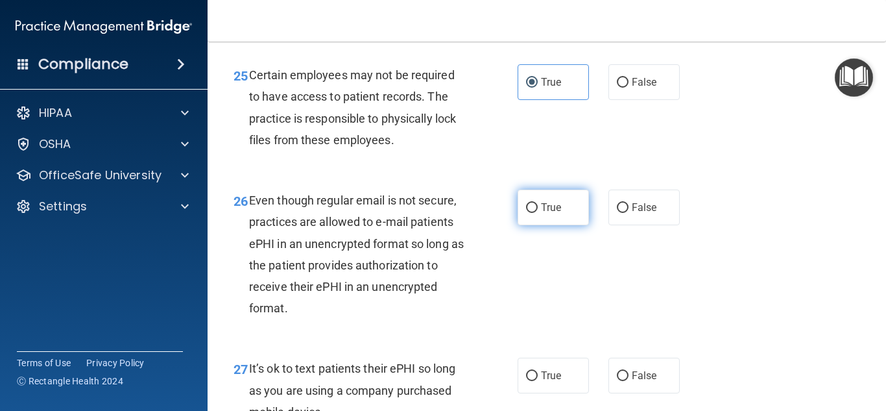
click at [551, 213] on span "True" at bounding box center [551, 207] width 20 height 12
click at [538, 213] on input "True" at bounding box center [532, 208] width 12 height 10
radio input "true"
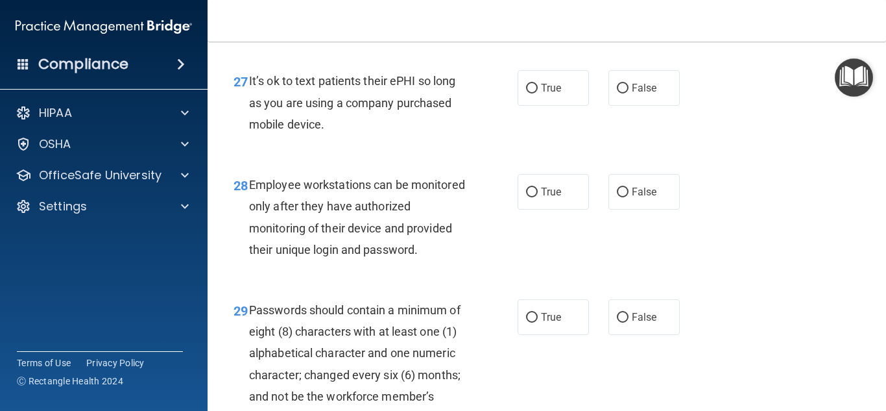
scroll to position [3632, 0]
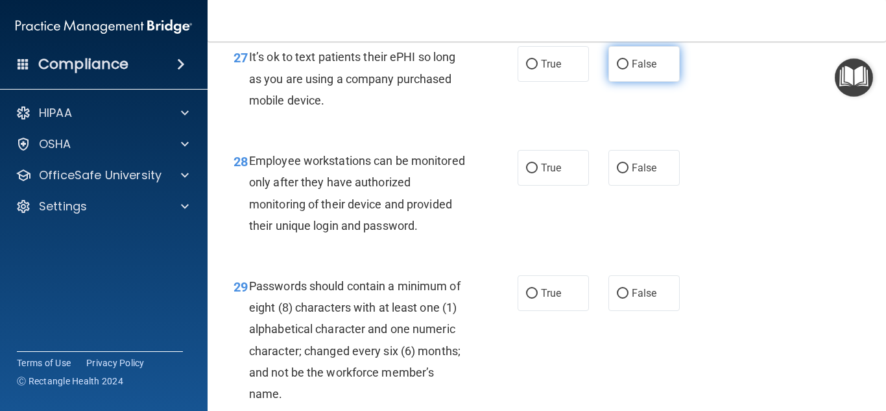
click at [623, 82] on label "False" at bounding box center [643, 64] width 71 height 36
click at [623, 69] on input "False" at bounding box center [623, 65] width 12 height 10
radio input "true"
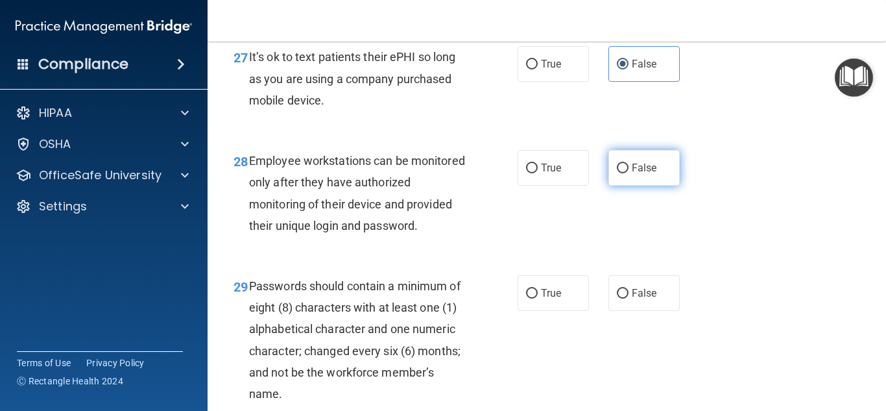
click at [633, 176] on label "False" at bounding box center [643, 168] width 71 height 36
click at [628, 173] on input "False" at bounding box center [623, 168] width 12 height 10
radio input "true"
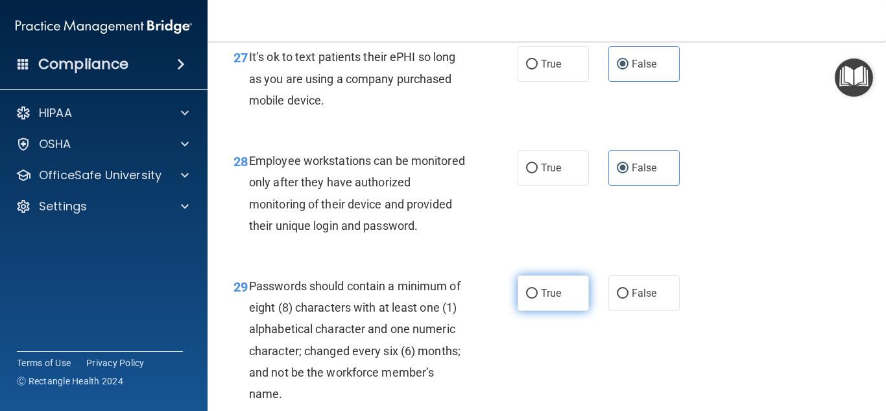
click at [545, 304] on label "True" at bounding box center [553, 293] width 71 height 36
click at [538, 298] on input "True" at bounding box center [532, 294] width 12 height 10
radio input "true"
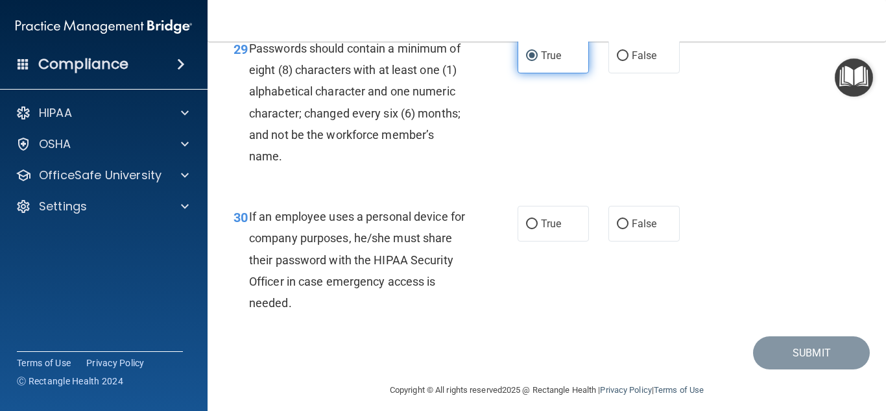
scroll to position [3891, 0]
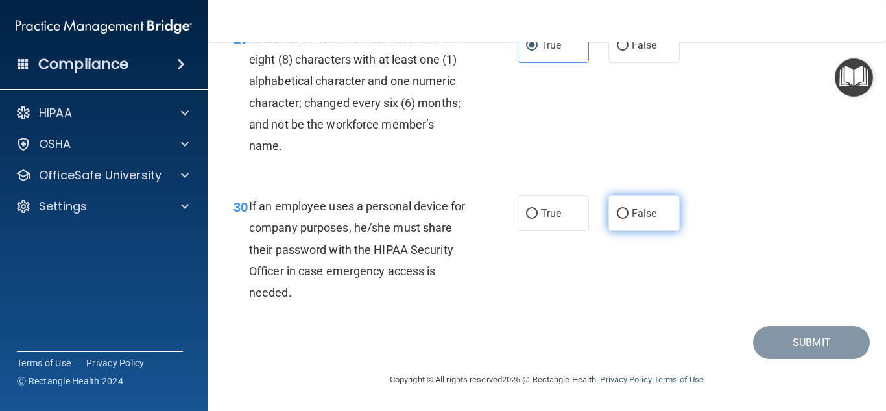
click at [624, 219] on input "False" at bounding box center [623, 214] width 12 height 10
radio input "true"
click at [624, 219] on input "False" at bounding box center [623, 214] width 12 height 10
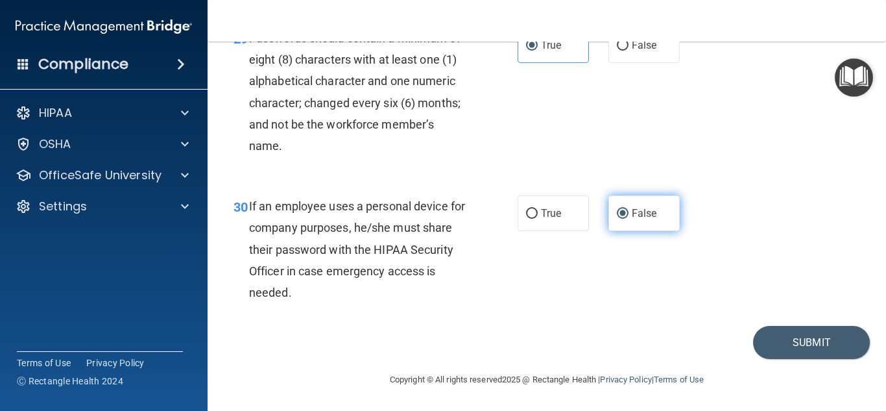
click at [624, 219] on input "False" at bounding box center [623, 214] width 12 height 10
click at [801, 342] on button "Submit" at bounding box center [811, 342] width 117 height 33
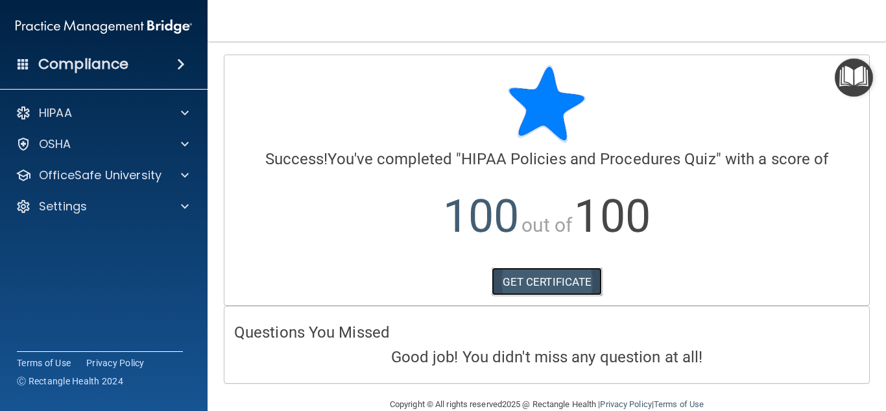
click at [560, 275] on link "GET CERTIFICATE" at bounding box center [547, 281] width 111 height 29
click at [845, 78] on img "Open Resource Center" at bounding box center [854, 77] width 38 height 38
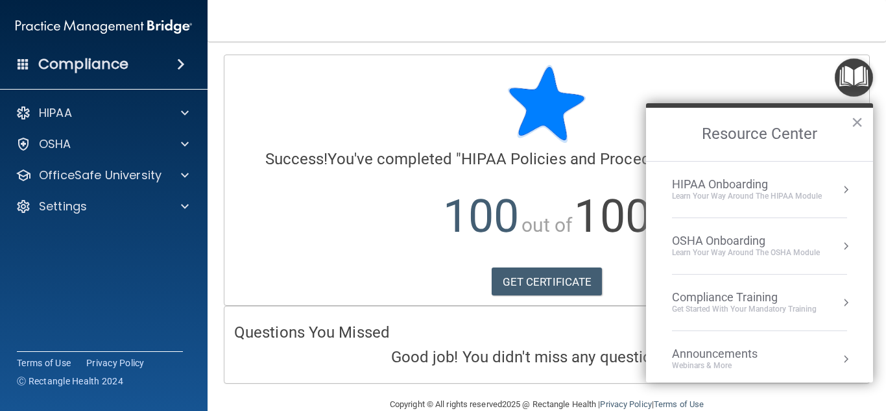
click at [730, 297] on div "Compliance Training" at bounding box center [744, 297] width 145 height 14
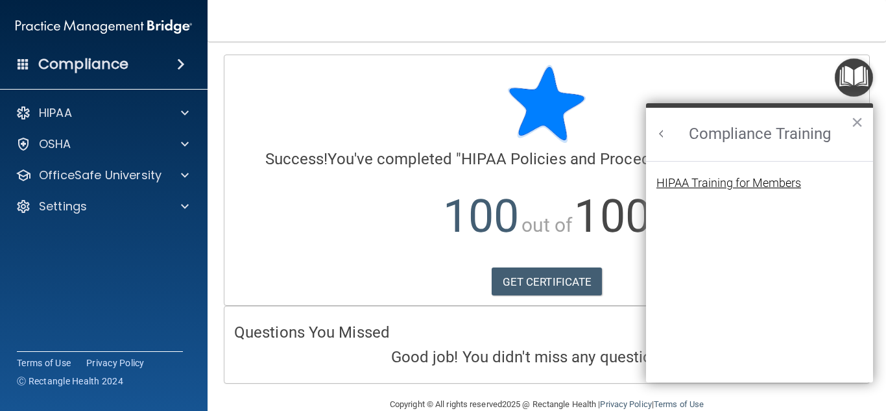
click at [725, 178] on div "HIPAA Training for Members" at bounding box center [728, 183] width 145 height 12
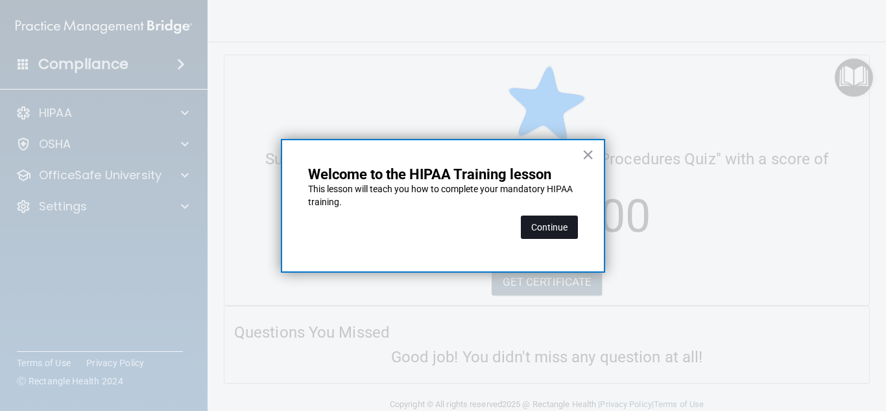
click at [562, 232] on button "Continue" at bounding box center [549, 226] width 57 height 23
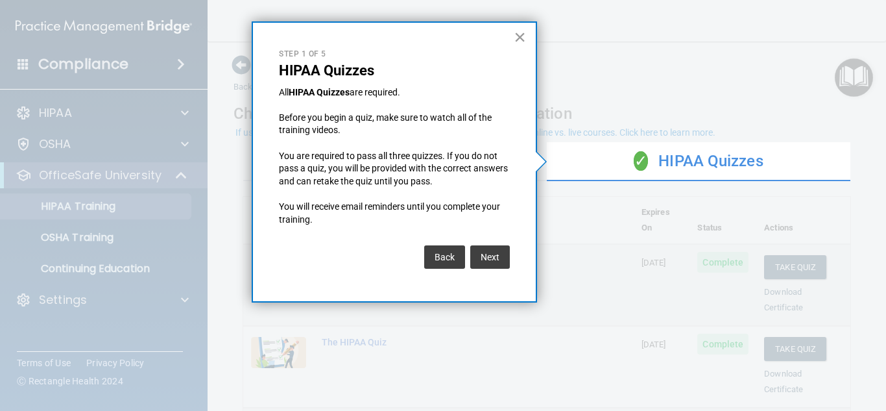
click at [519, 44] on button "×" at bounding box center [520, 37] width 12 height 21
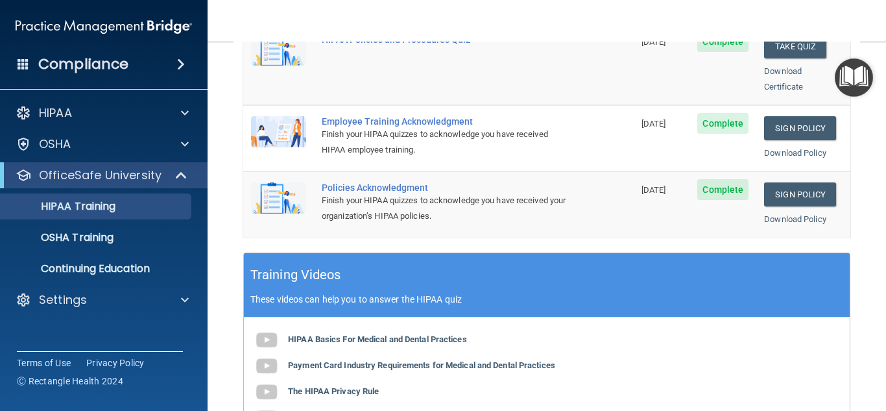
scroll to position [381, 0]
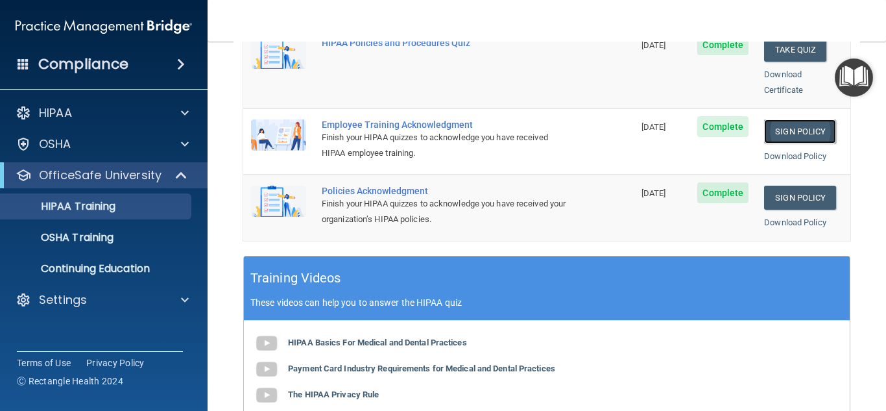
click at [802, 120] on link "Sign Policy" at bounding box center [800, 131] width 72 height 24
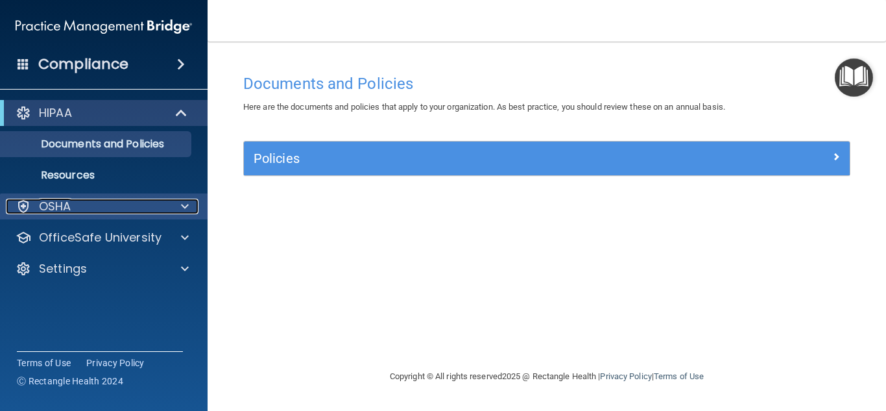
click at [195, 210] on div at bounding box center [183, 206] width 32 height 16
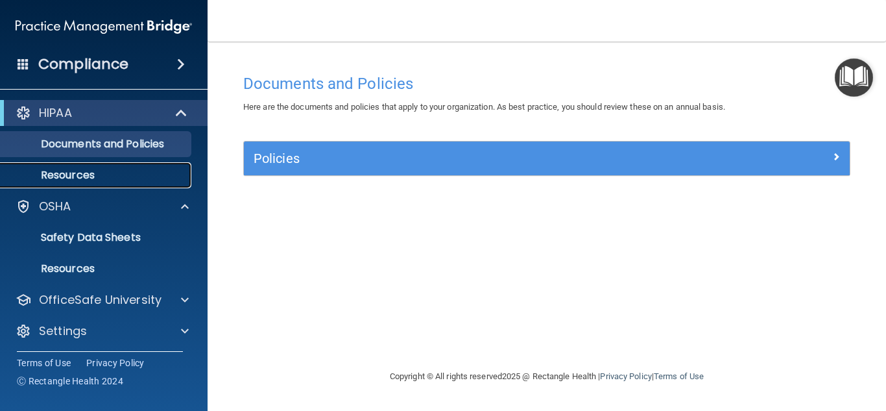
click at [111, 173] on p "Resources" at bounding box center [96, 175] width 177 height 13
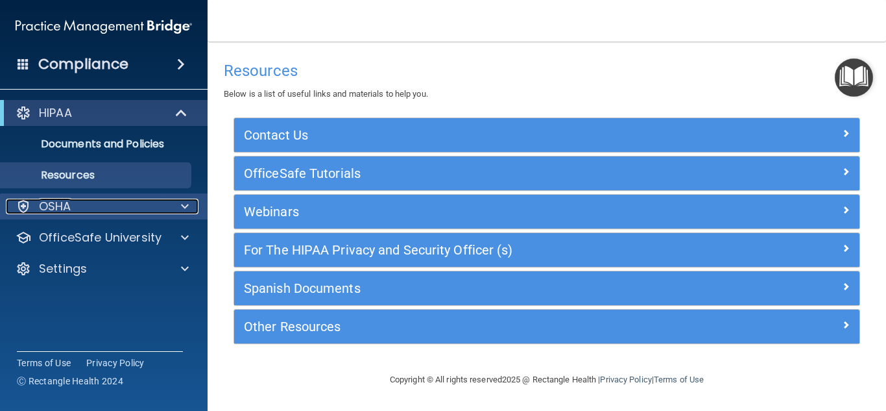
click at [182, 202] on span at bounding box center [185, 206] width 8 height 16
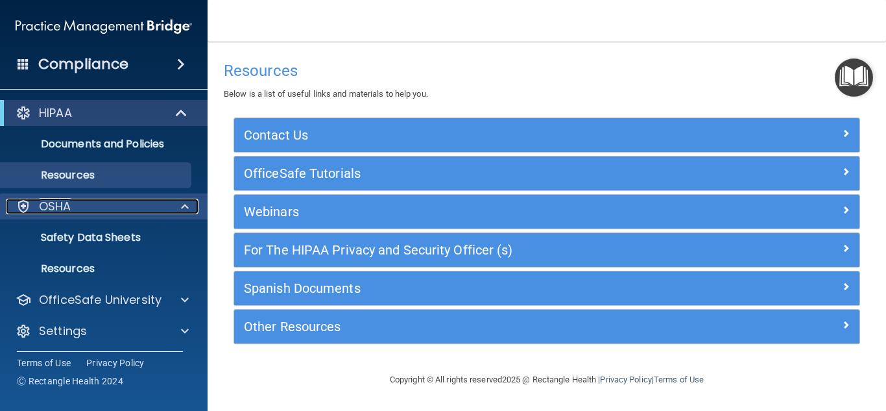
click at [130, 213] on div "OSHA" at bounding box center [86, 206] width 161 height 16
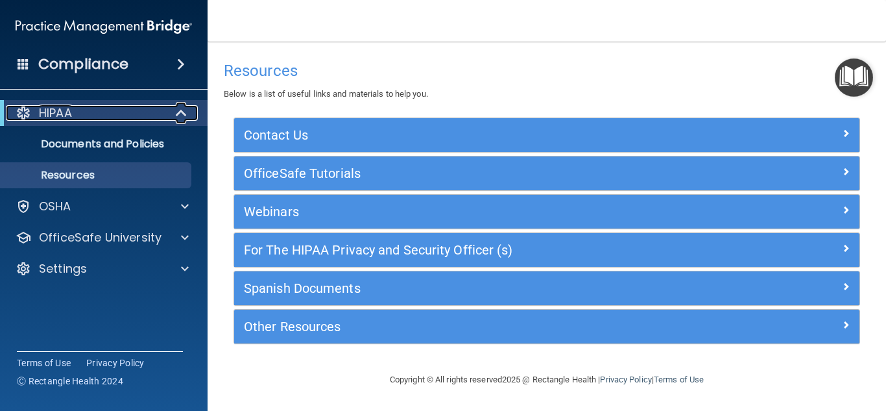
click at [93, 110] on div "HIPAA" at bounding box center [86, 113] width 160 height 16
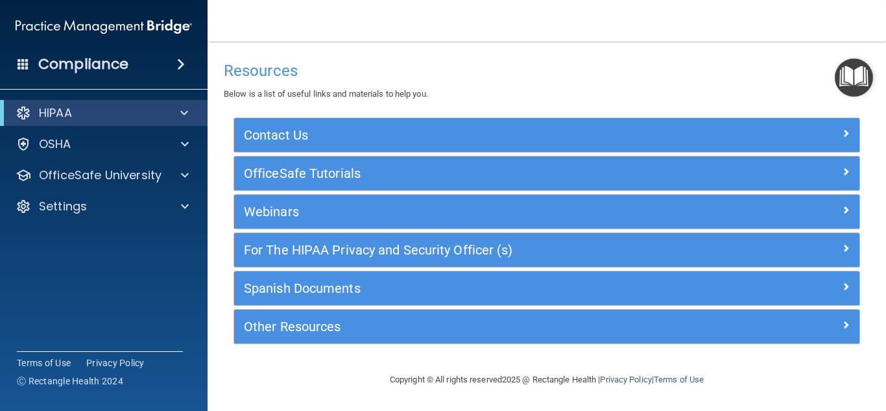
click at [160, 68] on div "Compliance" at bounding box center [104, 64] width 208 height 29
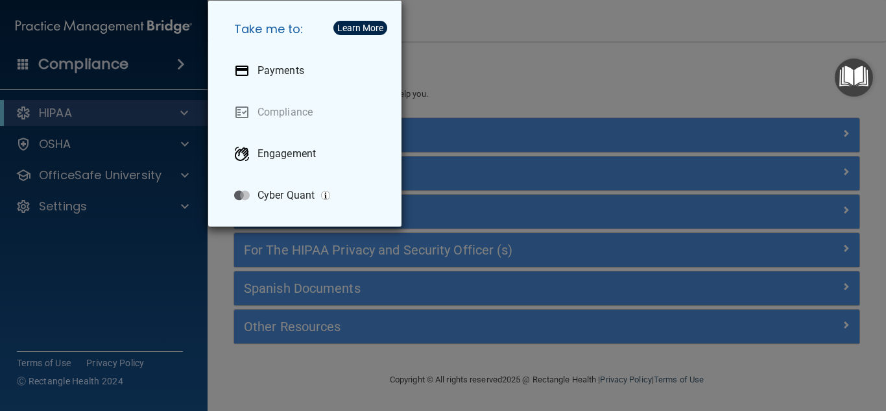
click at [139, 74] on div "Take me to: Payments Compliance Engagement Cyber Quant" at bounding box center [443, 205] width 886 height 411
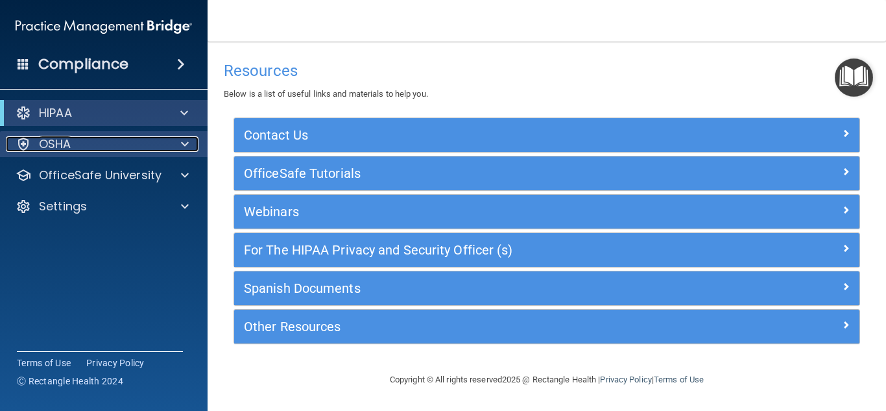
click at [125, 145] on div "OSHA" at bounding box center [86, 144] width 161 height 16
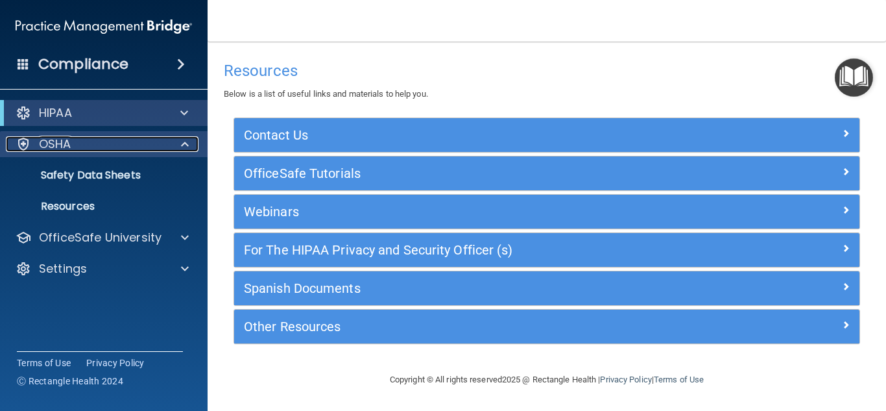
click at [174, 146] on div at bounding box center [183, 144] width 32 height 16
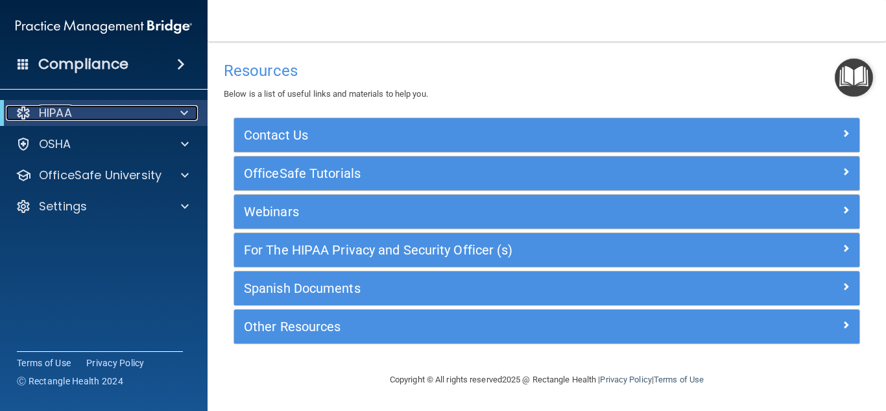
click at [188, 113] on div at bounding box center [182, 113] width 32 height 16
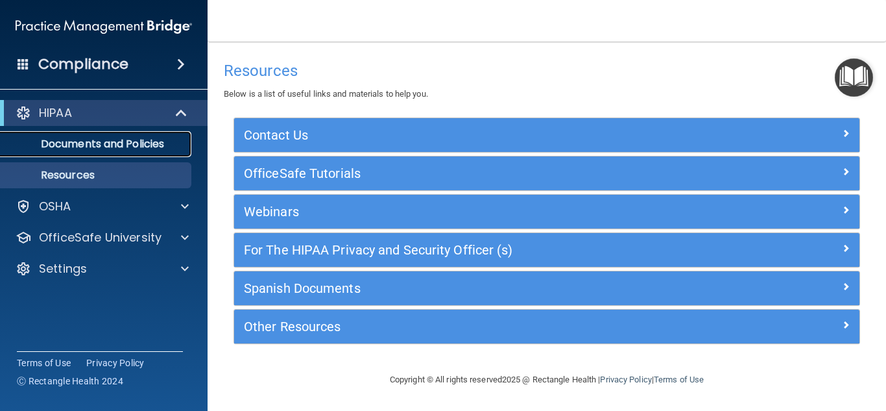
click at [156, 149] on p "Documents and Policies" at bounding box center [96, 143] width 177 height 13
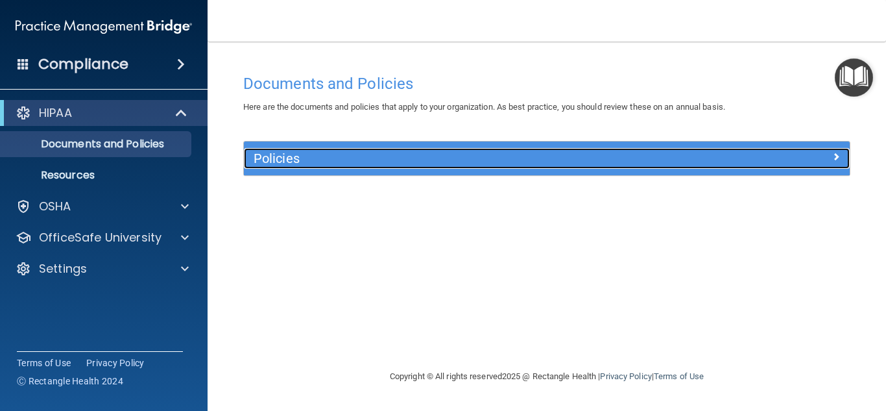
click at [833, 157] on span at bounding box center [836, 157] width 8 height 16
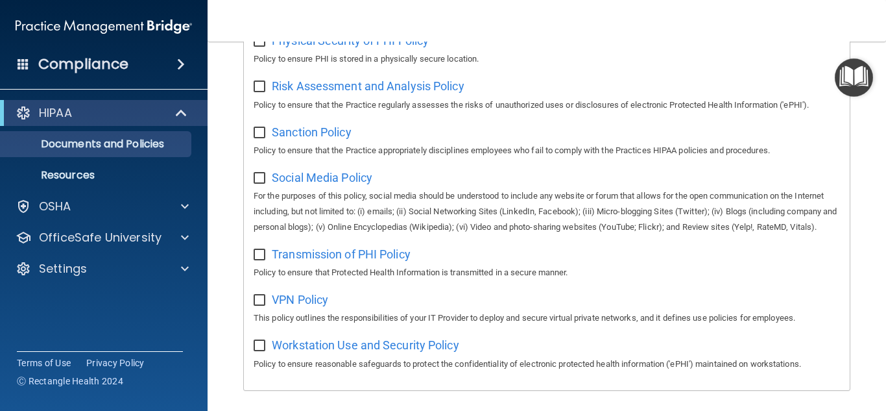
scroll to position [985, 0]
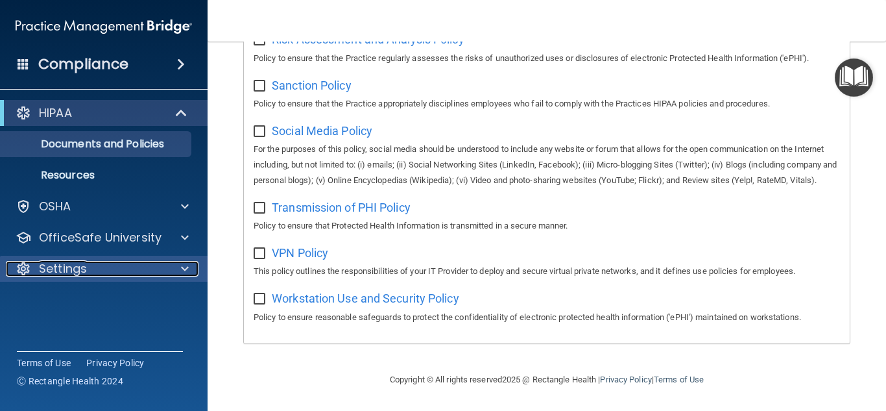
click at [195, 269] on div at bounding box center [183, 269] width 32 height 16
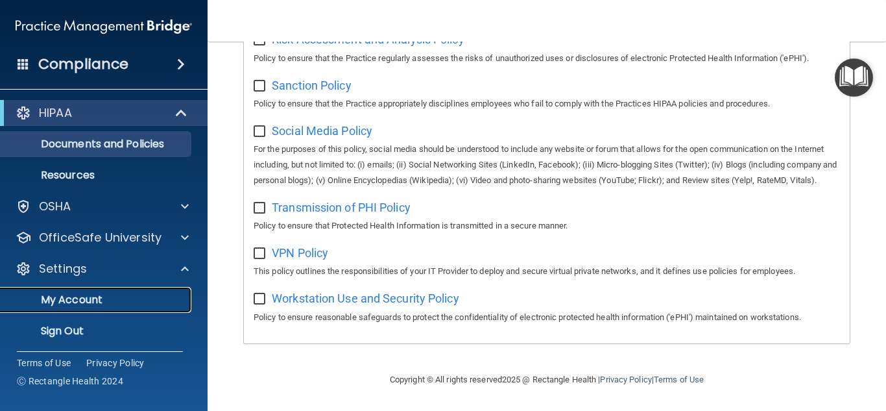
click at [139, 298] on p "My Account" at bounding box center [96, 299] width 177 height 13
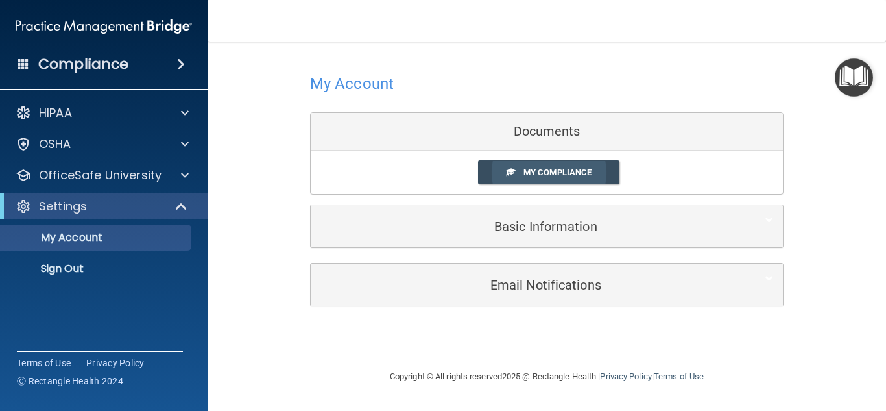
click at [544, 181] on link "My Compliance" at bounding box center [549, 172] width 142 height 24
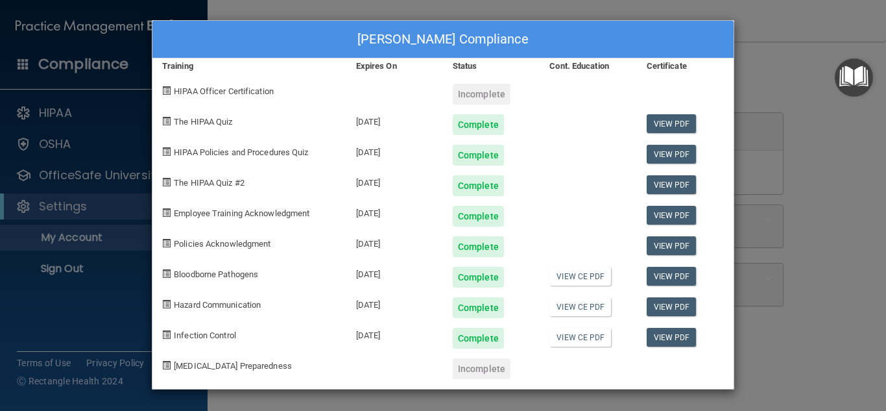
click at [227, 121] on span "The HIPAA Quiz" at bounding box center [203, 122] width 58 height 10
click at [498, 130] on div "Complete" at bounding box center [478, 124] width 51 height 21
click at [833, 189] on div "Samantha J Hofstede's Compliance Training Expires On Status Cont. Education Cer…" at bounding box center [443, 205] width 886 height 411
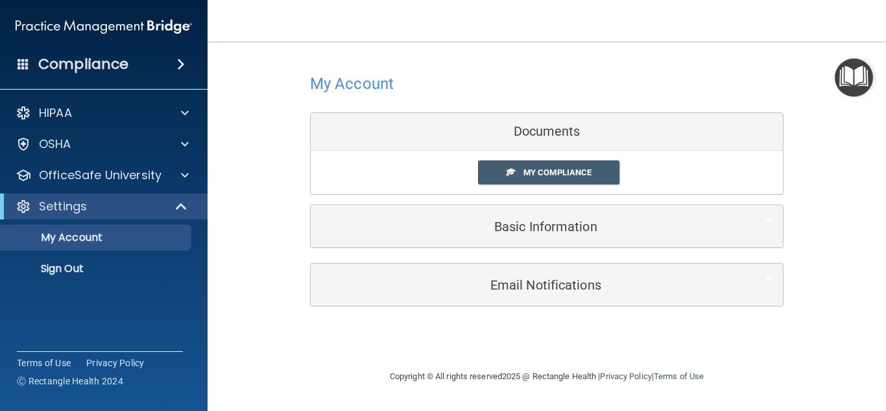
click at [858, 74] on img "Open Resource Center" at bounding box center [854, 77] width 38 height 38
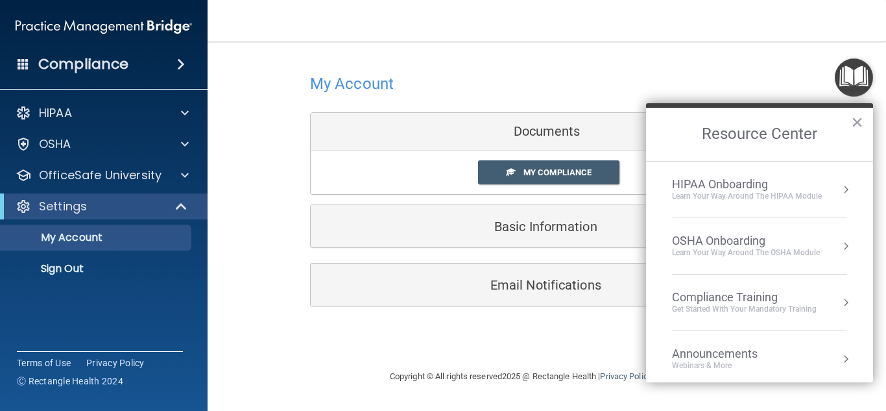
click at [767, 309] on div "Get Started with your mandatory training" at bounding box center [744, 309] width 145 height 11
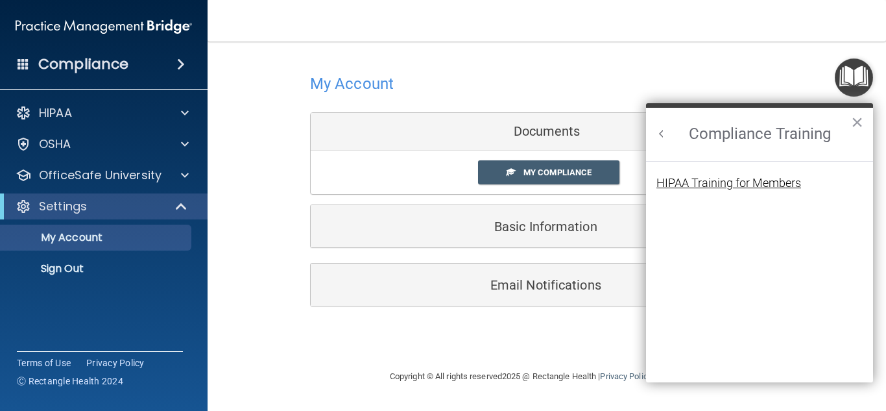
click at [749, 180] on div "HIPAA Training for Members" at bounding box center [728, 183] width 145 height 12
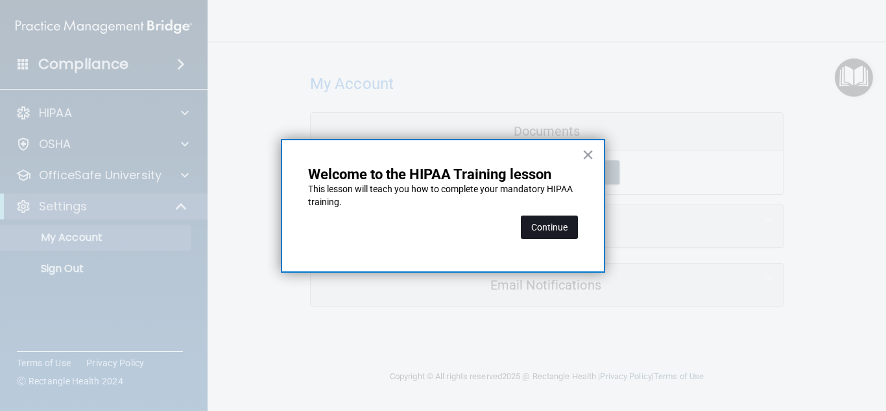
click at [553, 228] on button "Continue" at bounding box center [549, 226] width 57 height 23
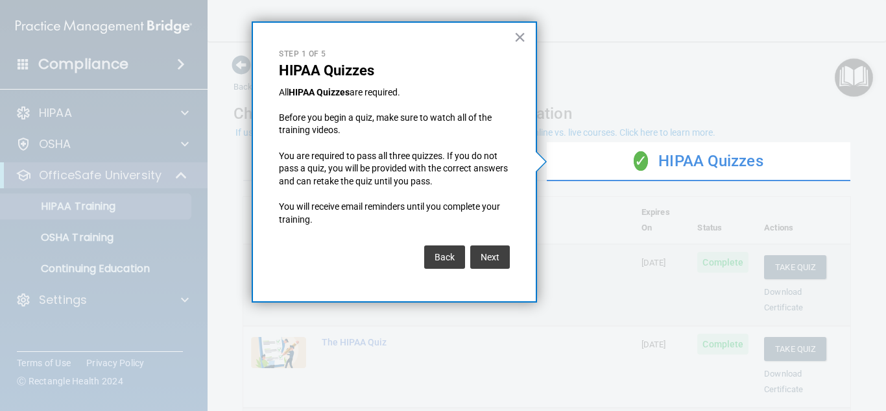
click at [510, 276] on div "× Step 1 of 5 HIPAA Quizzes All HIPAA Quizzes are required. Before you begin a …" at bounding box center [394, 161] width 285 height 281
click at [490, 262] on button "Next" at bounding box center [490, 256] width 40 height 23
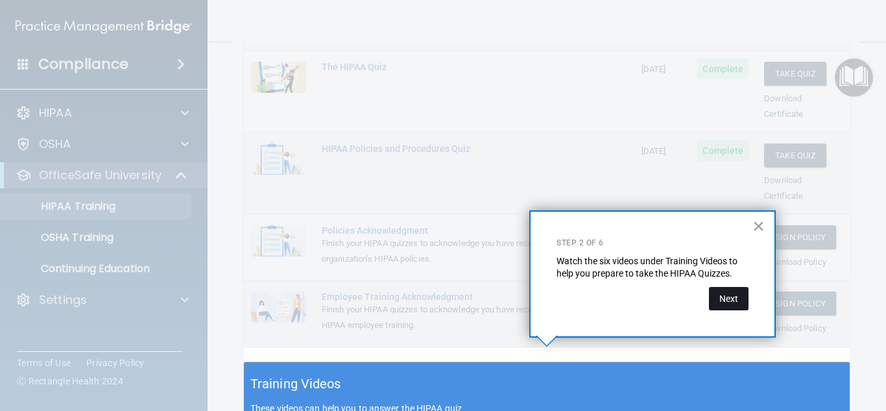
click at [733, 309] on button "Next" at bounding box center [729, 298] width 40 height 23
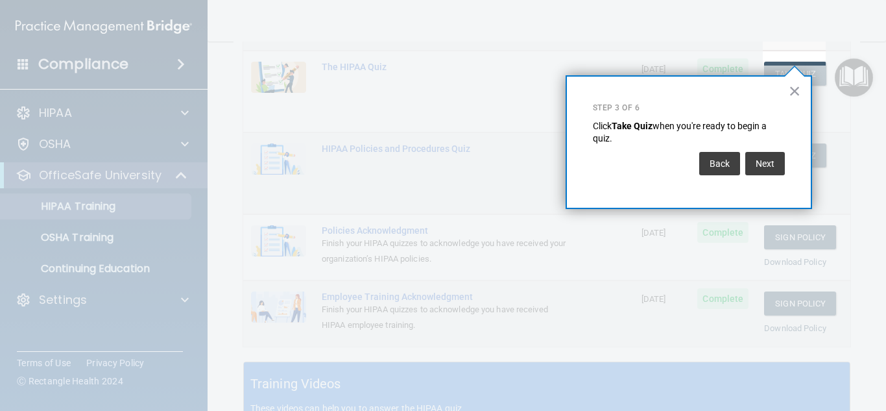
scroll to position [198, 0]
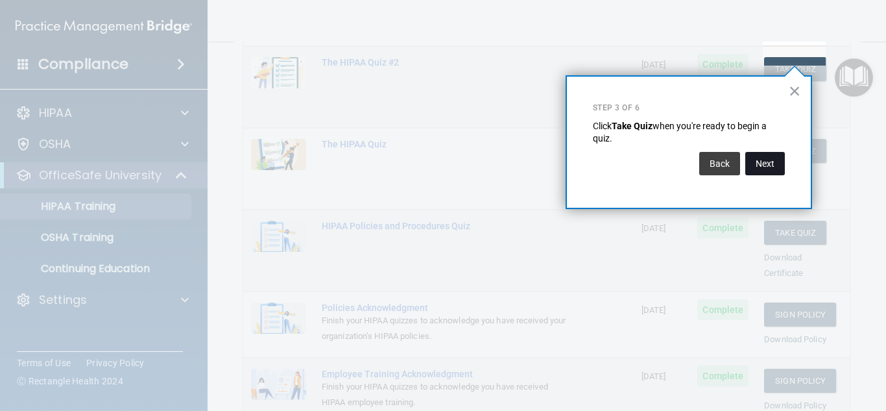
click at [770, 167] on button "Next" at bounding box center [765, 163] width 40 height 23
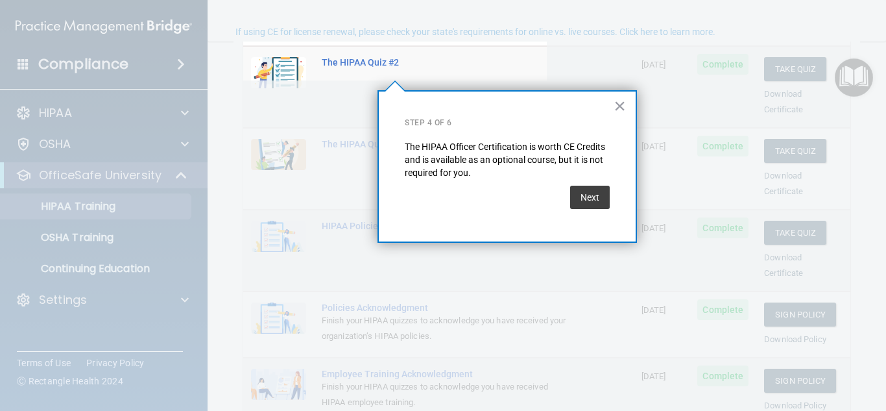
scroll to position [101, 0]
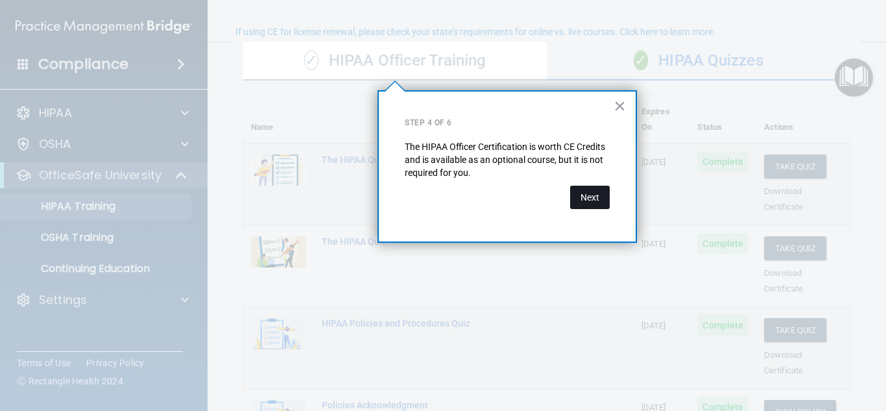
click at [591, 198] on button "Next" at bounding box center [590, 196] width 40 height 23
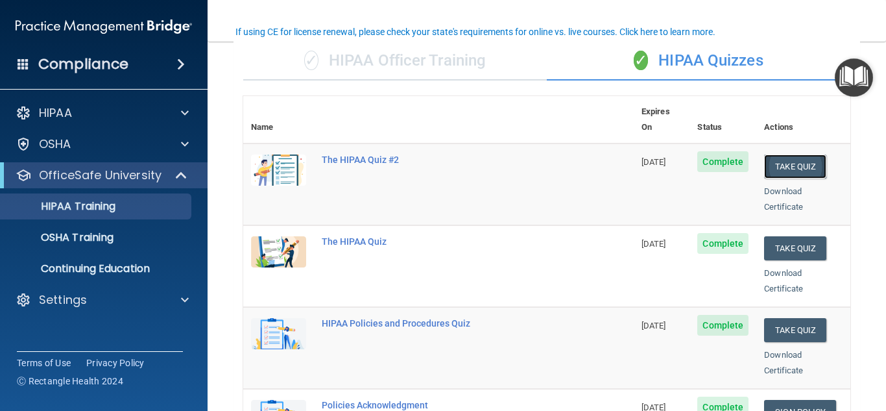
click at [794, 156] on button "Take Quiz" at bounding box center [795, 166] width 62 height 24
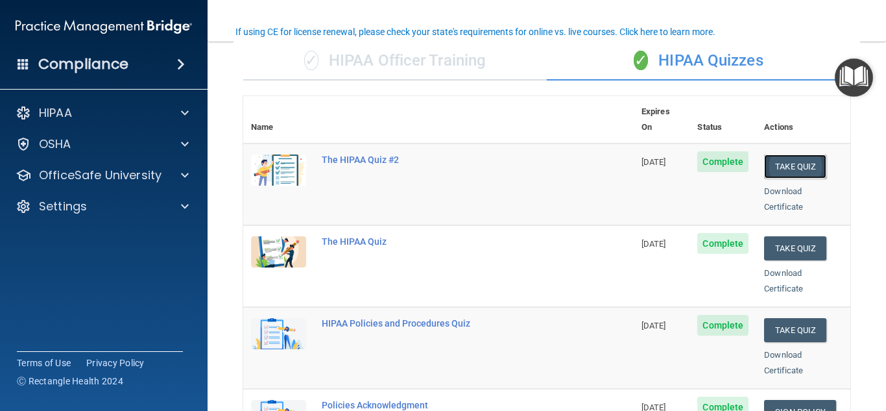
click at [806, 157] on button "Take Quiz" at bounding box center [795, 166] width 62 height 24
click at [794, 154] on button "Take Quiz" at bounding box center [795, 166] width 62 height 24
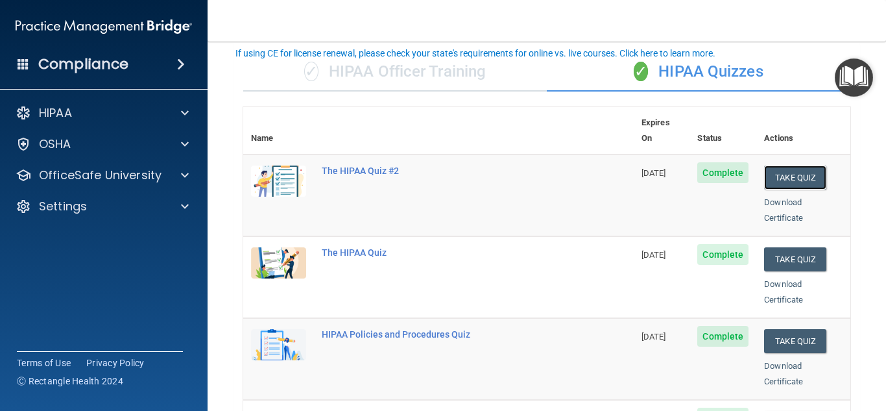
scroll to position [79, 0]
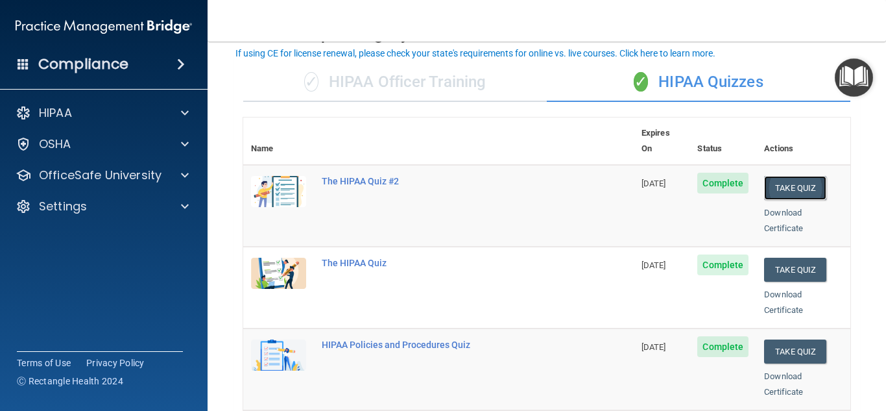
click at [796, 182] on button "Take Quiz" at bounding box center [795, 188] width 62 height 24
click at [334, 176] on div "The HIPAA Quiz #2" at bounding box center [445, 181] width 247 height 10
click at [357, 176] on div "The HIPAA Quiz #2" at bounding box center [445, 181] width 247 height 10
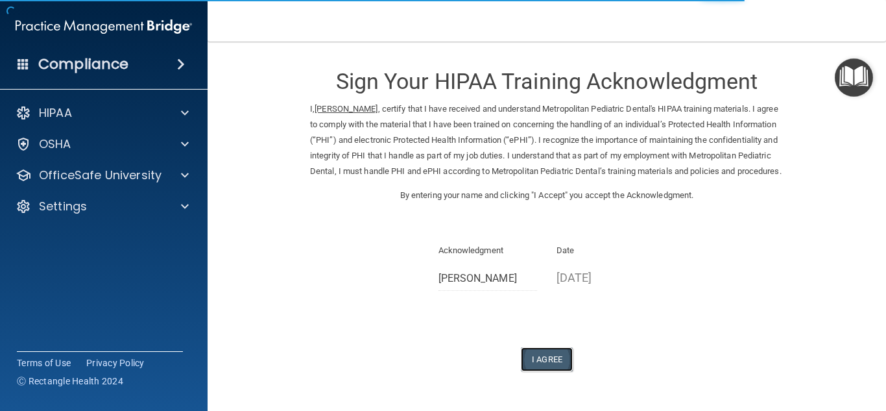
click at [543, 371] on button "I Agree" at bounding box center [547, 359] width 52 height 24
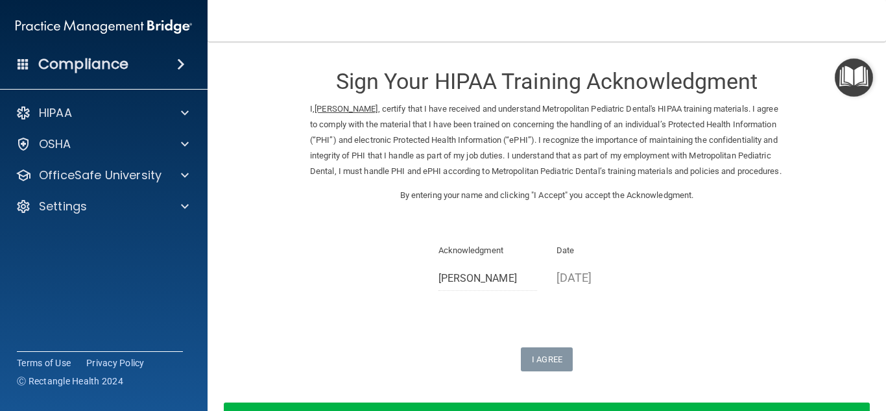
click at [853, 72] on img "Open Resource Center" at bounding box center [854, 77] width 38 height 38
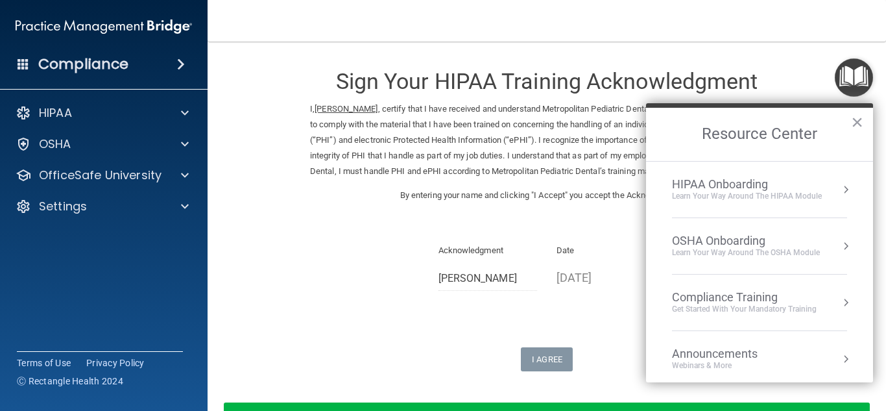
click at [754, 308] on div "Get Started with your mandatory training" at bounding box center [744, 309] width 145 height 11
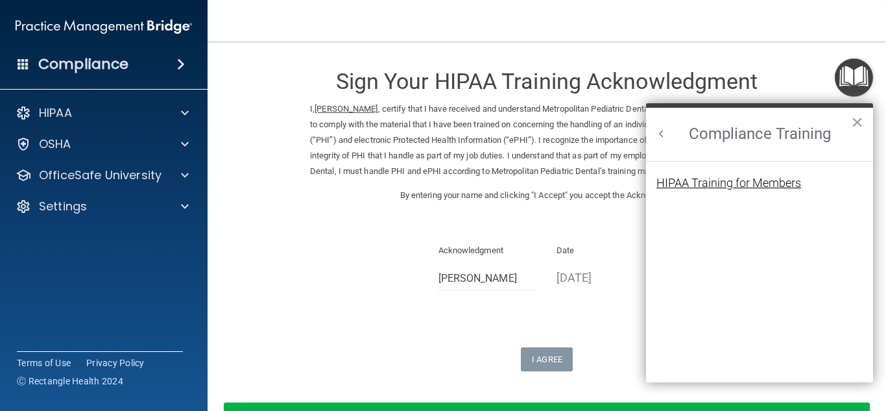
click at [759, 178] on div "HIPAA Training for Members" at bounding box center [728, 183] width 145 height 12
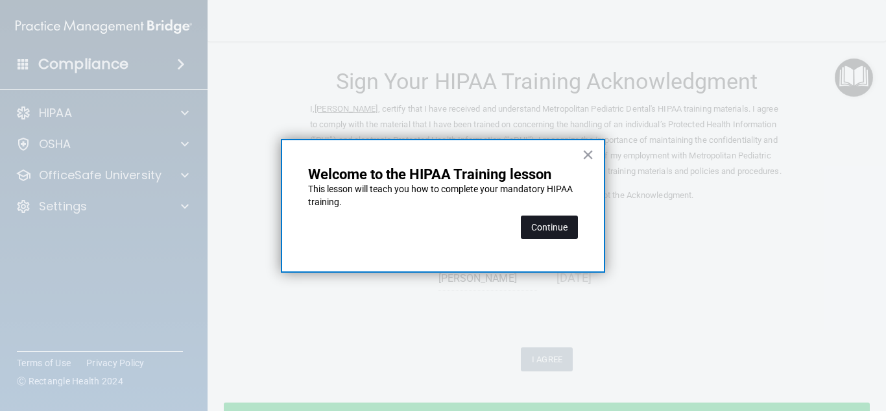
click at [551, 236] on button "Continue" at bounding box center [549, 226] width 57 height 23
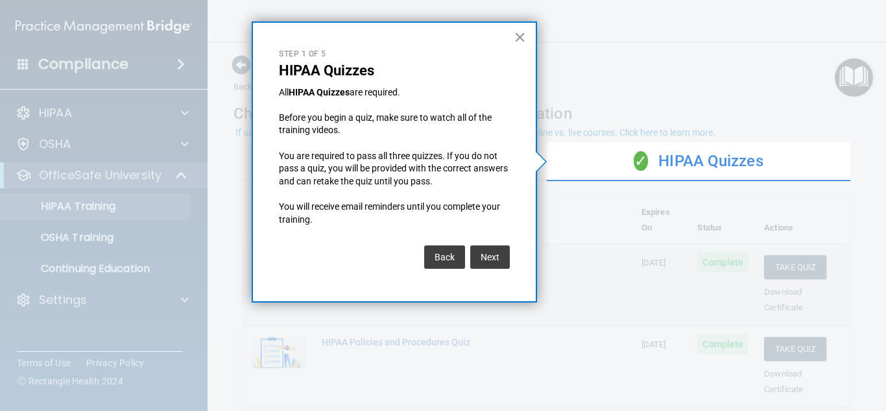
click at [519, 38] on button "×" at bounding box center [520, 37] width 12 height 21
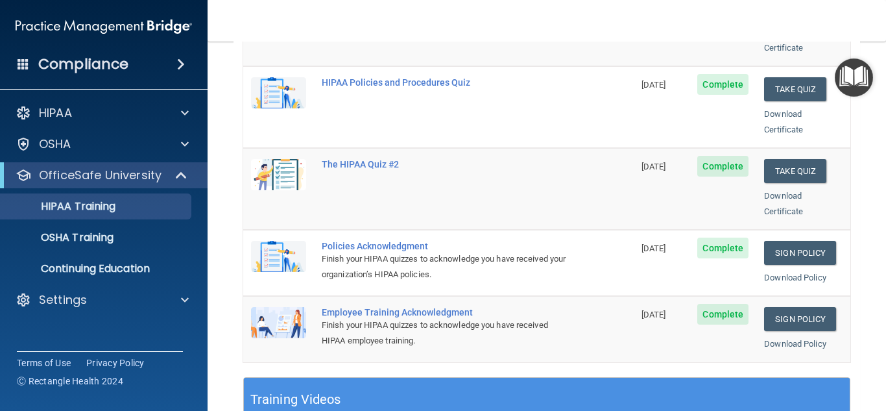
scroll to position [265, 0]
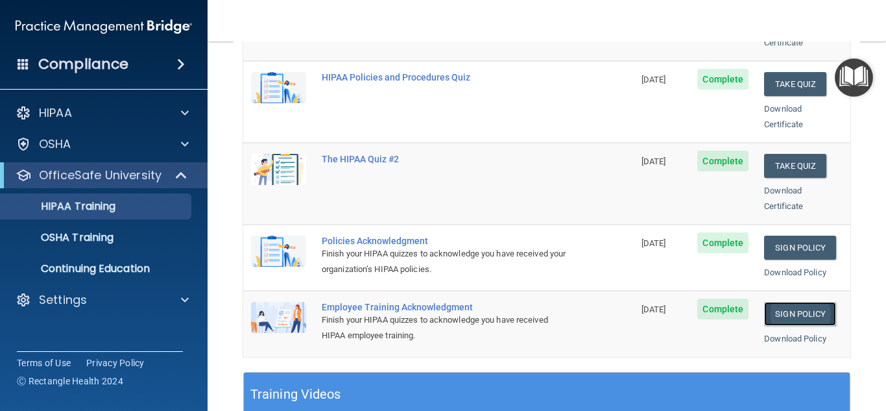
click at [778, 302] on link "Sign Policy" at bounding box center [800, 314] width 72 height 24
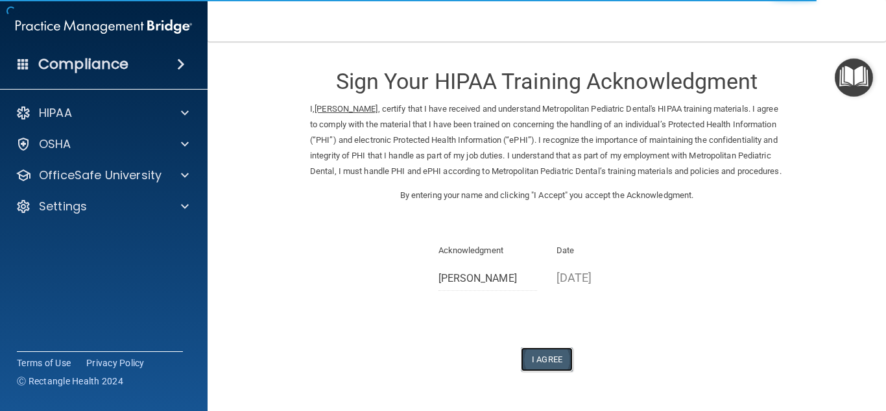
click at [545, 371] on button "I Agree" at bounding box center [547, 359] width 52 height 24
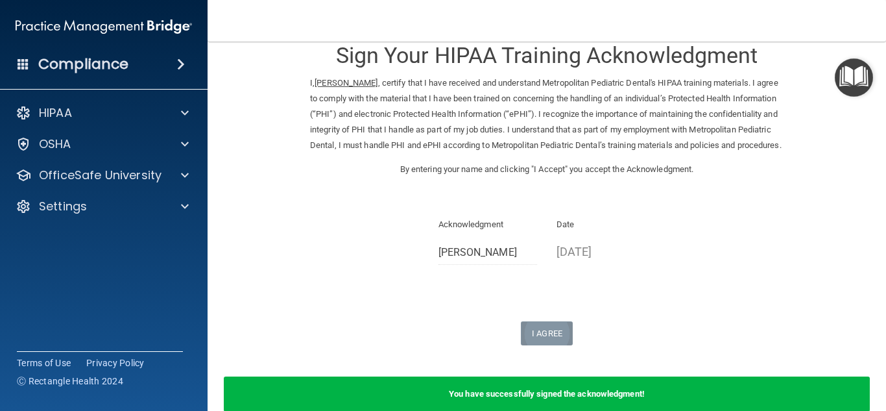
scroll to position [78, 0]
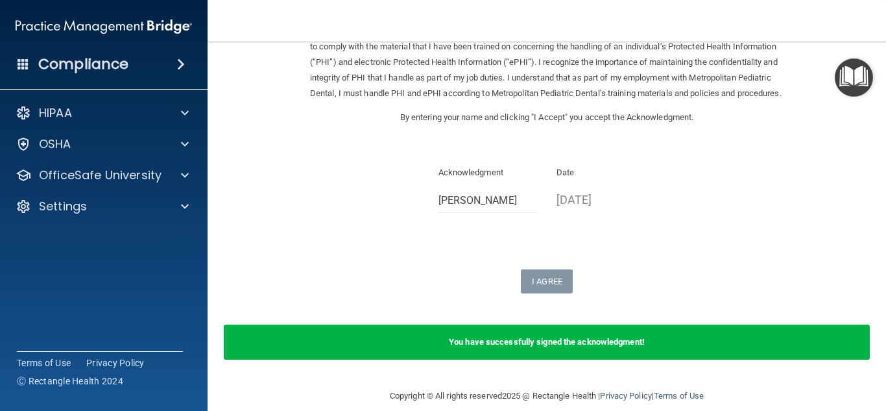
click at [854, 77] on img "Open Resource Center" at bounding box center [854, 77] width 38 height 38
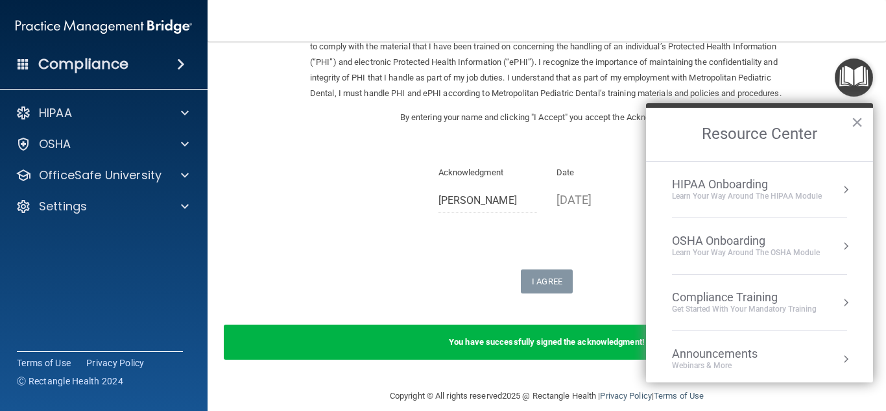
click at [751, 302] on div "Compliance Training" at bounding box center [744, 297] width 145 height 14
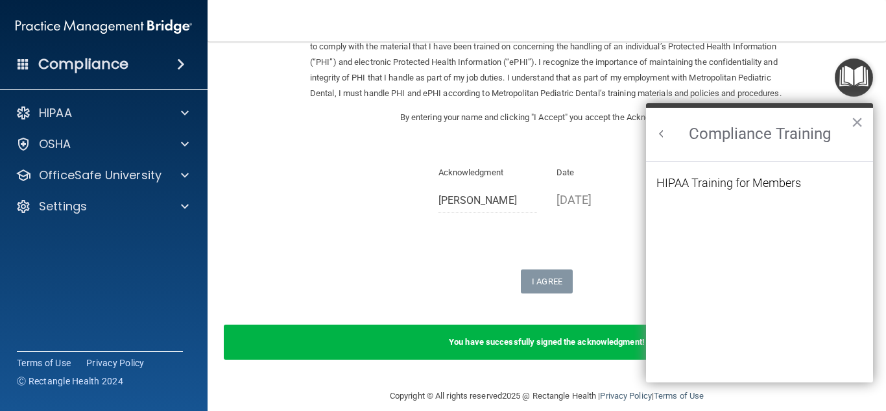
scroll to position [0, 0]
click at [746, 184] on div "HIPAA Training for Members" at bounding box center [728, 183] width 145 height 12
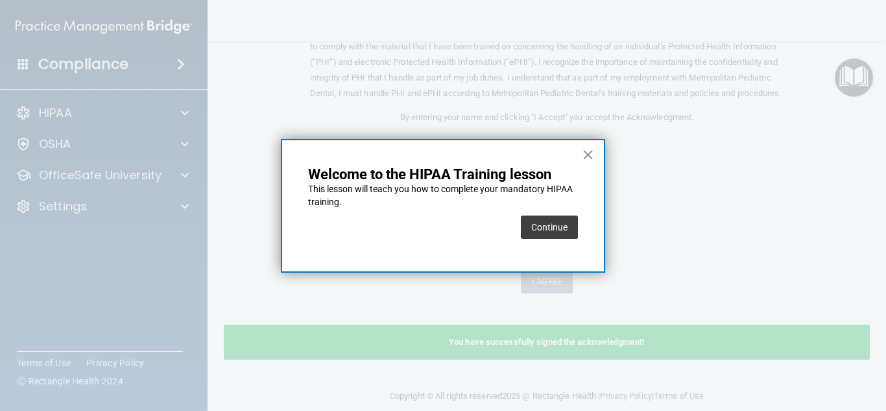
click at [590, 154] on button "×" at bounding box center [588, 154] width 12 height 21
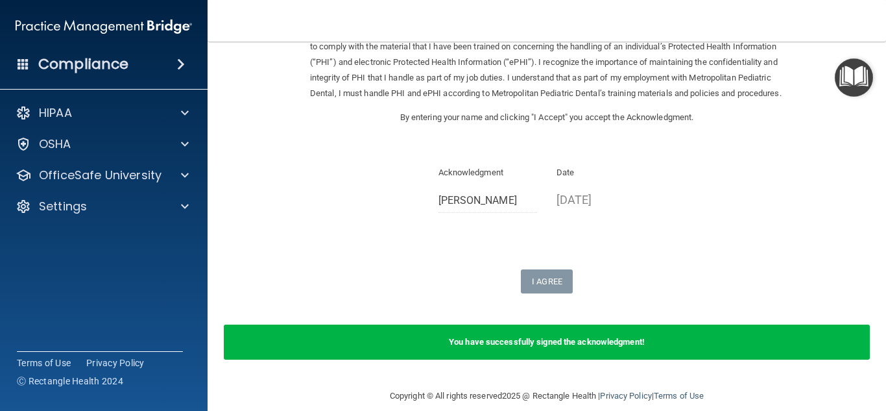
click at [866, 85] on img "Open Resource Center" at bounding box center [854, 77] width 38 height 38
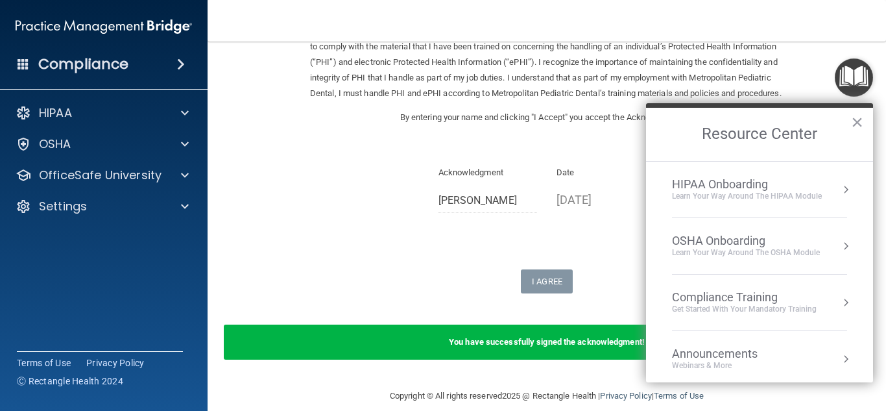
click at [741, 298] on div "Compliance Training" at bounding box center [744, 297] width 145 height 14
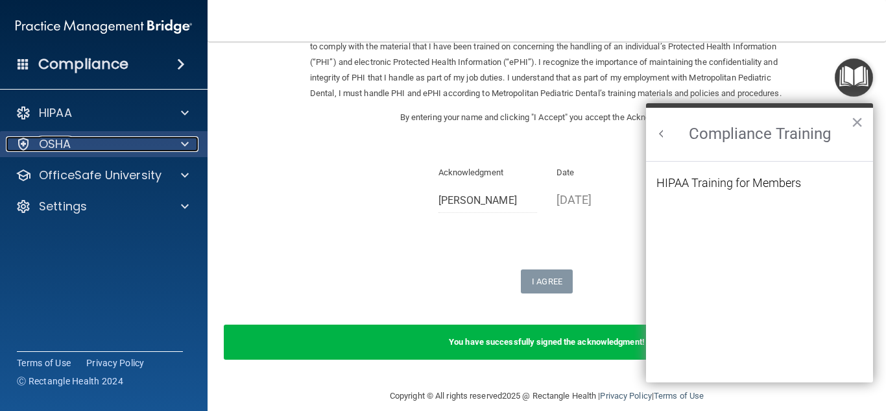
click at [184, 141] on span at bounding box center [185, 144] width 8 height 16
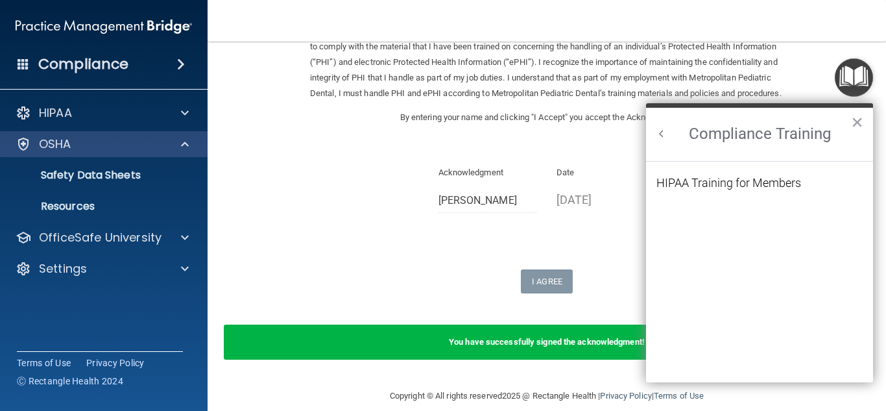
click at [132, 152] on div "OSHA" at bounding box center [104, 144] width 208 height 26
click at [48, 147] on p "OSHA" at bounding box center [55, 144] width 32 height 16
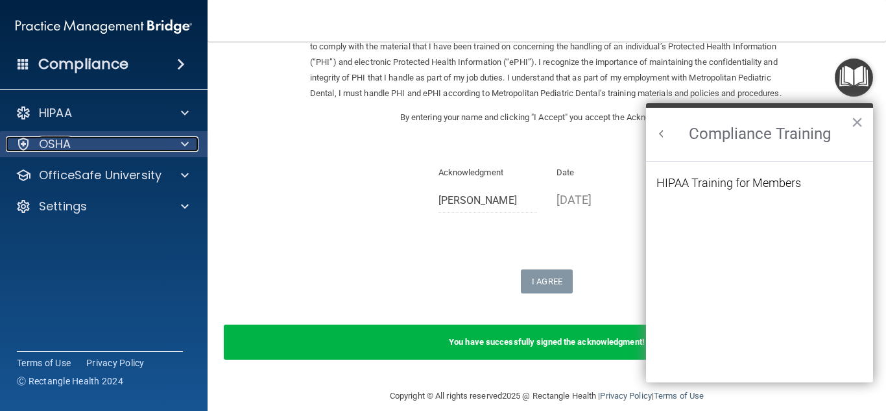
click at [48, 147] on p "OSHA" at bounding box center [55, 144] width 32 height 16
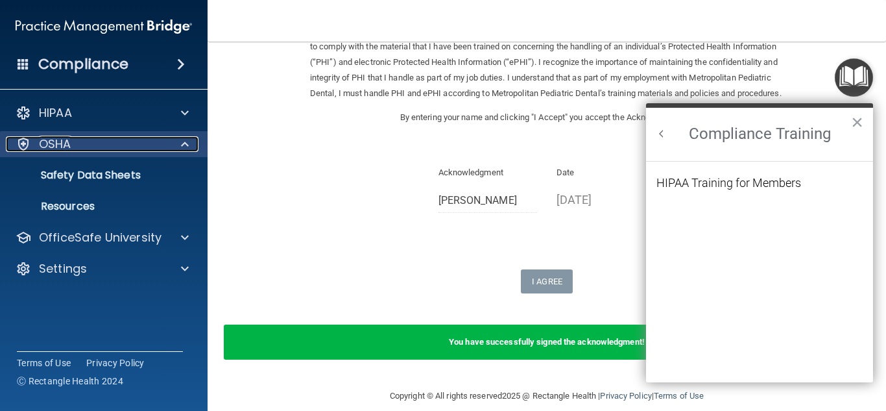
click at [48, 148] on p "OSHA" at bounding box center [55, 144] width 32 height 16
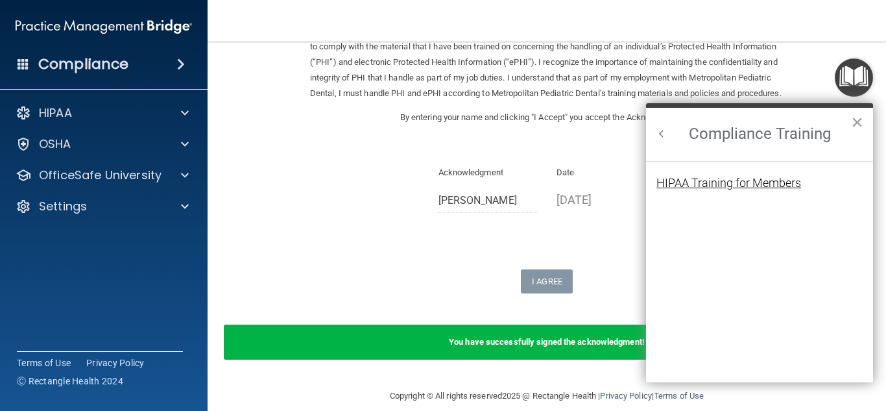
click at [711, 185] on div "HIPAA Training for Members" at bounding box center [728, 183] width 145 height 12
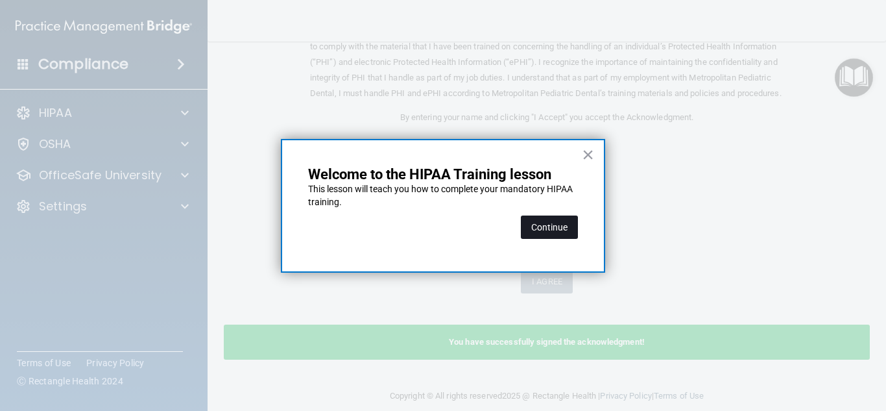
click at [551, 224] on button "Continue" at bounding box center [549, 226] width 57 height 23
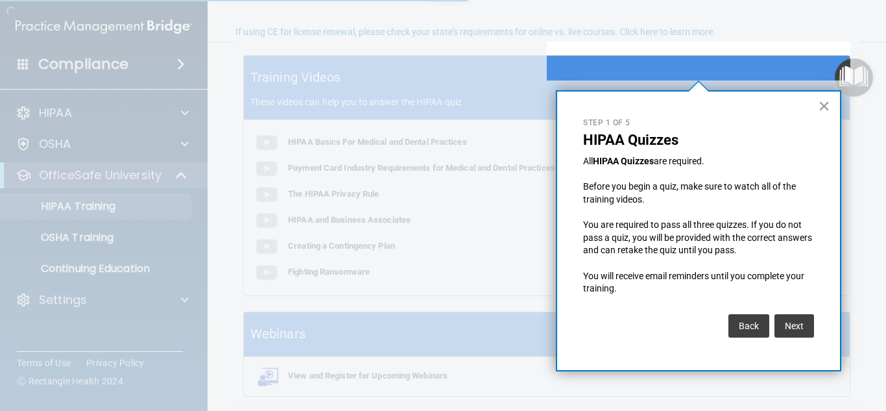
scroll to position [101, 0]
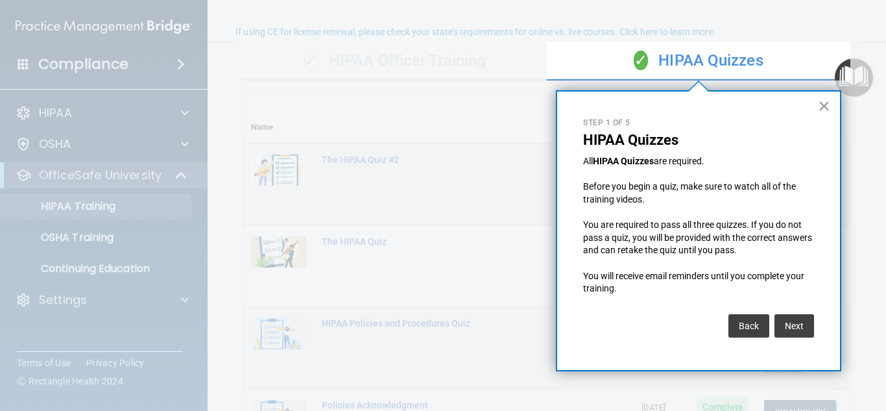
click at [827, 107] on button "×" at bounding box center [824, 105] width 12 height 21
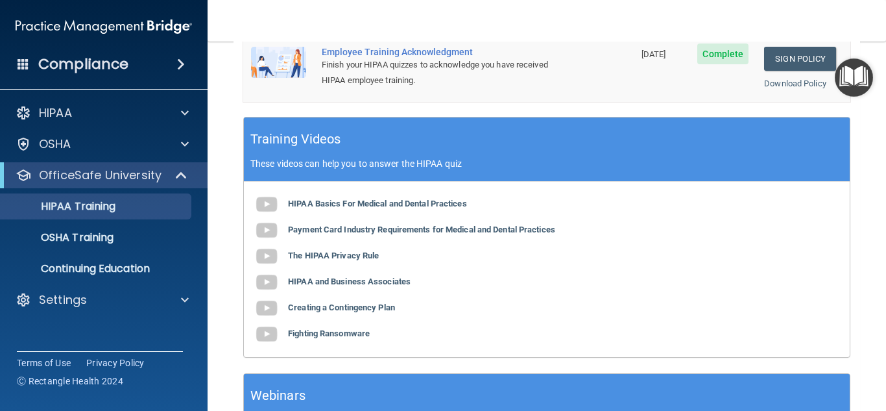
scroll to position [613, 0]
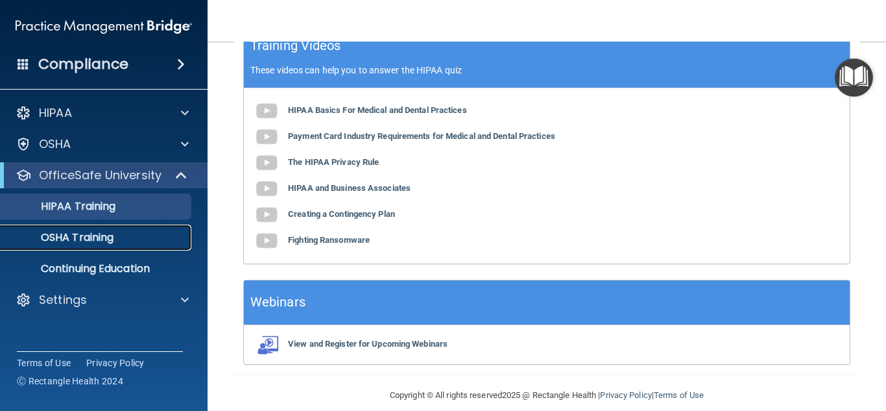
click at [84, 245] on link "OSHA Training" at bounding box center [89, 237] width 204 height 26
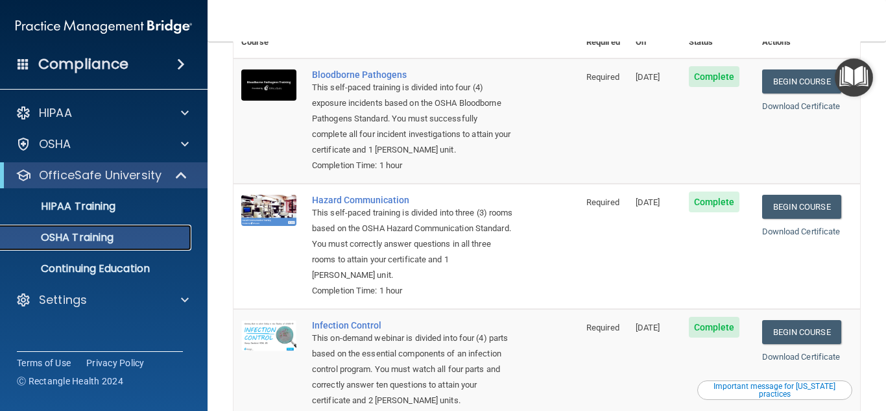
scroll to position [99, 0]
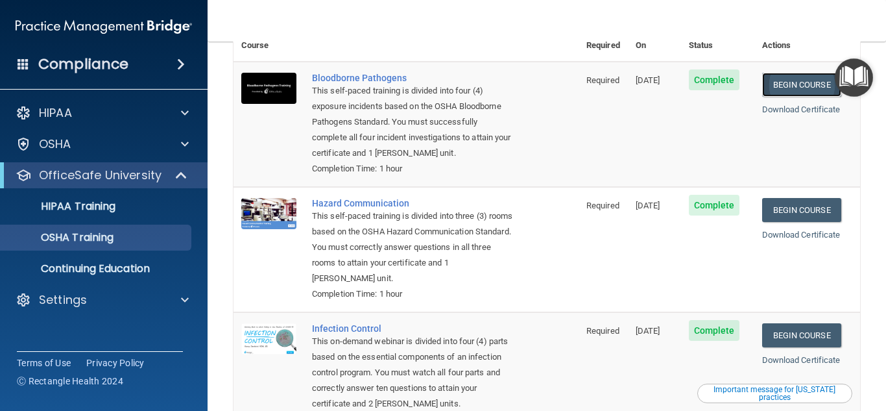
click at [778, 73] on link "Begin Course" at bounding box center [801, 85] width 79 height 24
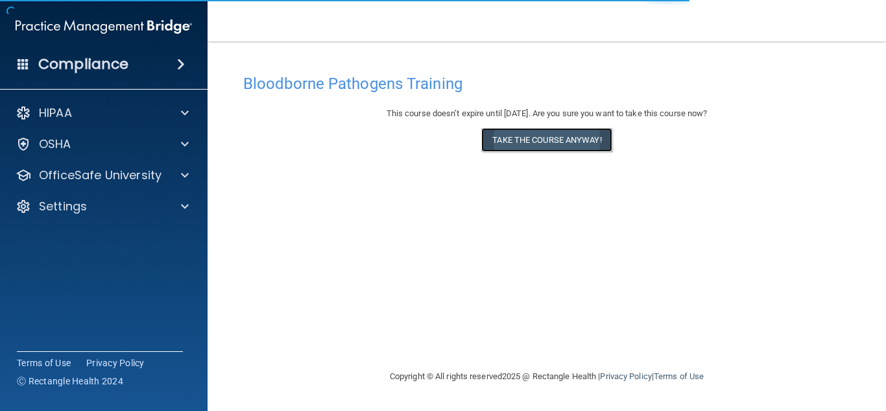
click at [519, 149] on button "Take the course anyway!" at bounding box center [546, 140] width 130 height 24
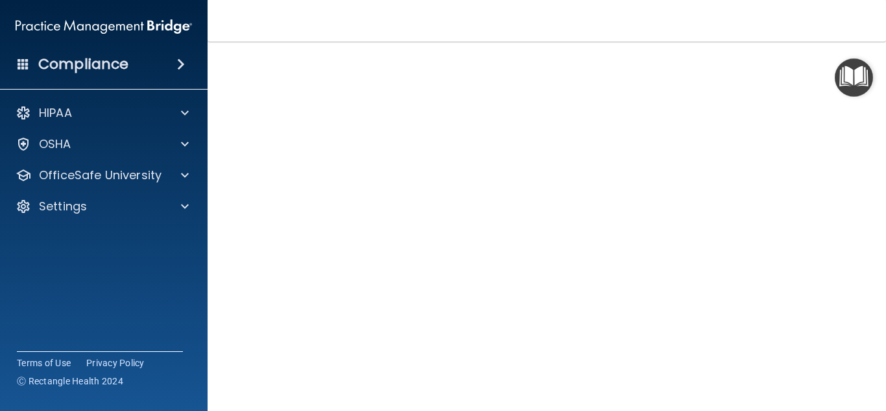
scroll to position [50, 0]
click at [835, 93] on img "Open Resource Center" at bounding box center [854, 77] width 38 height 38
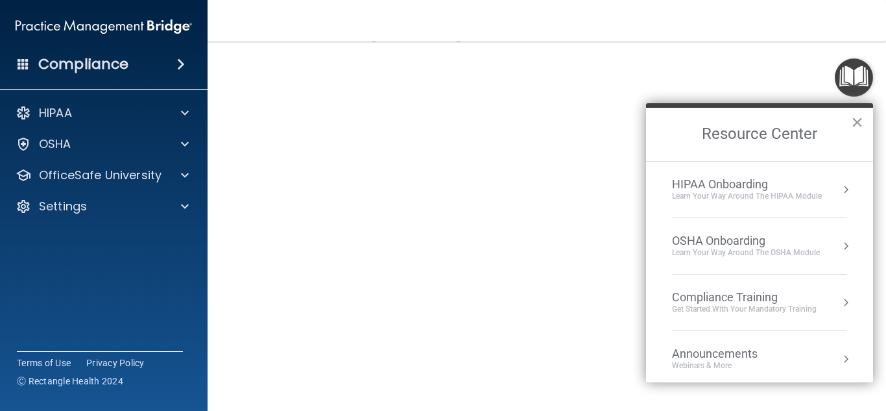
click at [857, 123] on button "×" at bounding box center [857, 122] width 12 height 21
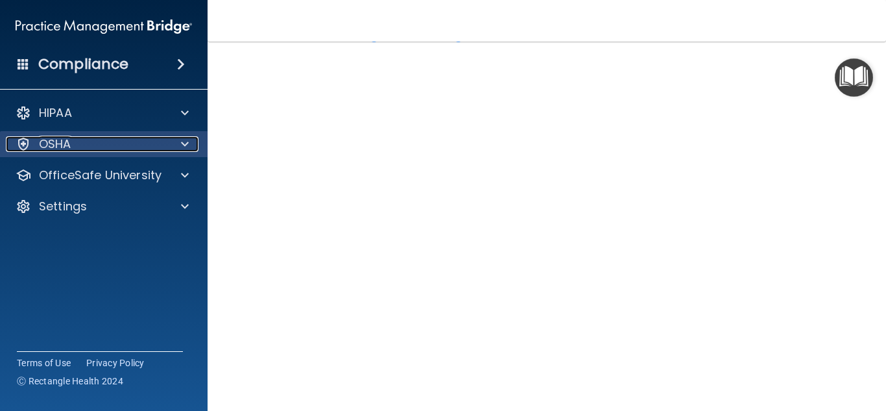
click at [187, 150] on span at bounding box center [185, 144] width 8 height 16
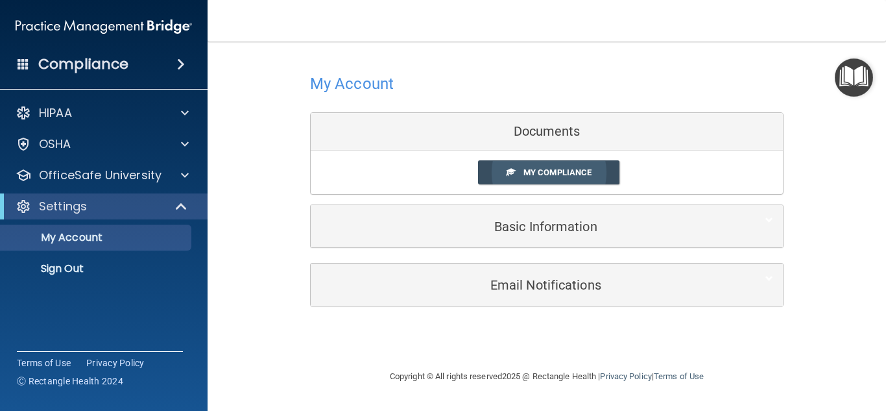
click at [545, 174] on span "My Compliance" at bounding box center [557, 172] width 68 height 10
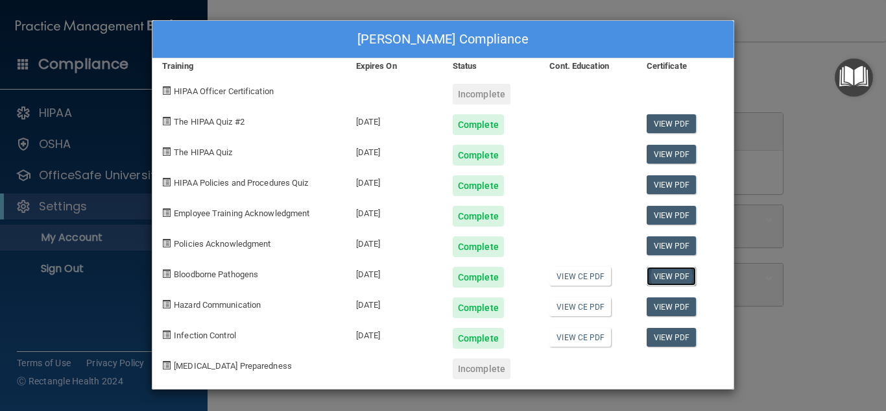
click at [686, 272] on link "View PDF" at bounding box center [672, 276] width 50 height 19
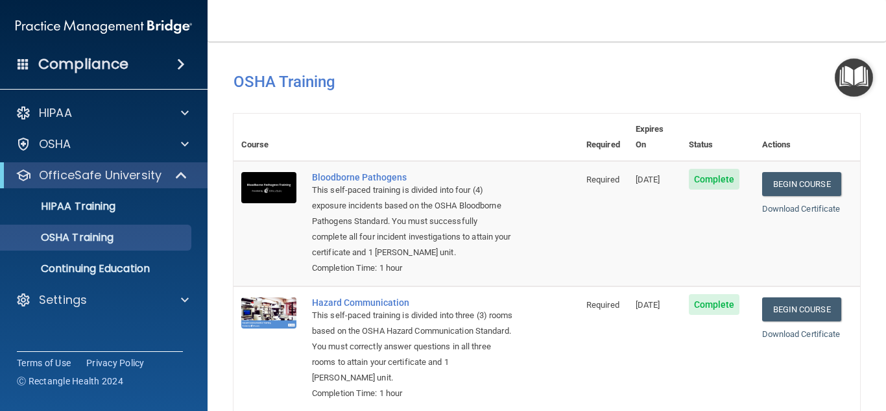
scroll to position [99, 0]
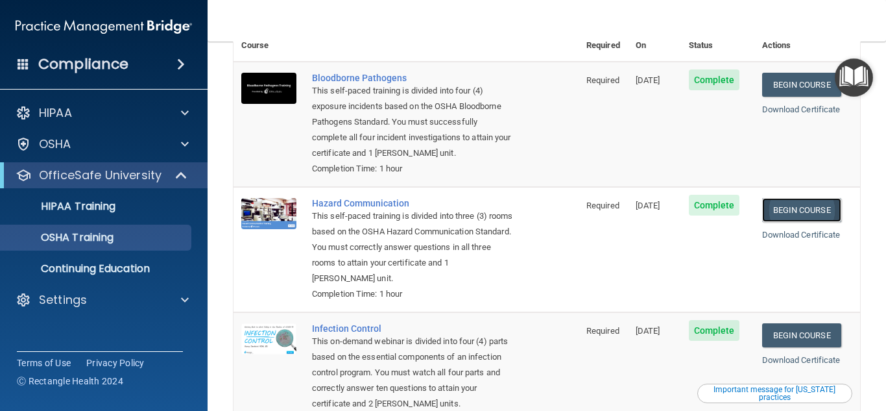
click at [810, 198] on link "Begin Course" at bounding box center [801, 210] width 79 height 24
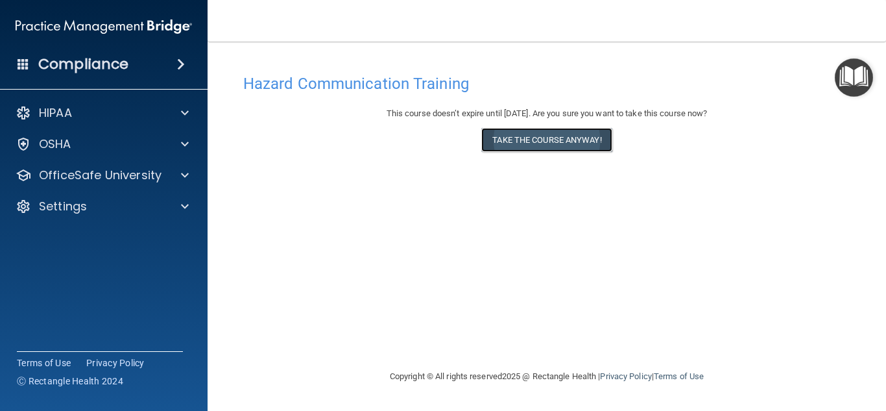
click at [543, 144] on button "Take the course anyway!" at bounding box center [546, 140] width 130 height 24
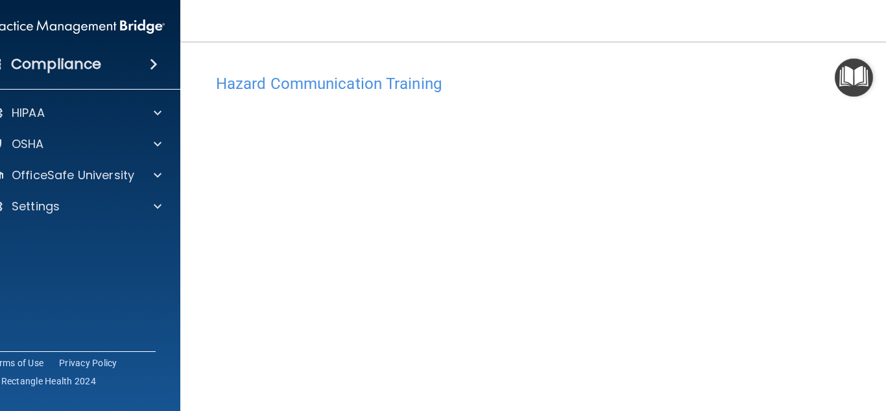
scroll to position [77, 0]
click at [844, 78] on img "Open Resource Center" at bounding box center [854, 77] width 38 height 38
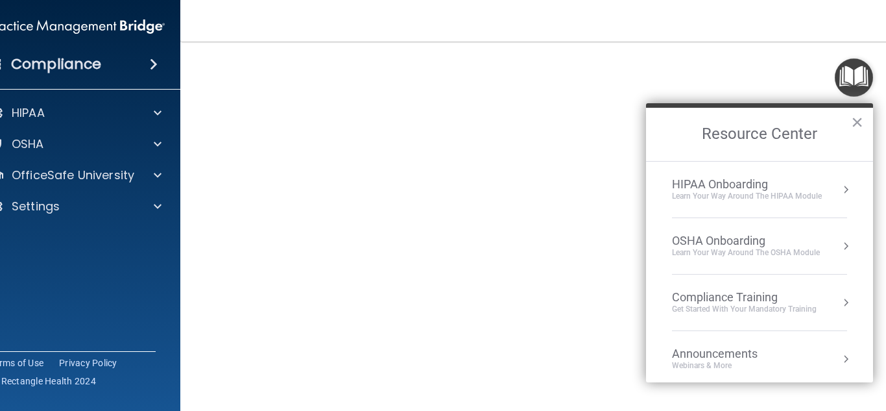
click at [774, 305] on div "Get Started with your mandatory training" at bounding box center [744, 309] width 145 height 11
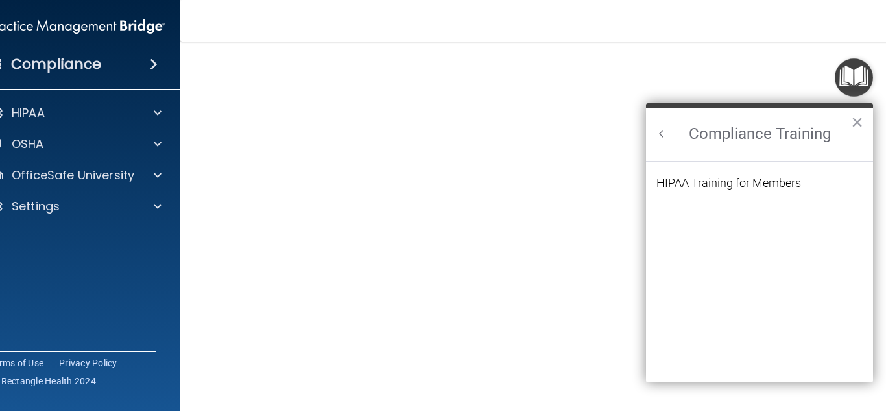
scroll to position [0, 0]
click at [750, 188] on div "HIPAA Training for Members" at bounding box center [728, 183] width 145 height 12
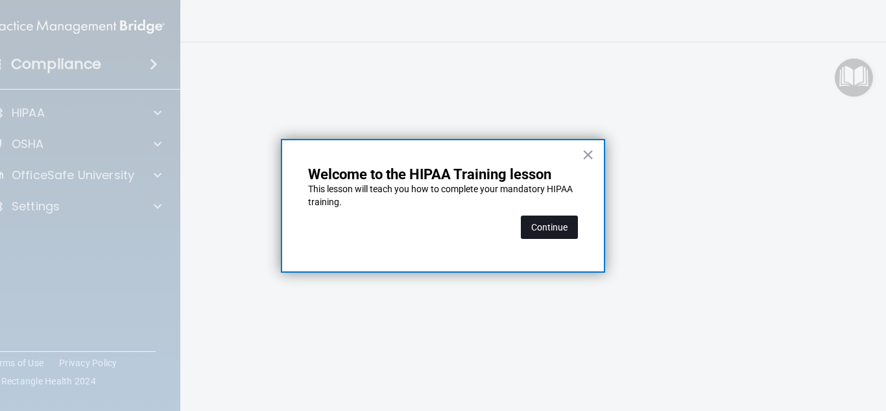
click at [554, 233] on button "Continue" at bounding box center [549, 226] width 57 height 23
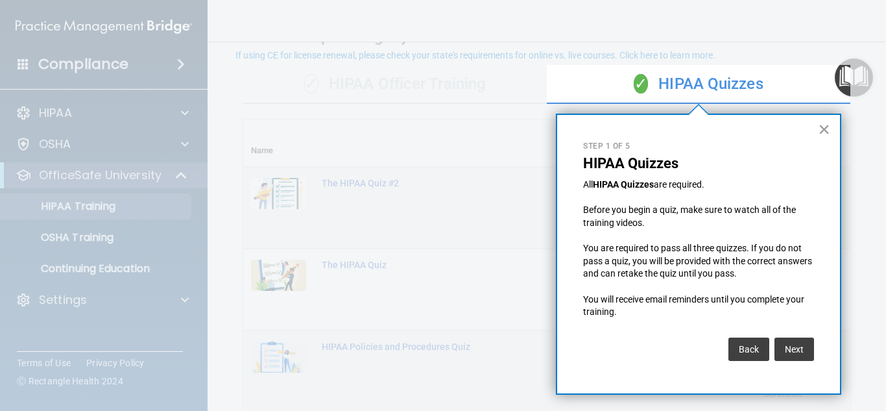
click at [824, 130] on button "×" at bounding box center [824, 129] width 12 height 21
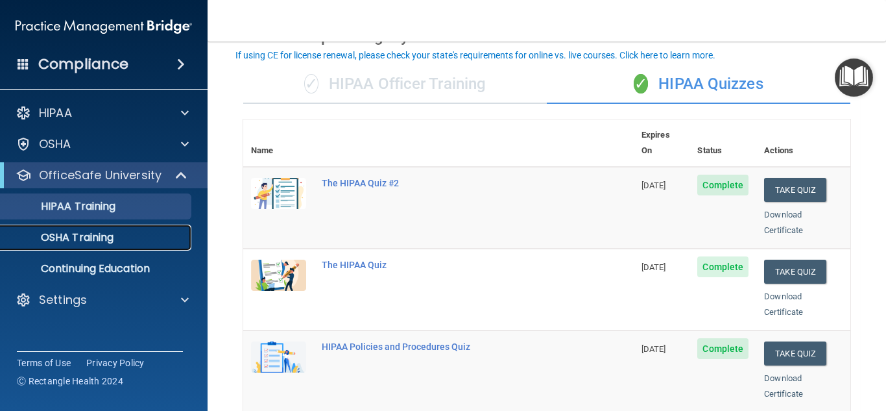
click at [86, 239] on p "OSHA Training" at bounding box center [60, 237] width 105 height 13
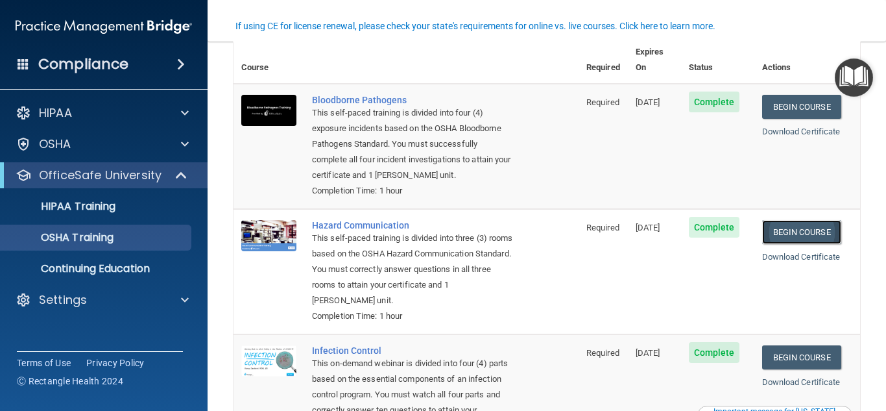
click at [799, 222] on link "Begin Course" at bounding box center [801, 232] width 79 height 24
click at [833, 348] on link "Begin Course" at bounding box center [801, 357] width 79 height 24
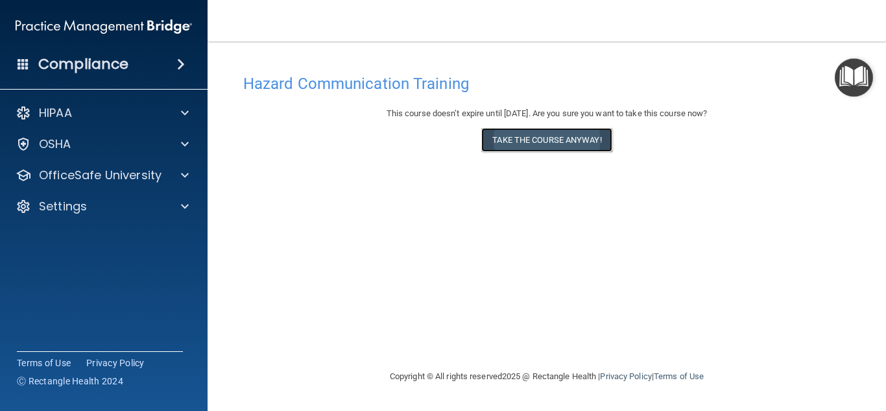
click at [563, 148] on button "Take the course anyway!" at bounding box center [546, 140] width 130 height 24
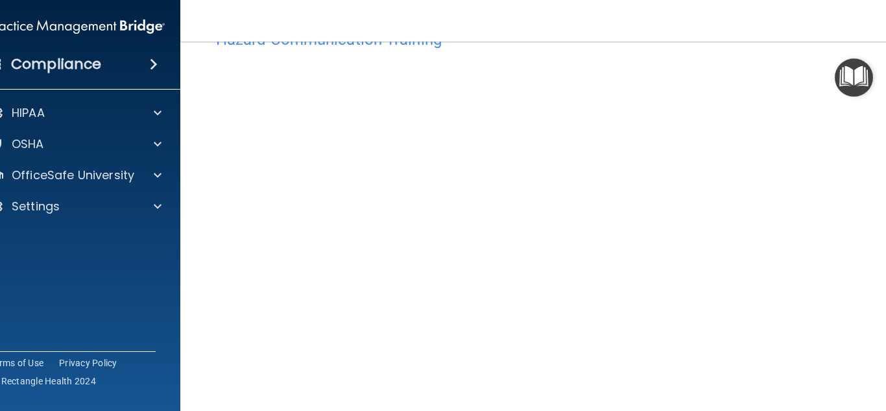
scroll to position [70, 0]
click at [398, 8] on nav "Toggle navigation [PERSON_NAME] [EMAIL_ADDRESS][DOMAIN_NAME] Manage My Enterpri…" at bounding box center [546, 21] width 733 height 42
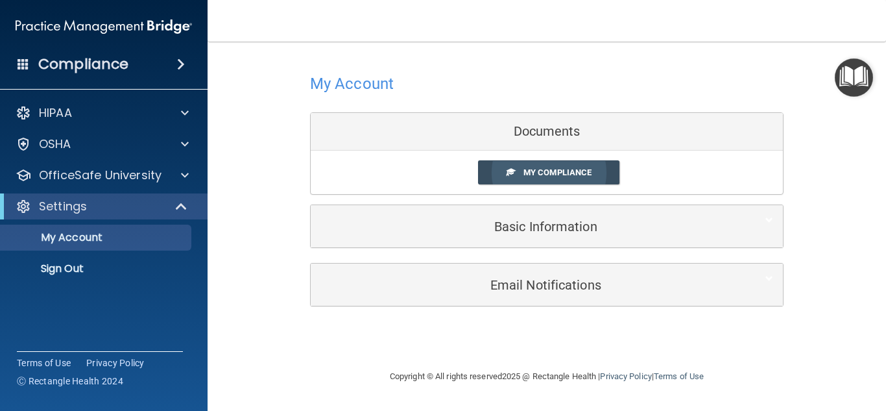
click at [530, 180] on link "My Compliance" at bounding box center [549, 172] width 142 height 24
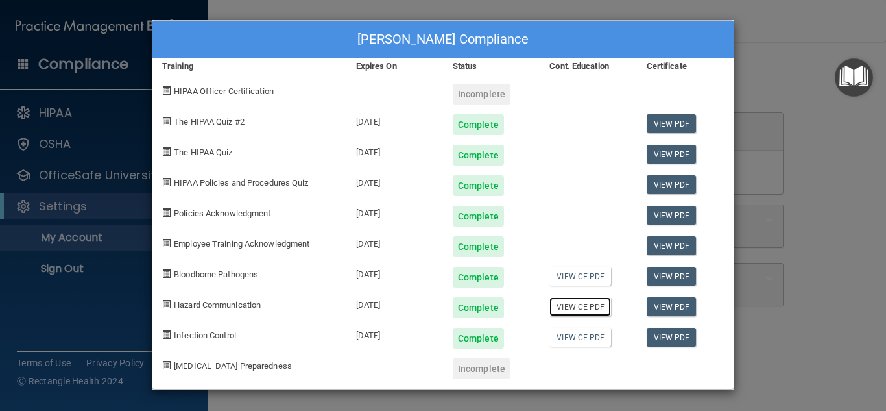
click at [578, 309] on link "View CE PDF" at bounding box center [580, 306] width 62 height 19
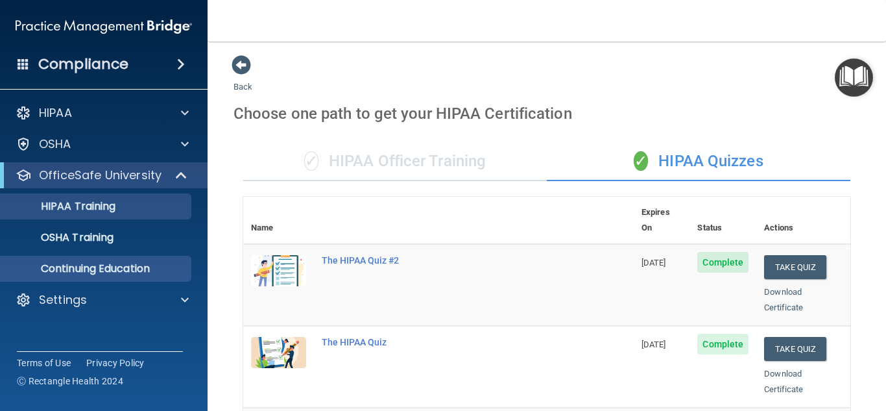
scroll to position [381, 0]
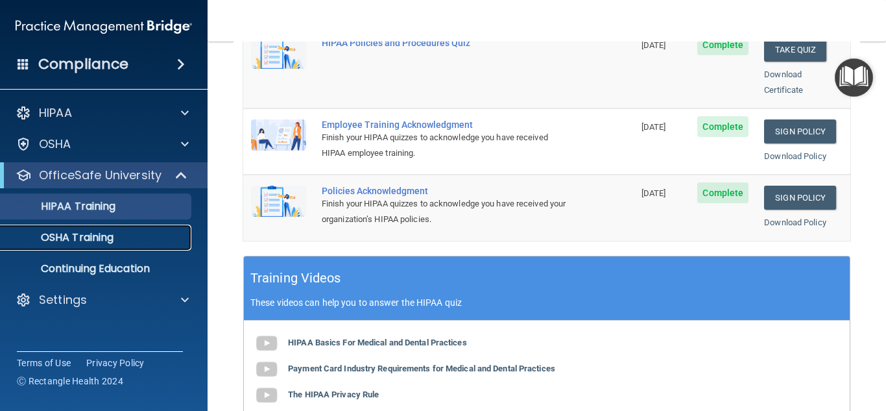
click at [97, 250] on link "OSHA Training" at bounding box center [89, 237] width 204 height 26
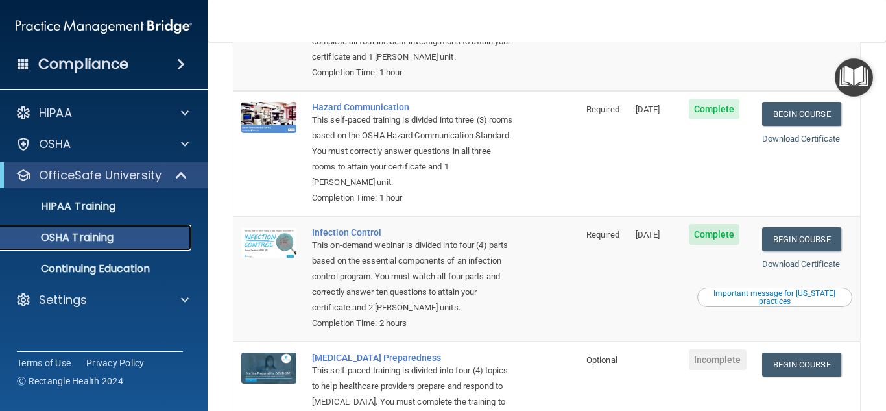
scroll to position [198, 0]
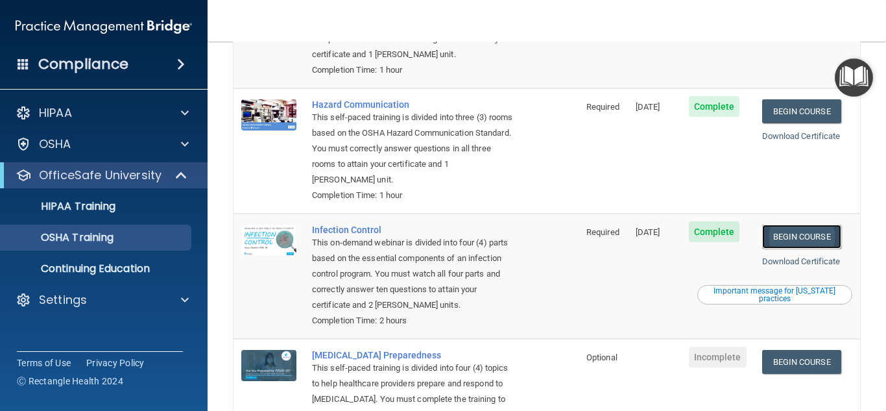
click at [802, 226] on link "Begin Course" at bounding box center [801, 236] width 79 height 24
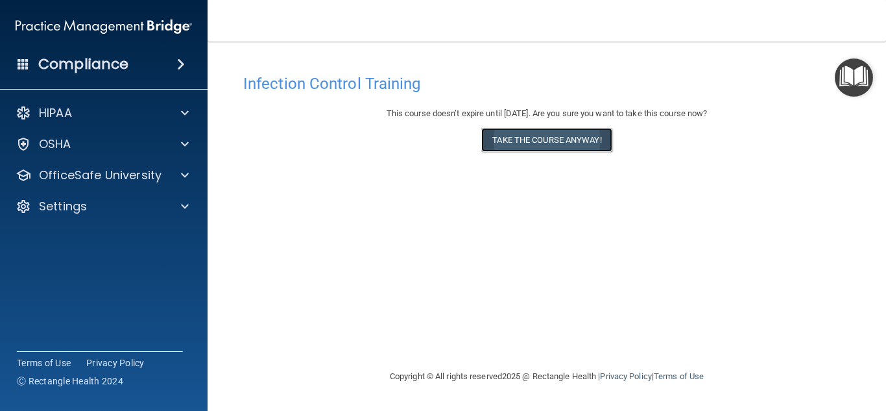
click at [569, 141] on button "Take the course anyway!" at bounding box center [546, 140] width 130 height 24
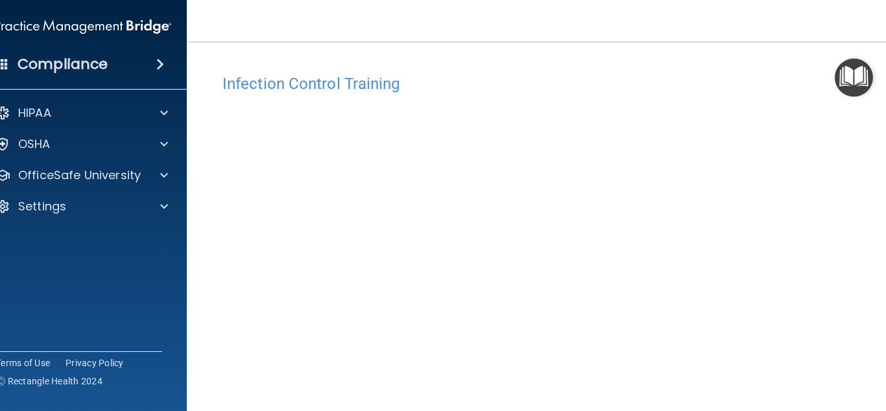
click at [885, 70] on main "Infection Control Training This course doesn’t expire until [DATE]. Are you sur…" at bounding box center [547, 226] width 720 height 369
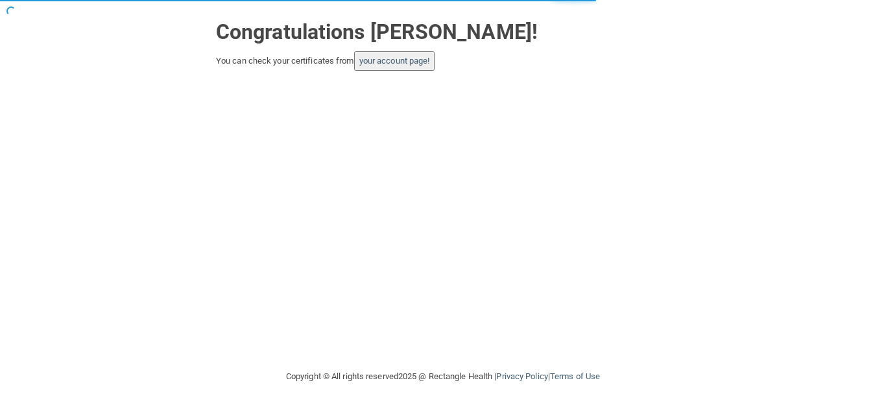
click at [404, 66] on button "your account page!" at bounding box center [394, 60] width 81 height 19
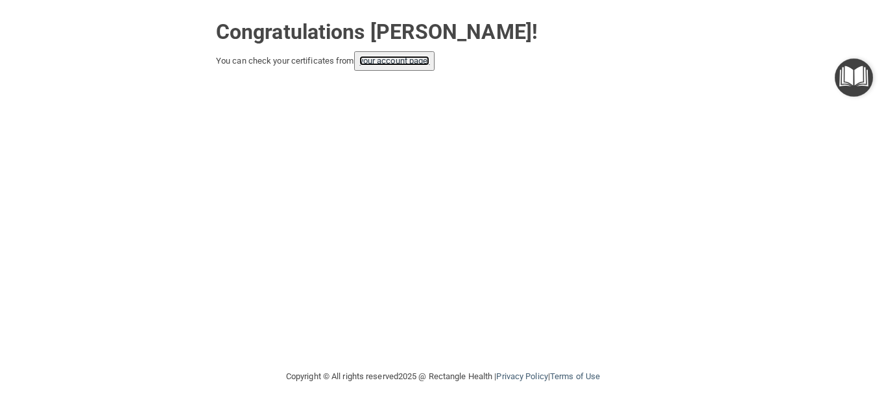
click at [412, 60] on link "your account page!" at bounding box center [394, 61] width 71 height 10
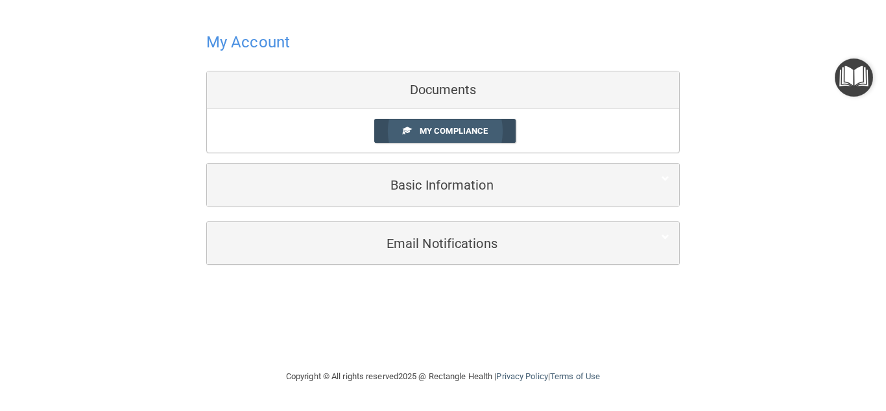
click at [439, 129] on span "My Compliance" at bounding box center [454, 131] width 68 height 10
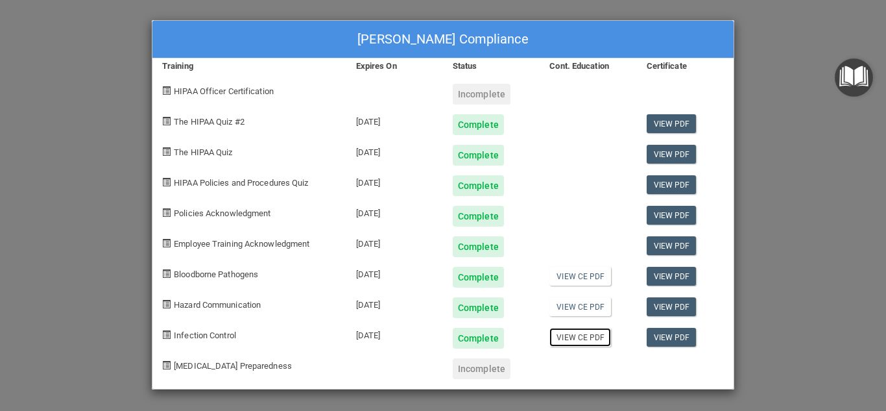
click at [571, 333] on link "View CE PDF" at bounding box center [580, 337] width 62 height 19
